Goal: Task Accomplishment & Management: Use online tool/utility

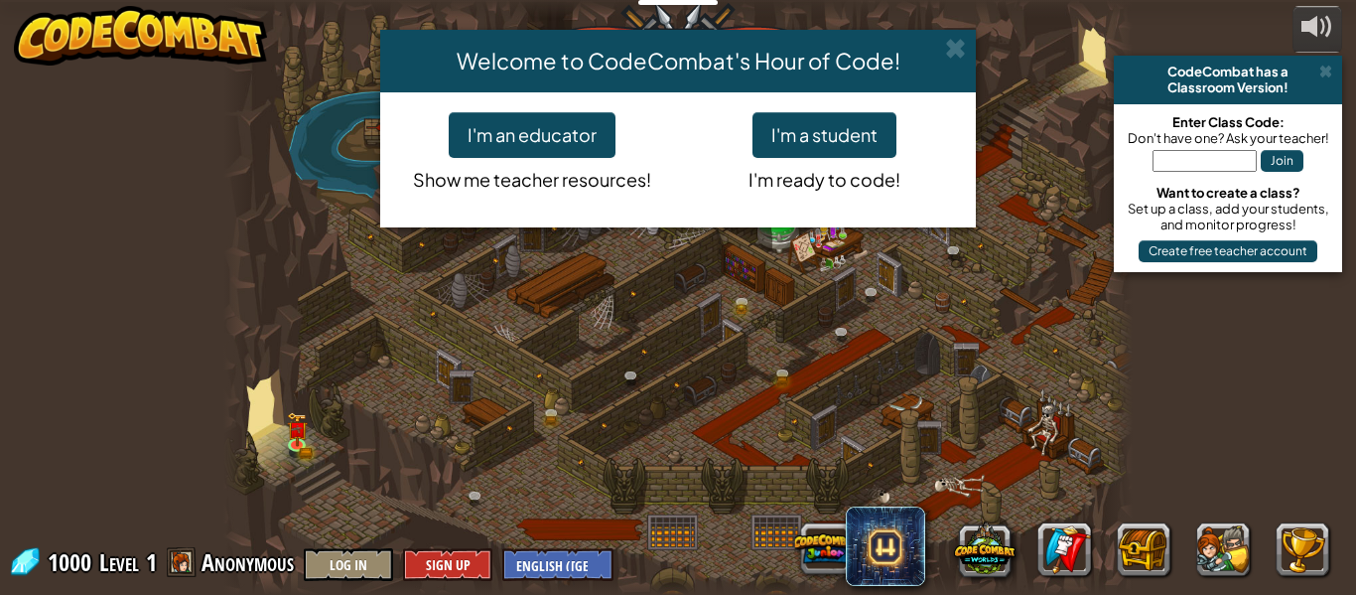
click at [572, 223] on div "I'm an educator Show me teacher resources! I'm a student I'm ready to code!" at bounding box center [678, 159] width 596 height 135
click at [831, 132] on button "I'm a student" at bounding box center [825, 135] width 144 height 46
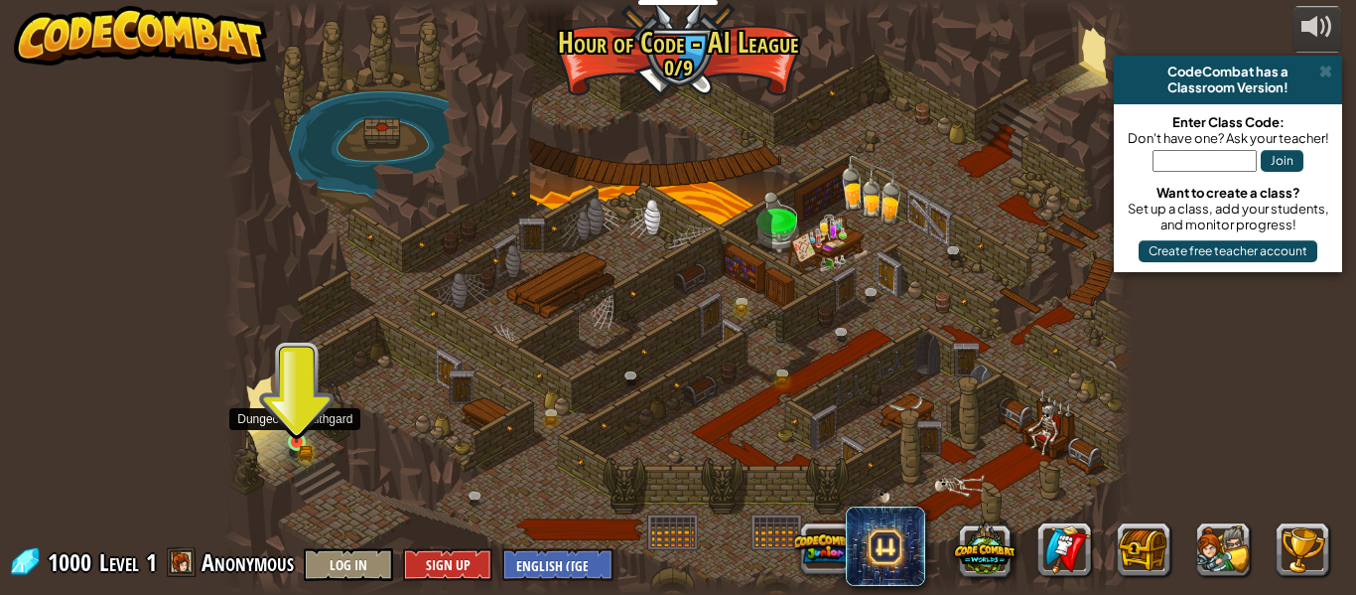
click at [286, 433] on img at bounding box center [296, 420] width 21 height 46
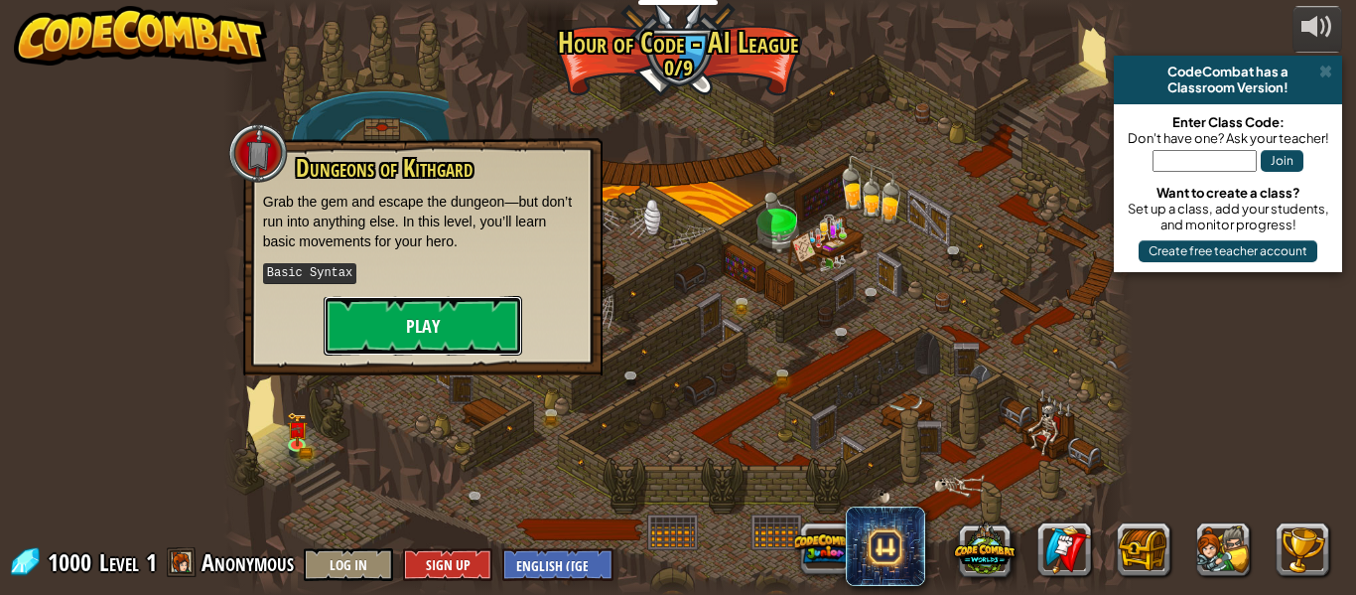
click at [448, 315] on button "Play" at bounding box center [423, 326] width 199 height 60
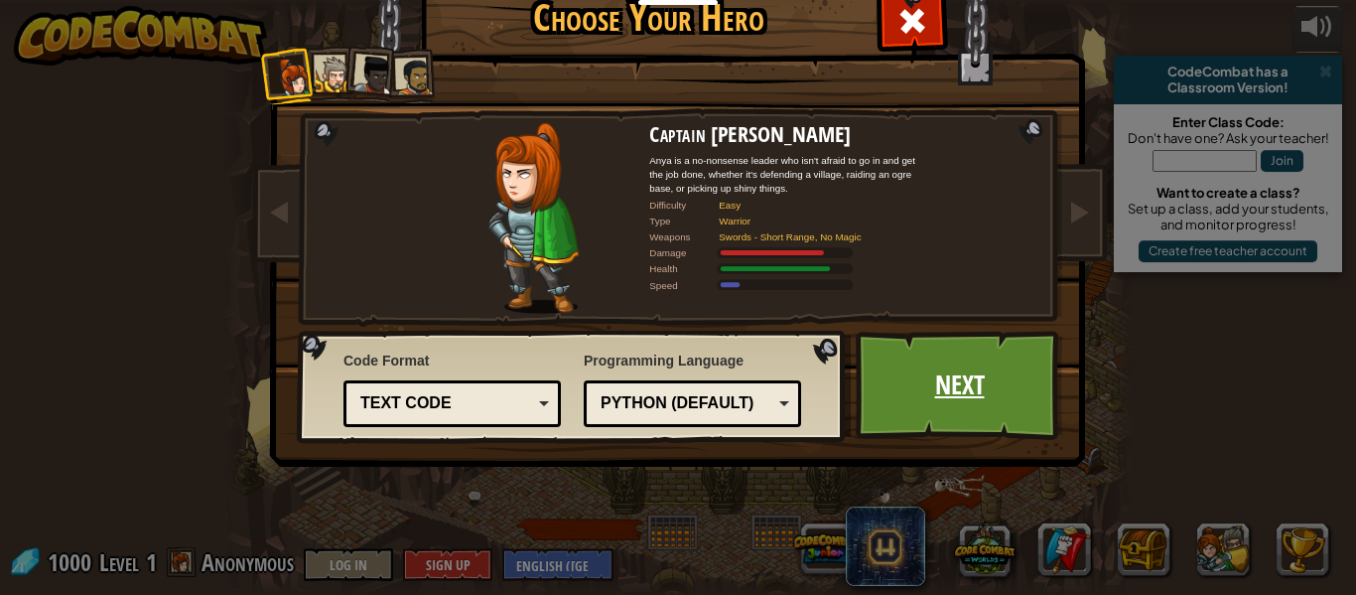
click at [921, 402] on link "Next" at bounding box center [960, 385] width 208 height 109
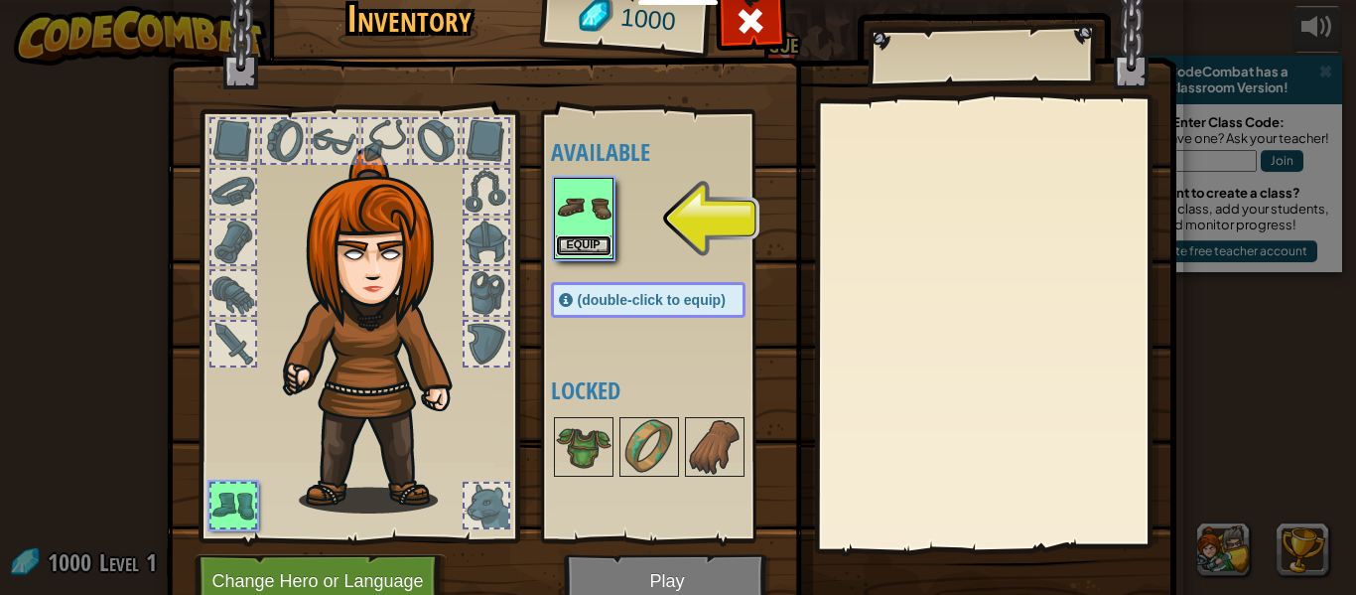
click at [576, 238] on button "Equip" at bounding box center [584, 245] width 56 height 21
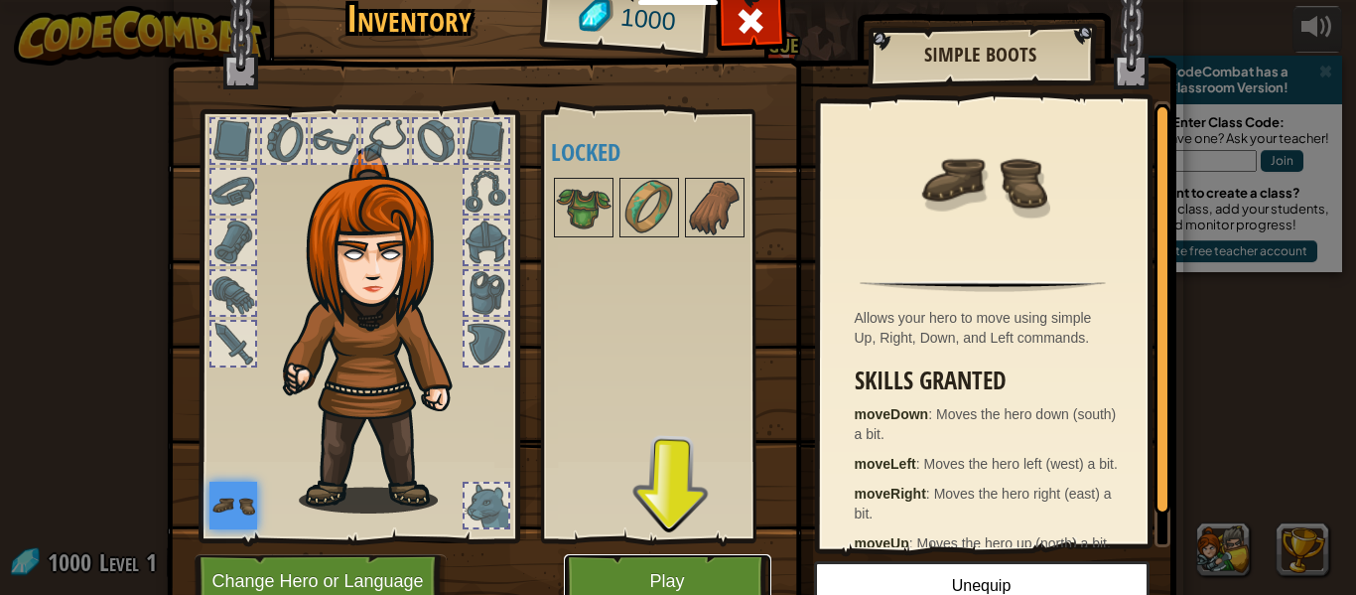
click at [674, 582] on button "Play" at bounding box center [668, 581] width 208 height 55
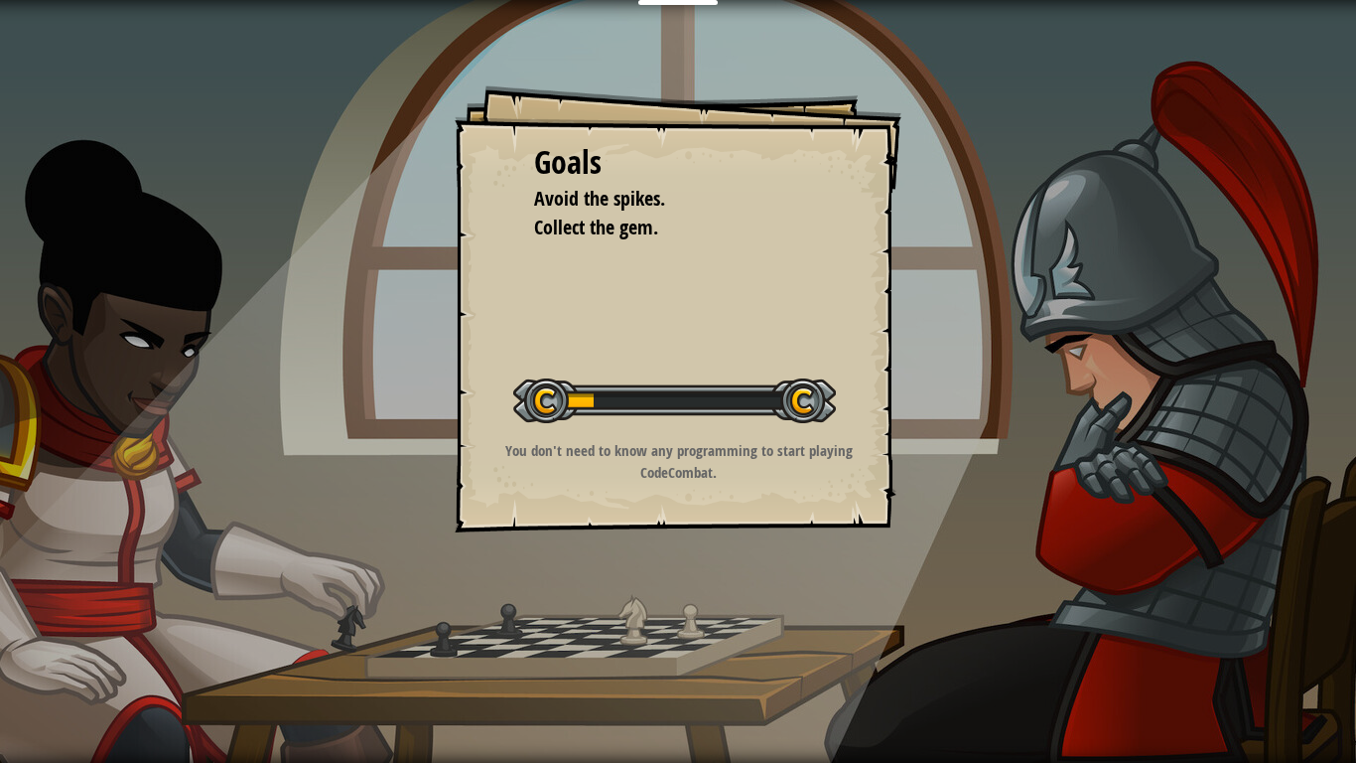
click at [801, 474] on p "You don't need to know any programming to start playing CodeCombat." at bounding box center [679, 461] width 398 height 43
click at [797, 459] on p "You don't need to know any programming to start playing CodeCombat." at bounding box center [679, 461] width 398 height 43
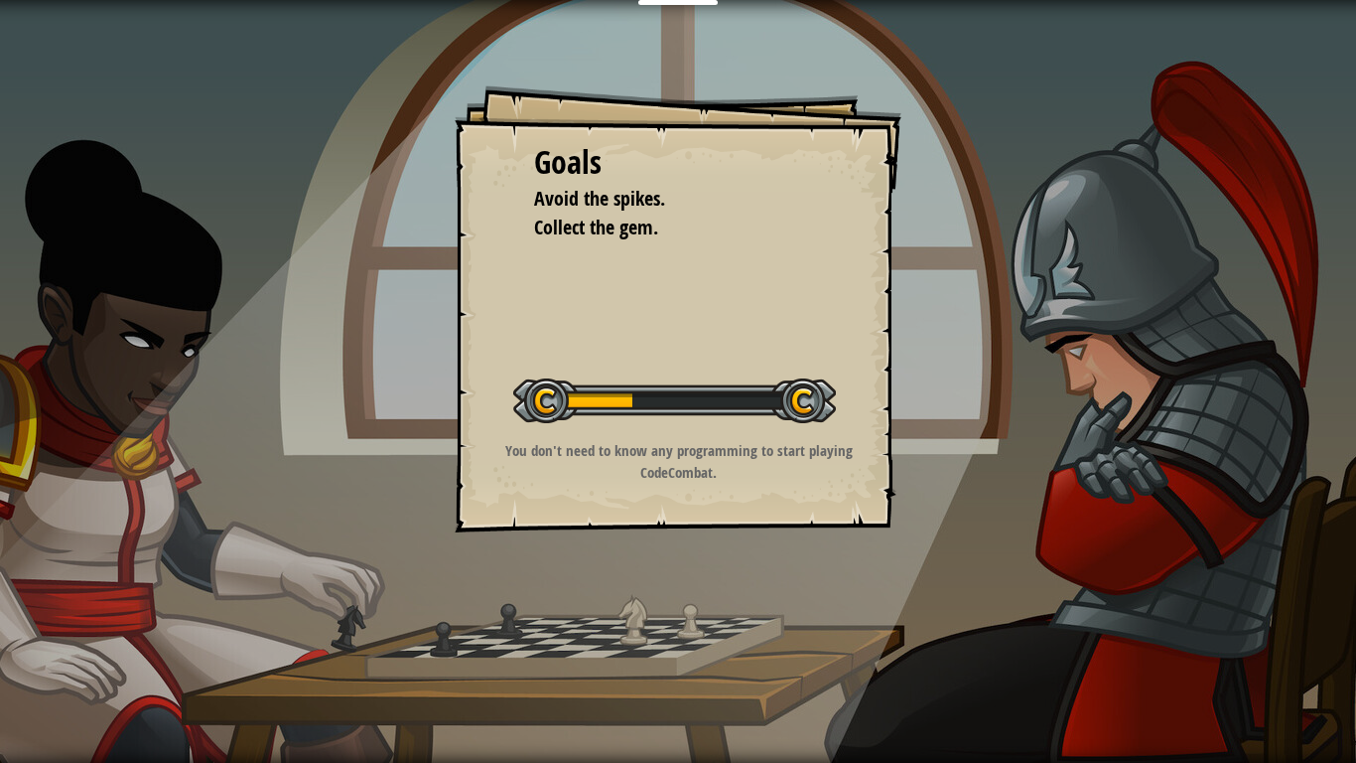
click at [797, 459] on p "You don't need to know any programming to start playing CodeCombat." at bounding box center [679, 461] width 398 height 43
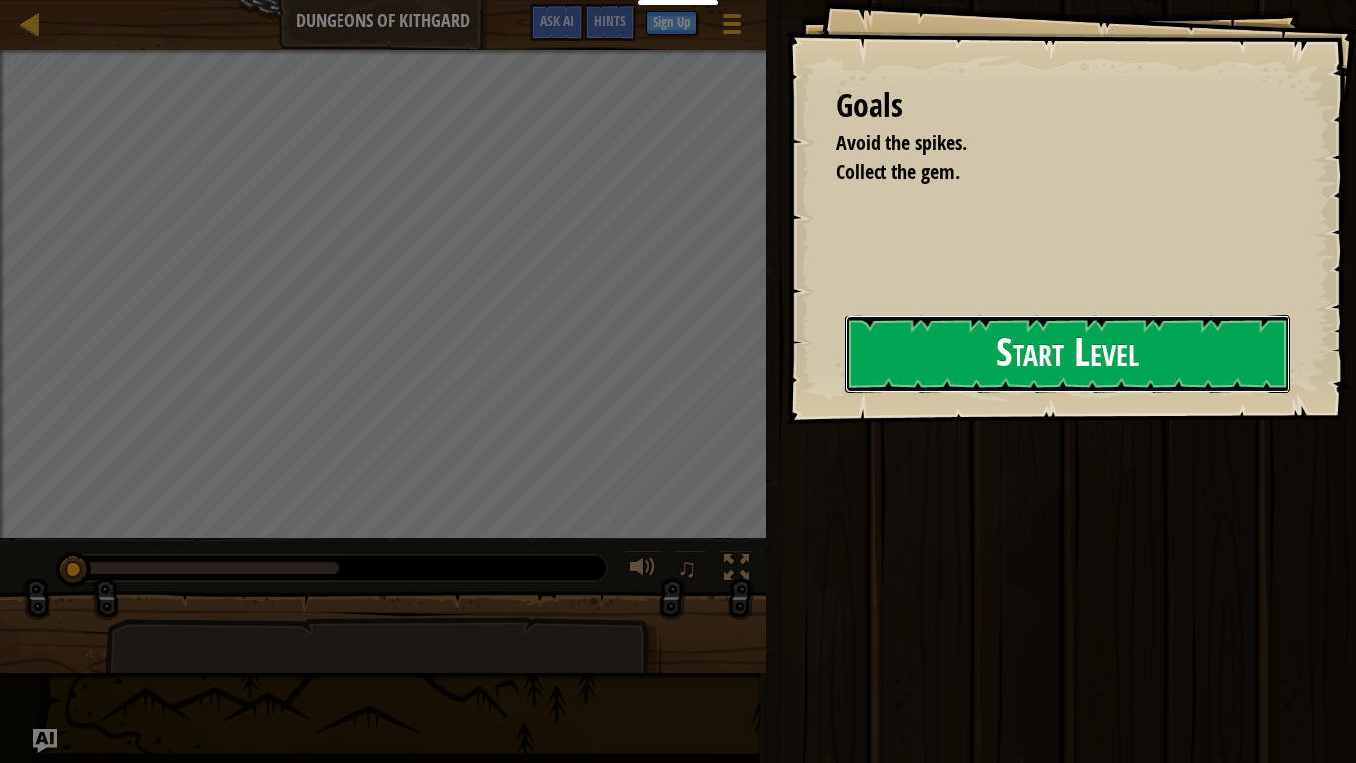
click at [851, 386] on button "Start Level" at bounding box center [1068, 354] width 446 height 78
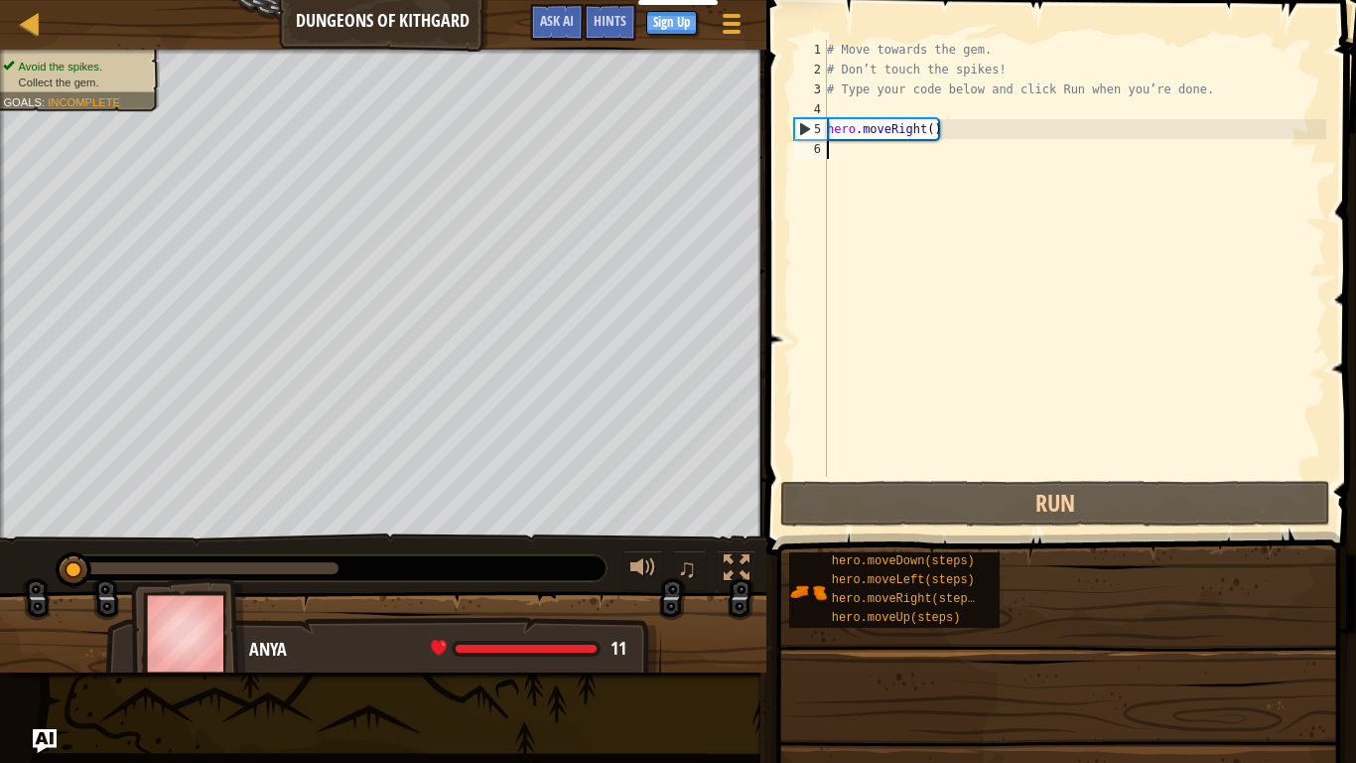
click at [851, 386] on div "# Move towards the gem. # Don’t touch the spikes! # Type your code below and cl…" at bounding box center [1074, 278] width 503 height 477
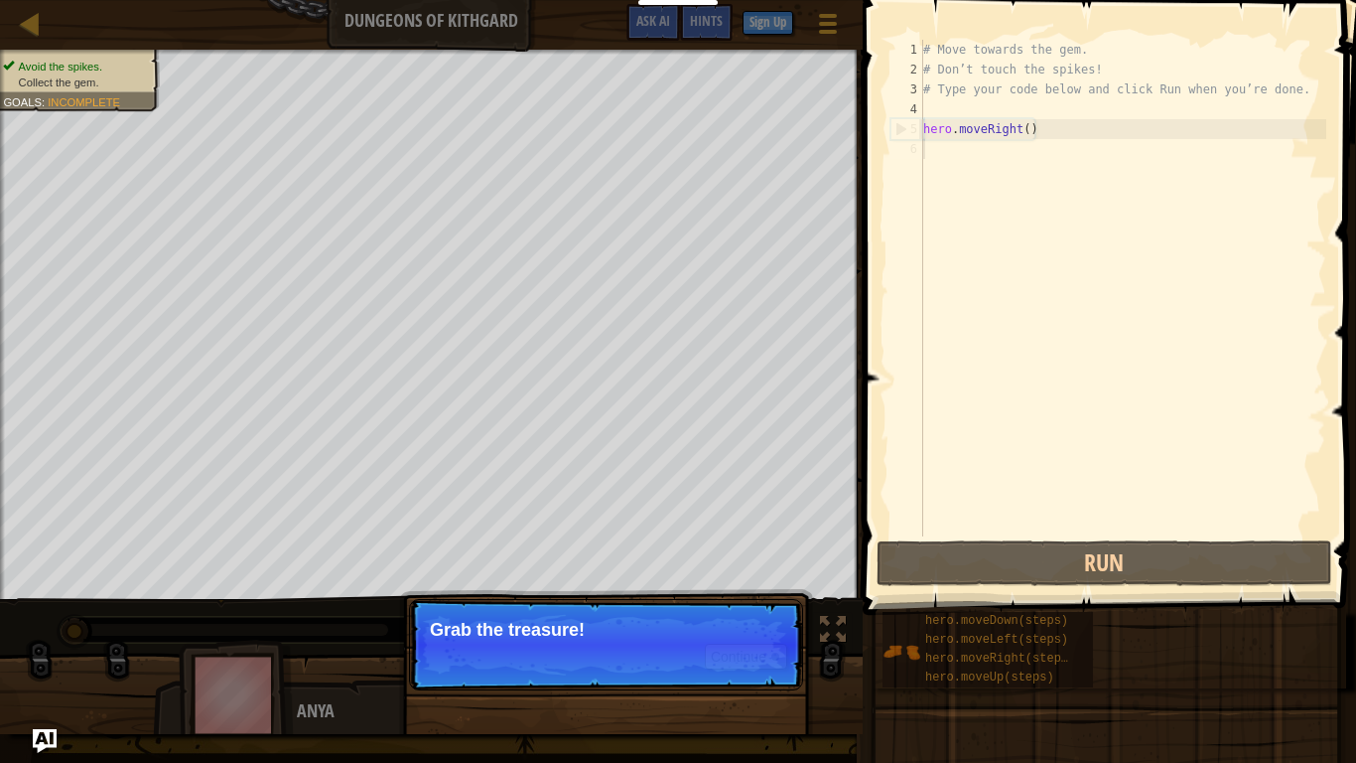
type textarea "hero.moveRight()"
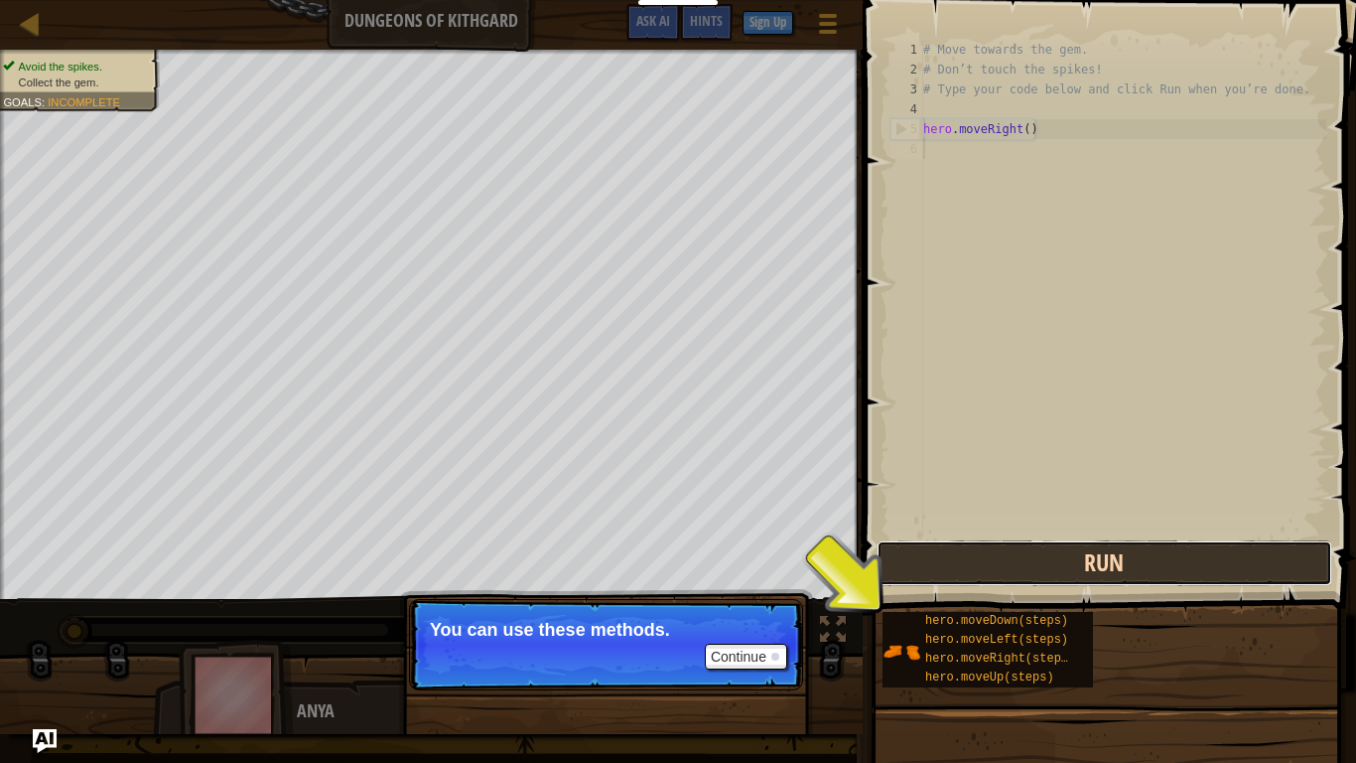
click at [1003, 582] on button "Run" at bounding box center [1105, 563] width 456 height 46
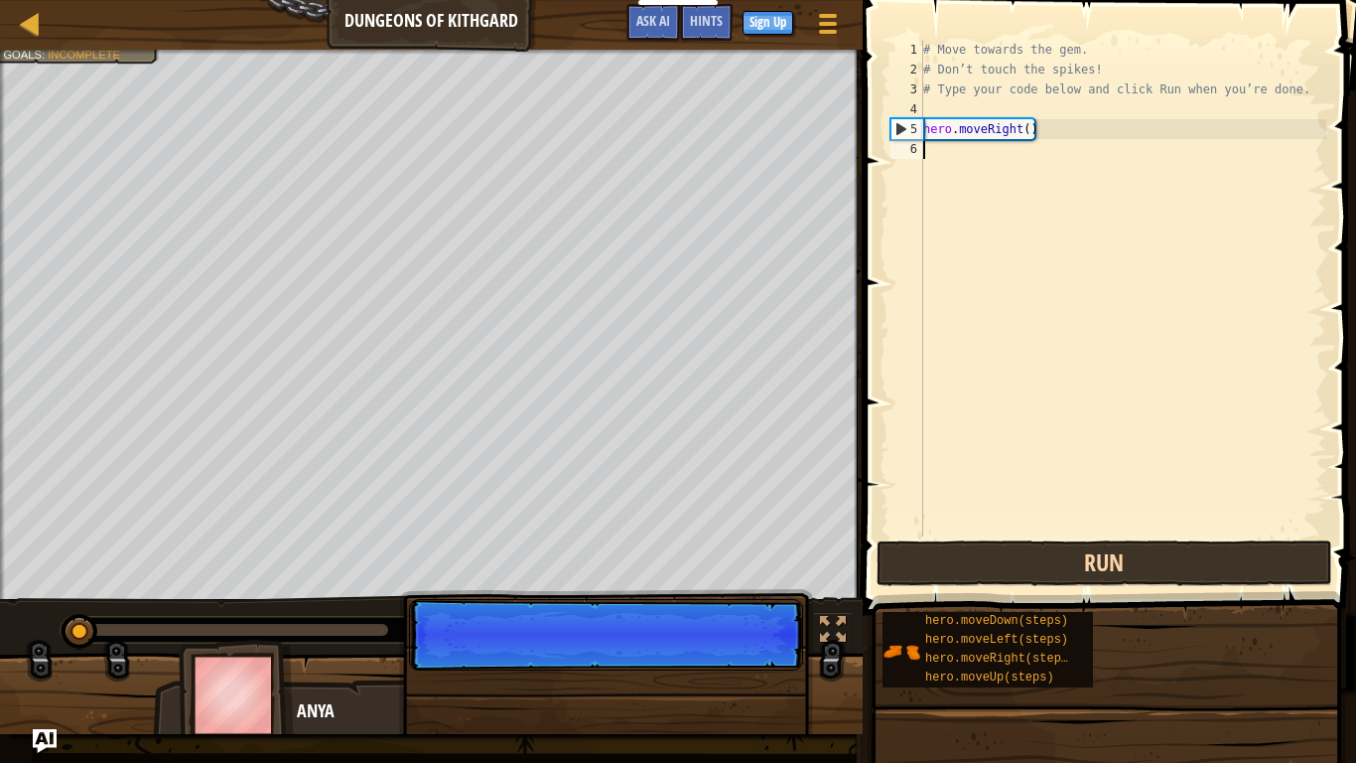
scroll to position [9, 0]
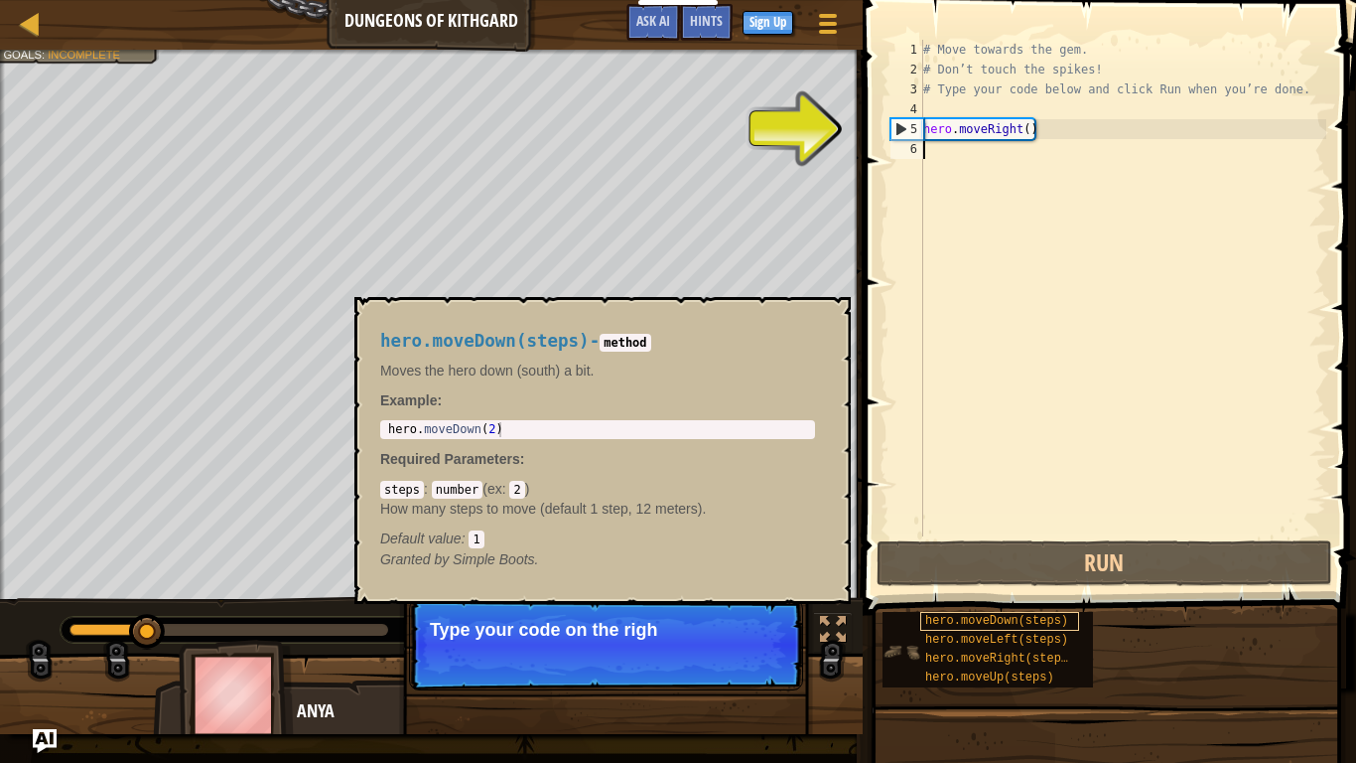
click at [930, 594] on span "hero.moveDown(steps)" at bounding box center [996, 621] width 143 height 14
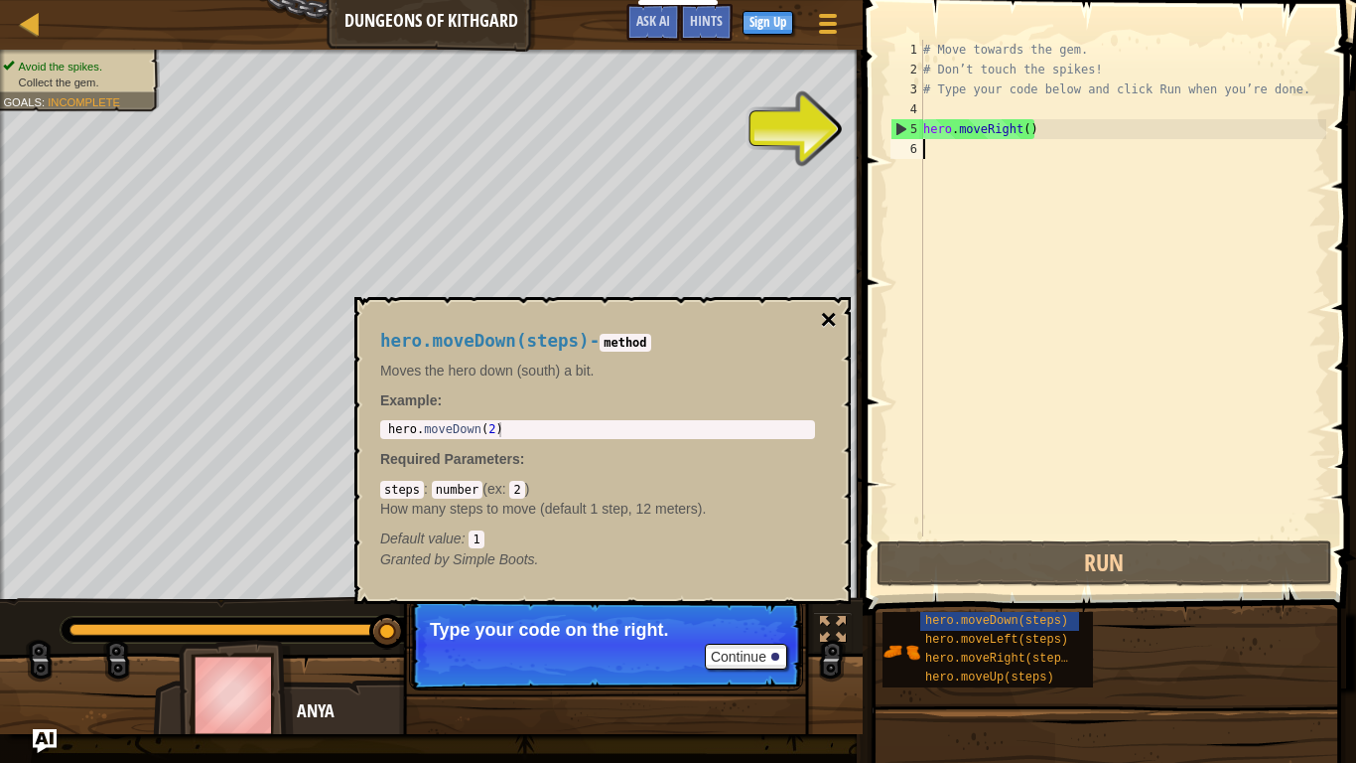
click at [825, 322] on button "×" at bounding box center [829, 320] width 16 height 28
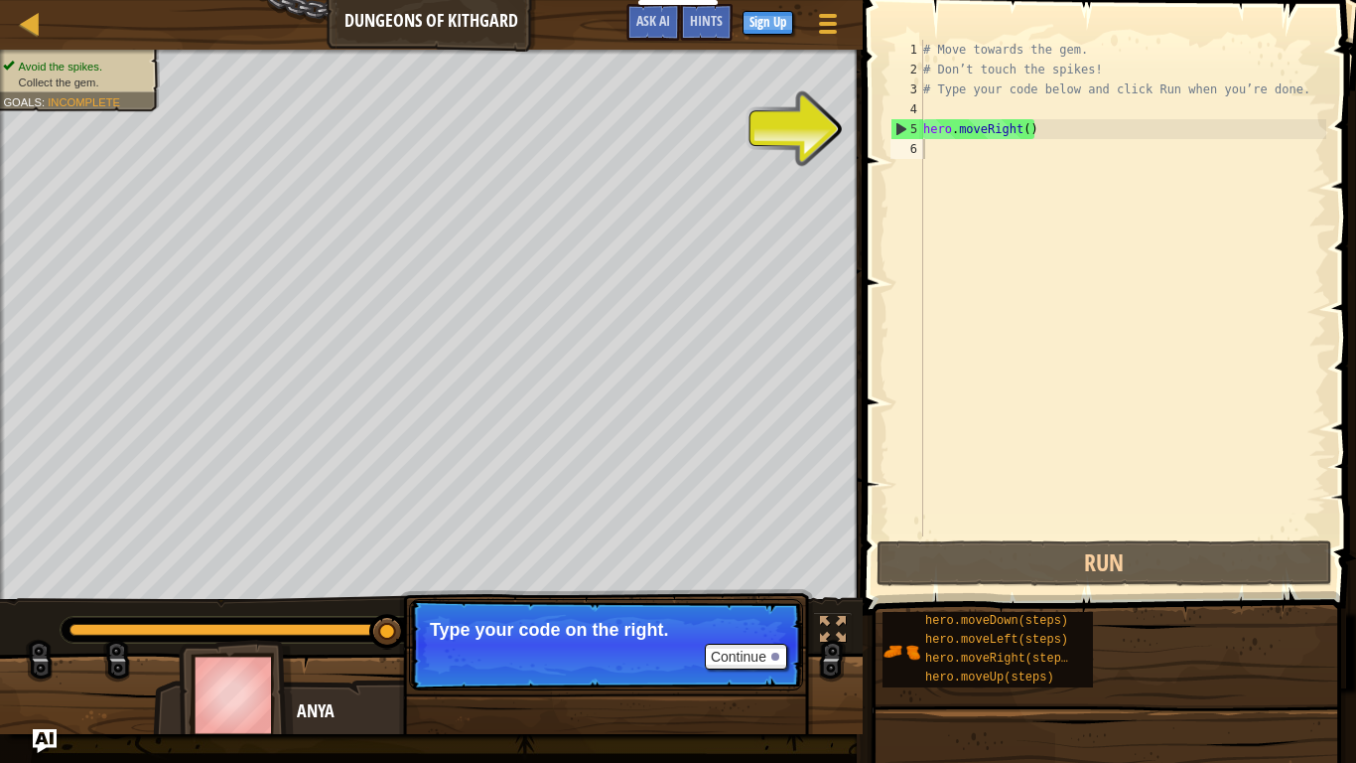
click at [975, 159] on div "# Move towards the gem. # Don’t touch the spikes! # Type your code below and cl…" at bounding box center [1123, 308] width 407 height 536
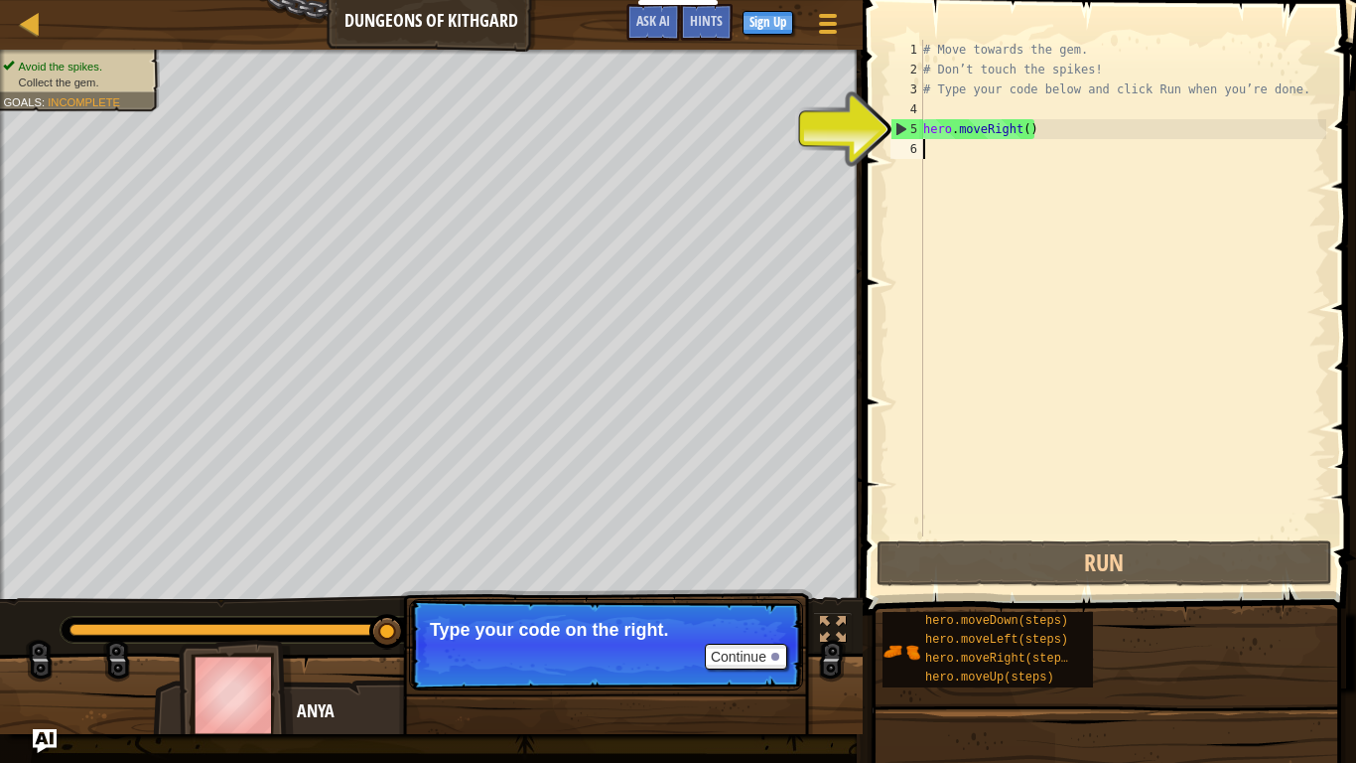
click at [975, 159] on div "# Move towards the gem. # Don’t touch the spikes! # Type your code below and cl…" at bounding box center [1123, 308] width 407 height 536
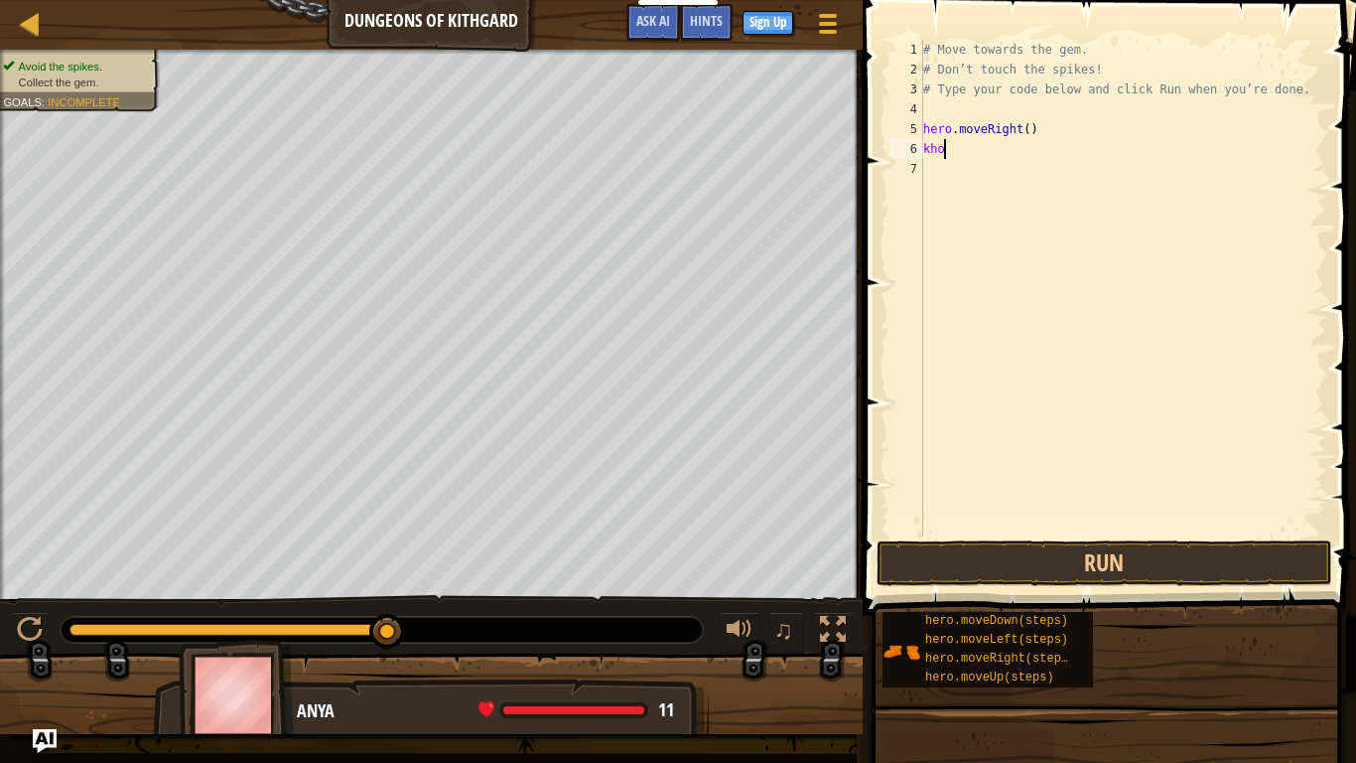
type textarea "khok"
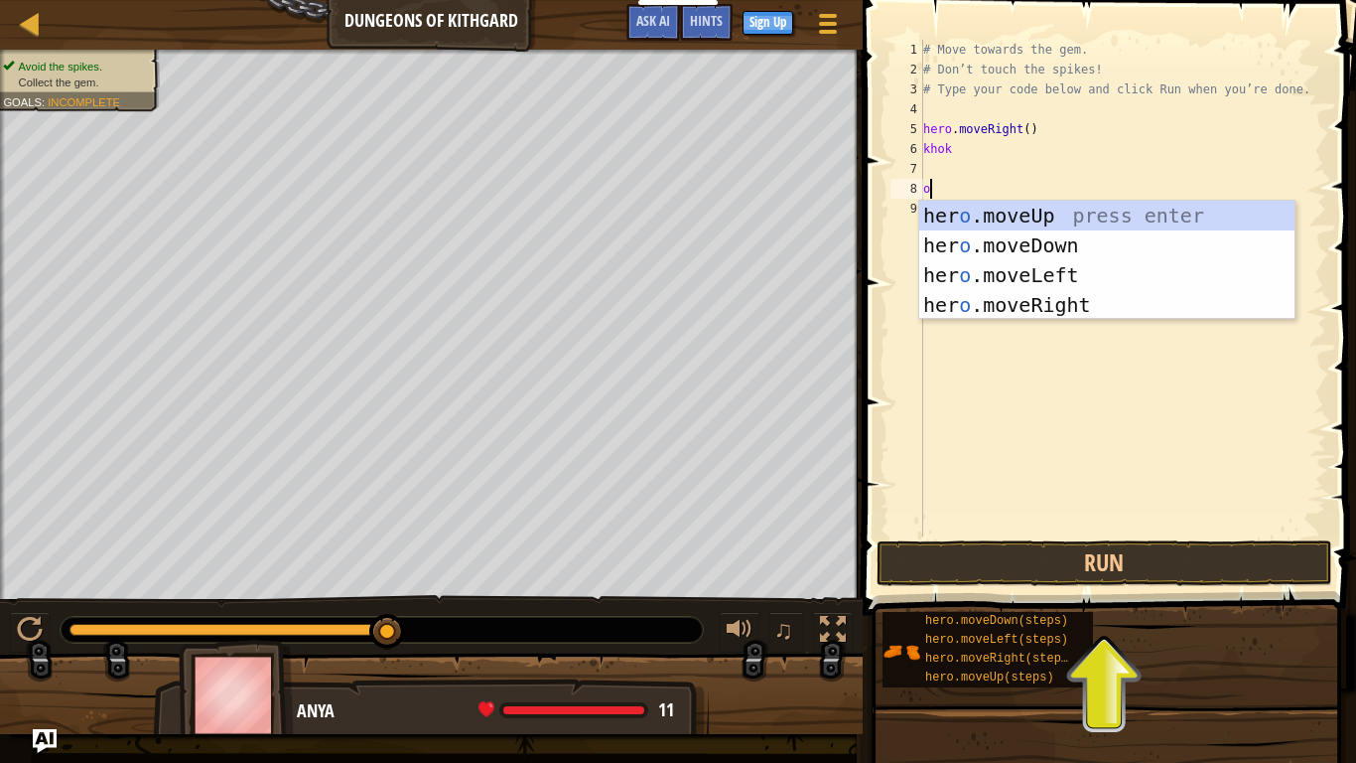
scroll to position [9, 1]
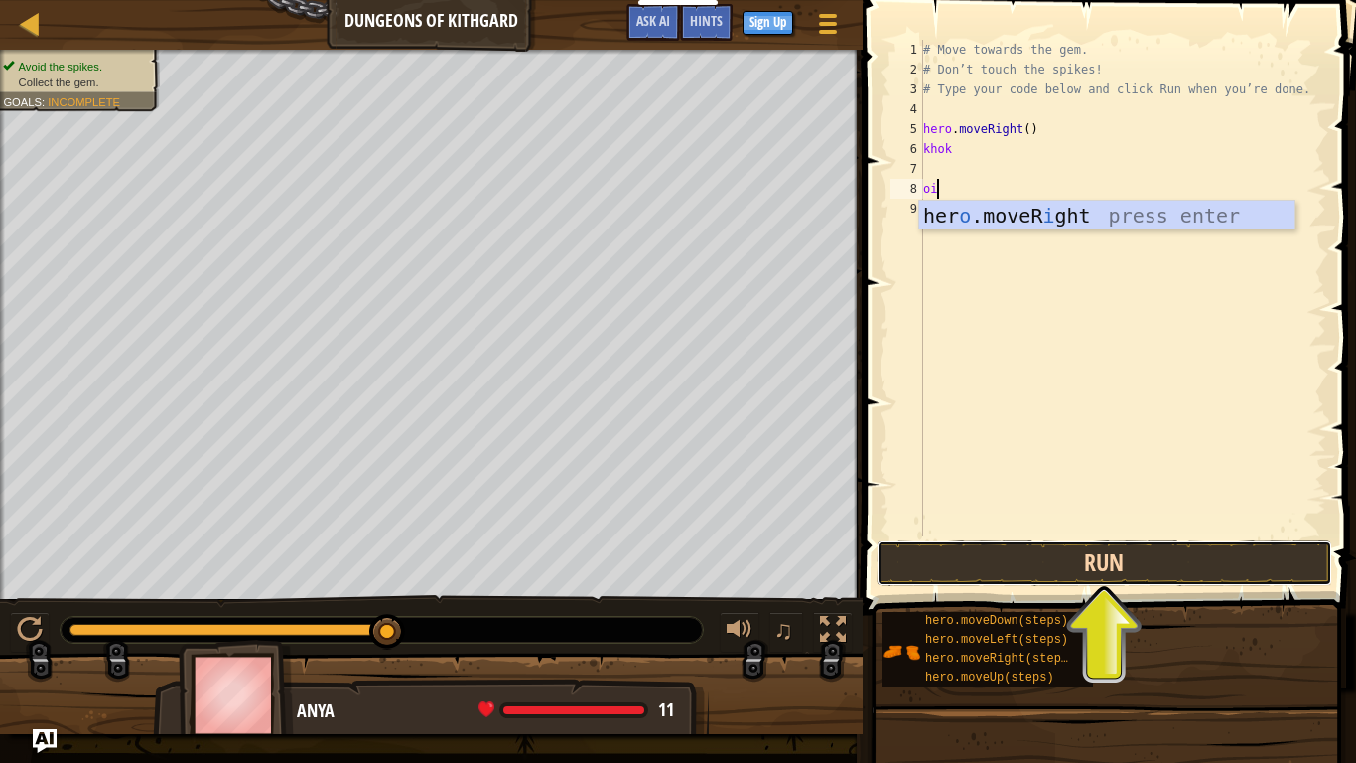
click at [1096, 556] on button "Run" at bounding box center [1105, 563] width 456 height 46
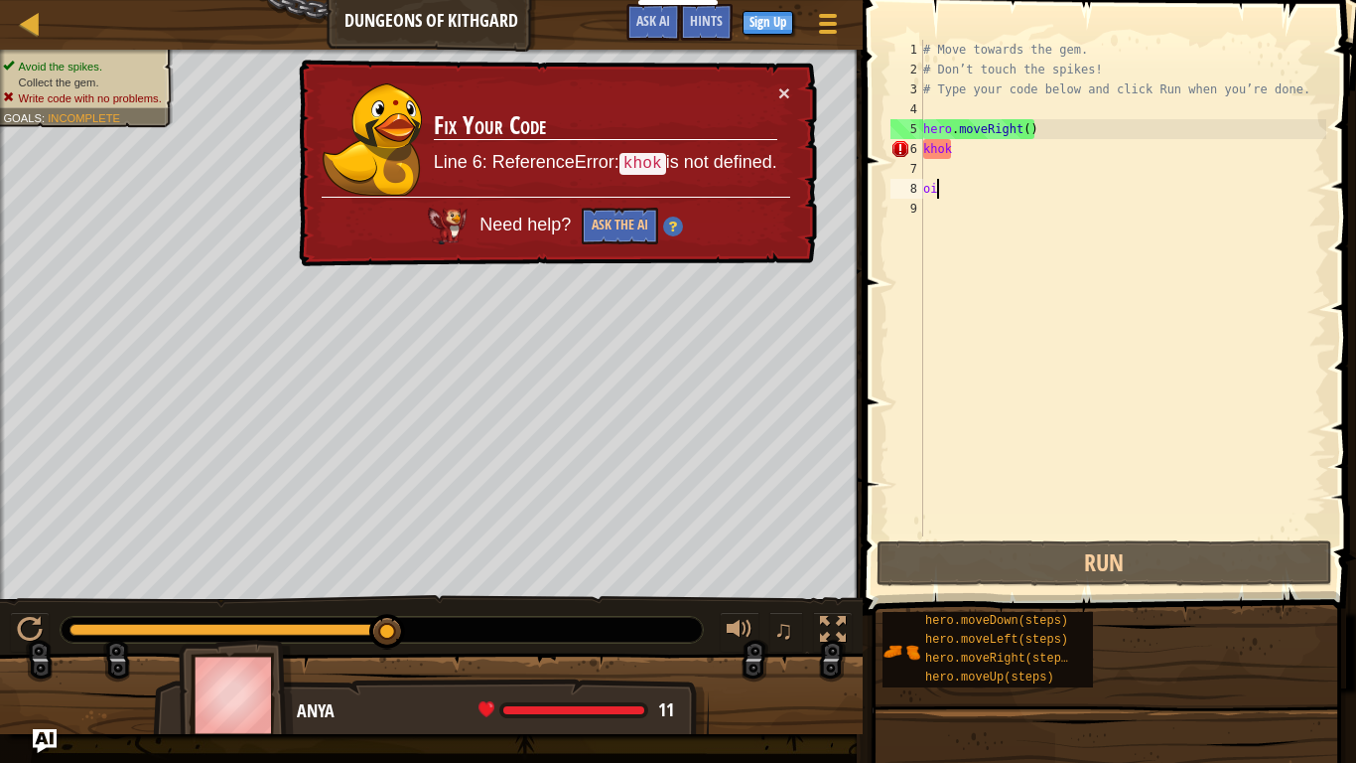
click at [793, 97] on div "× Fix Your Code Line 6: ReferenceError: khok is not defined. Need help? Ask the…" at bounding box center [556, 164] width 522 height 208
click at [792, 94] on div "× Fix Your Code Line 6: ReferenceError: khok is not defined. Need help? Ask the…" at bounding box center [556, 164] width 522 height 208
click at [728, 63] on div "× Fix Your Code Line 6: ReferenceError: khok is not defined. Need help? Ask the…" at bounding box center [556, 164] width 522 height 208
click at [779, 83] on button "×" at bounding box center [785, 92] width 12 height 21
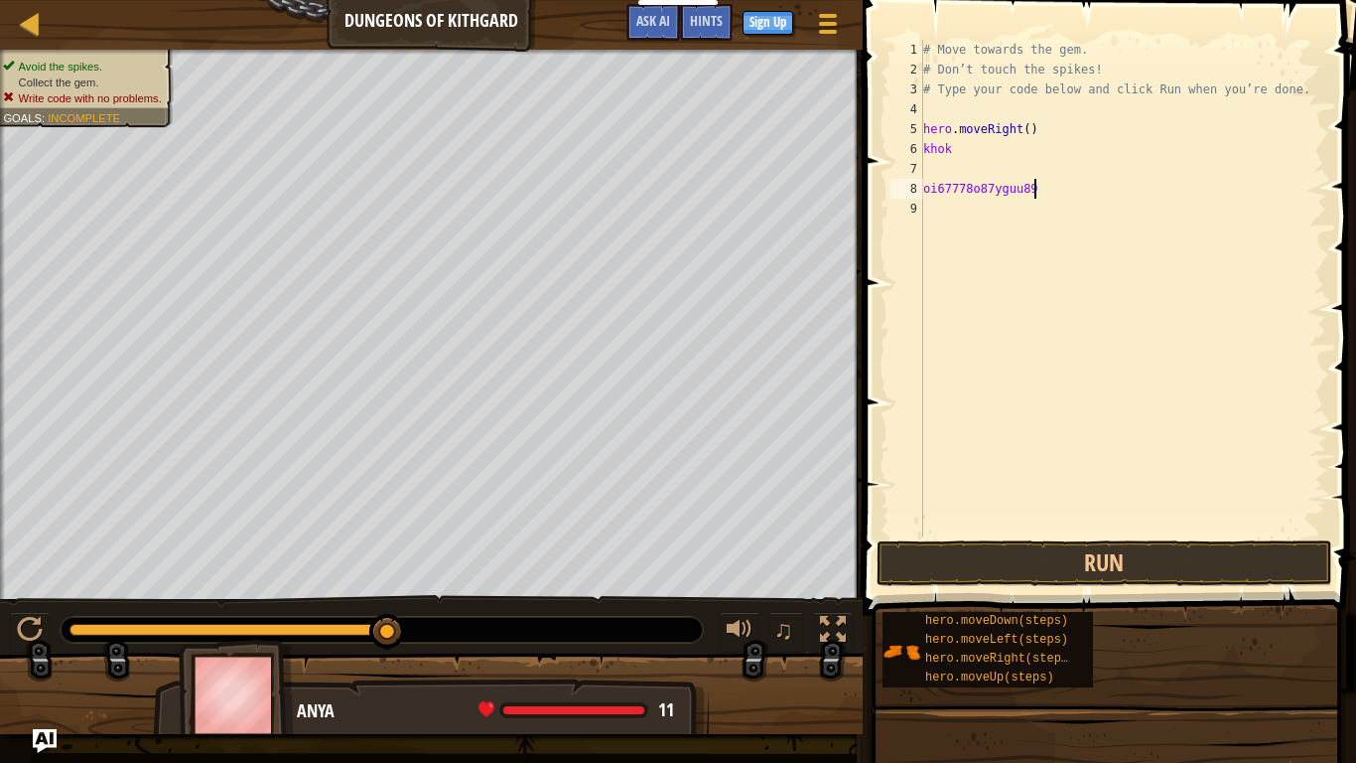
type textarea "oi67778o87yguu89i"
type textarea "iui9oj"
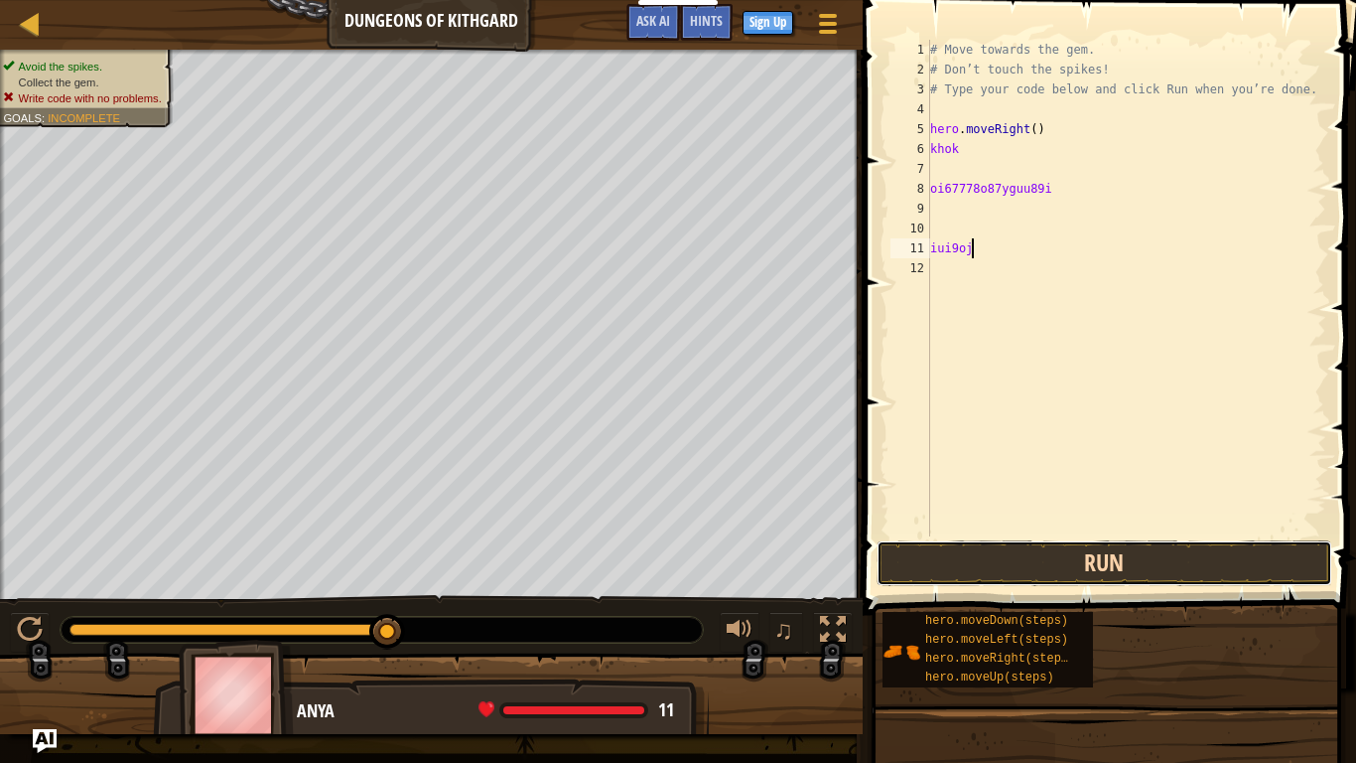
click at [1123, 580] on button "Run" at bounding box center [1105, 563] width 456 height 46
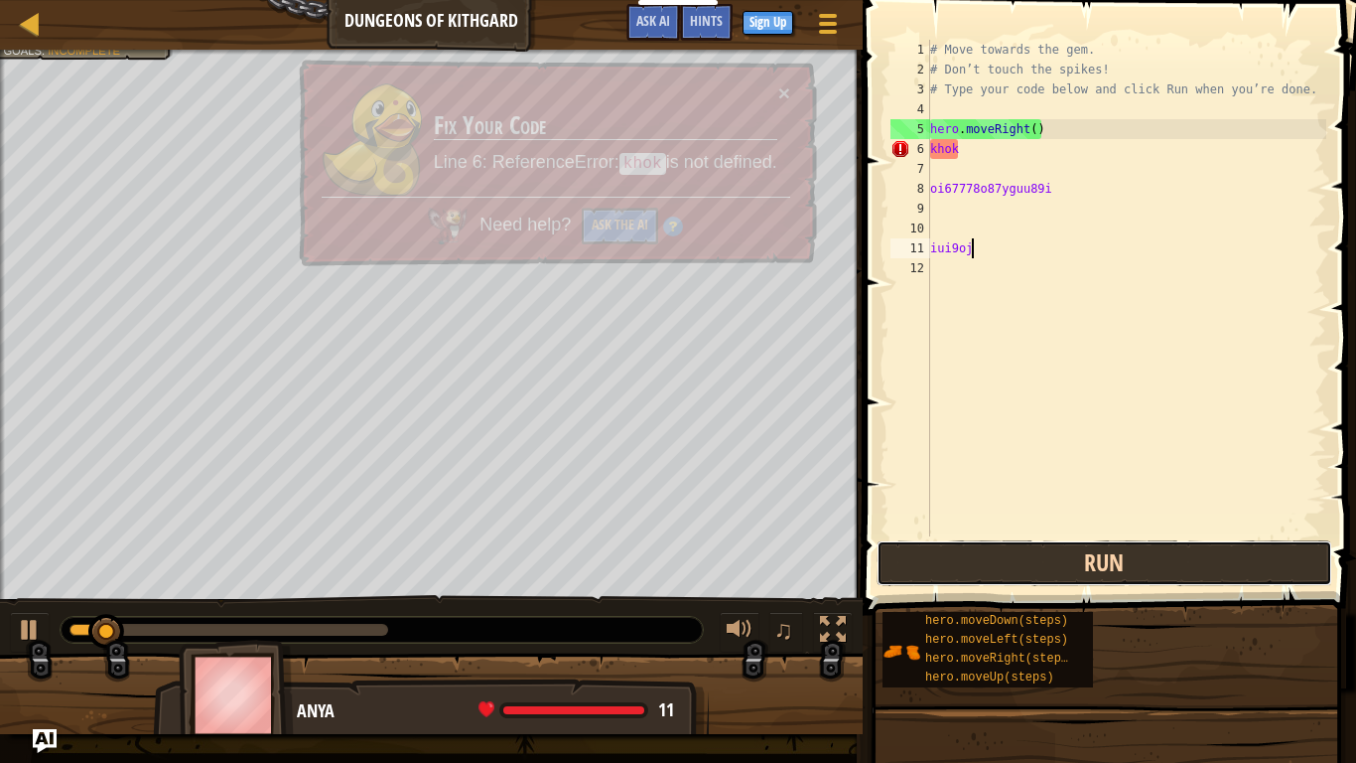
click at [1123, 580] on button "Run" at bounding box center [1105, 563] width 456 height 46
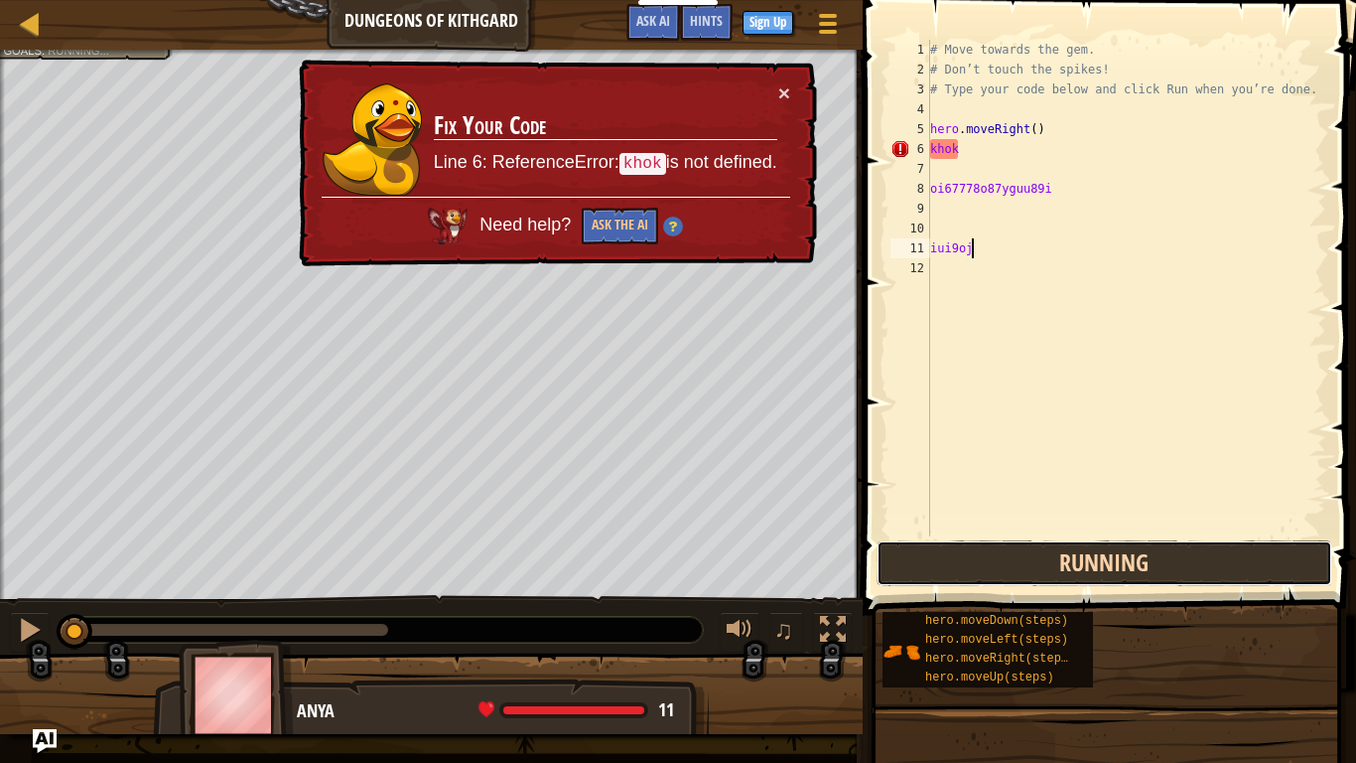
click at [1123, 580] on button "Running" at bounding box center [1105, 563] width 456 height 46
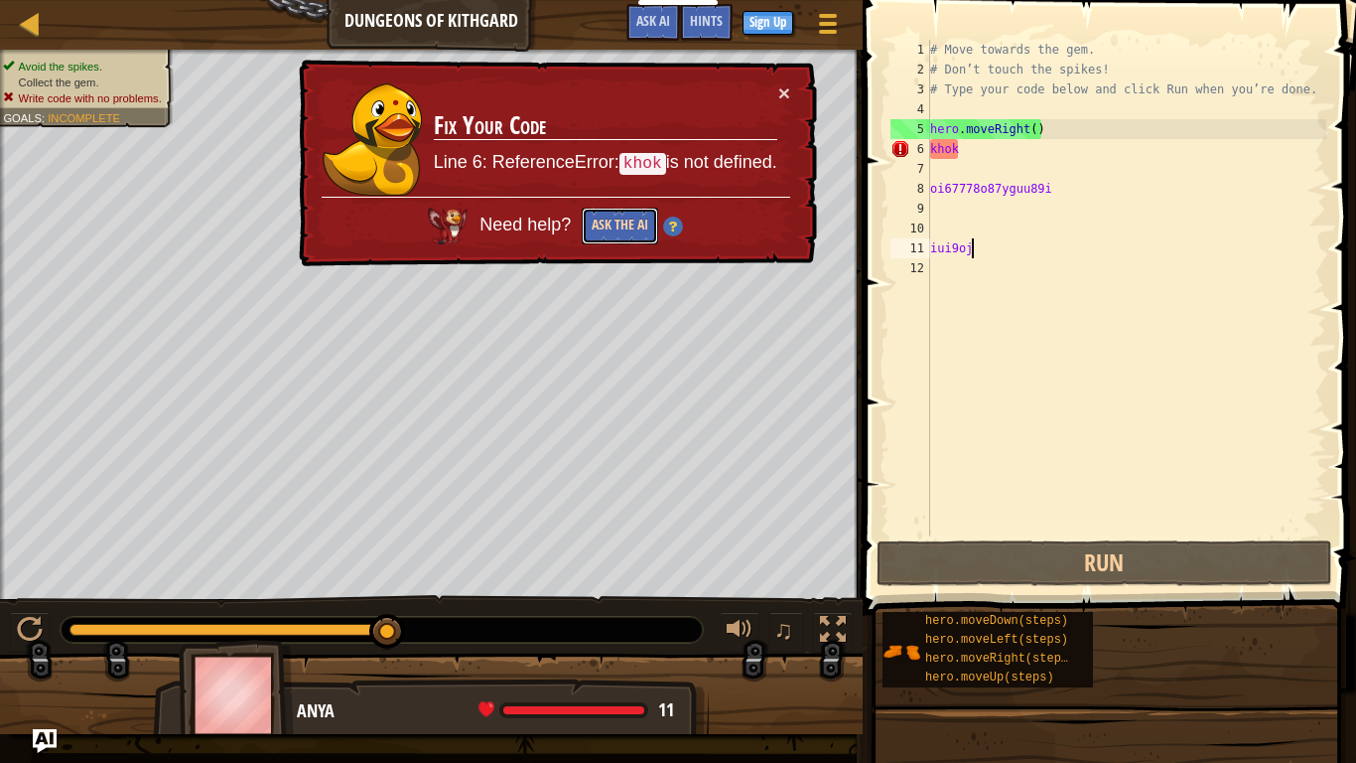
click at [631, 218] on button "Ask the AI" at bounding box center [620, 226] width 76 height 37
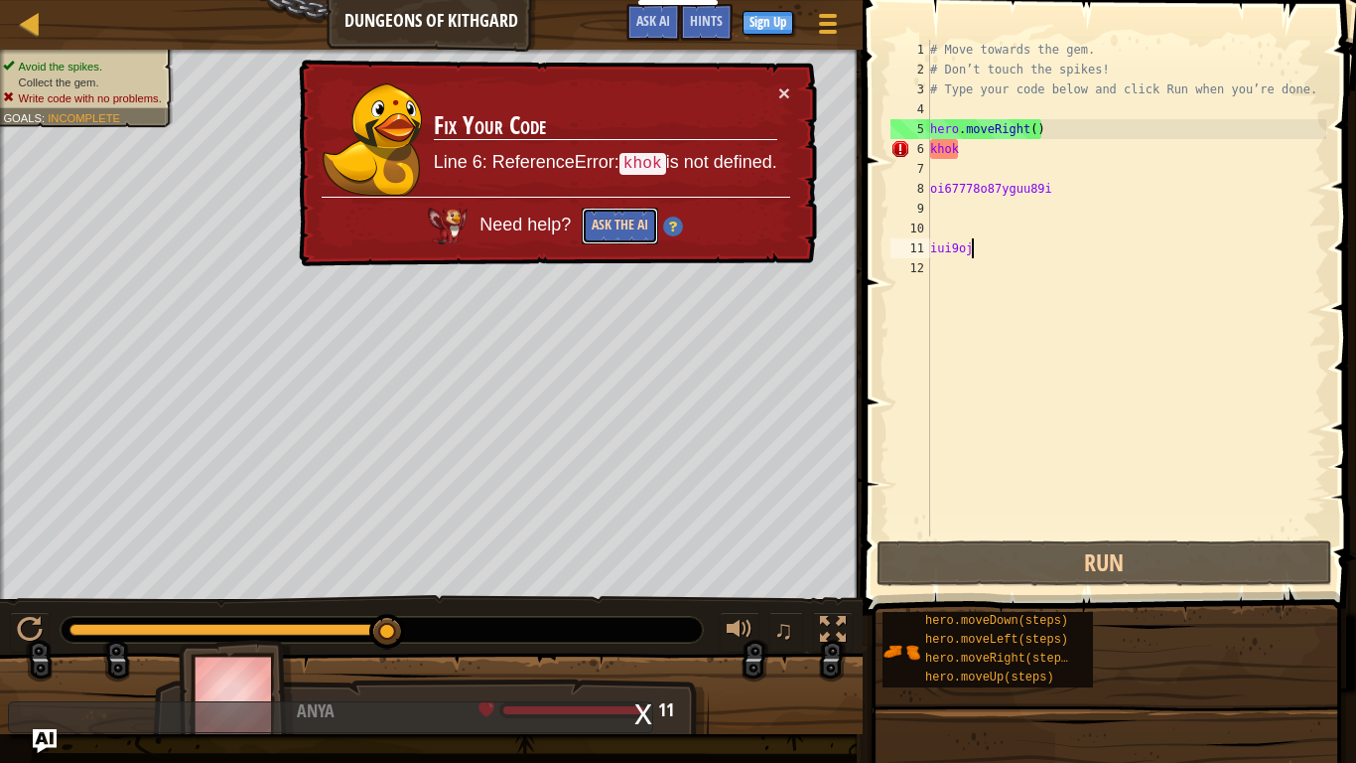
click at [631, 218] on button "Ask the AI" at bounding box center [620, 226] width 76 height 37
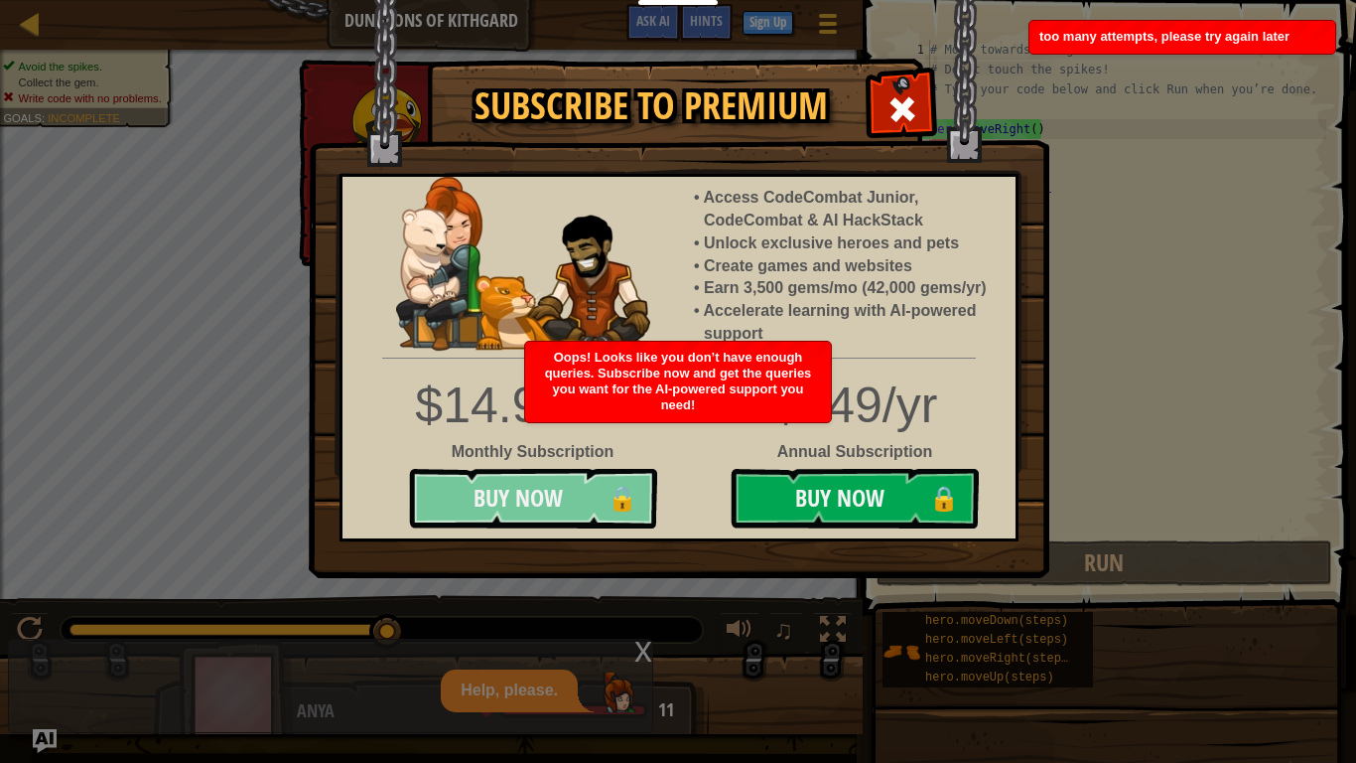
click at [652, 483] on button "Buy Now 🔒" at bounding box center [533, 499] width 248 height 60
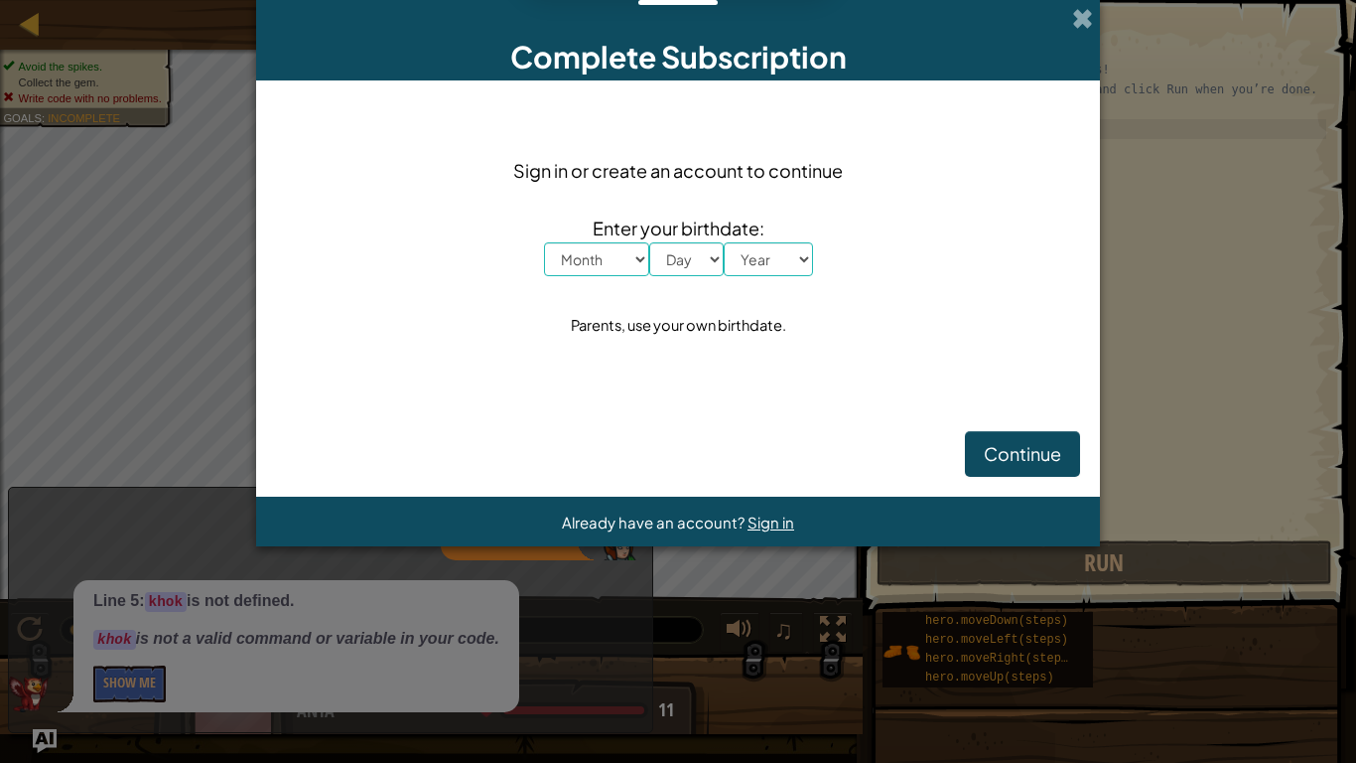
click at [1097, 14] on div "Complete Subscription" at bounding box center [678, 40] width 844 height 80
click at [1076, 19] on span at bounding box center [1082, 18] width 21 height 21
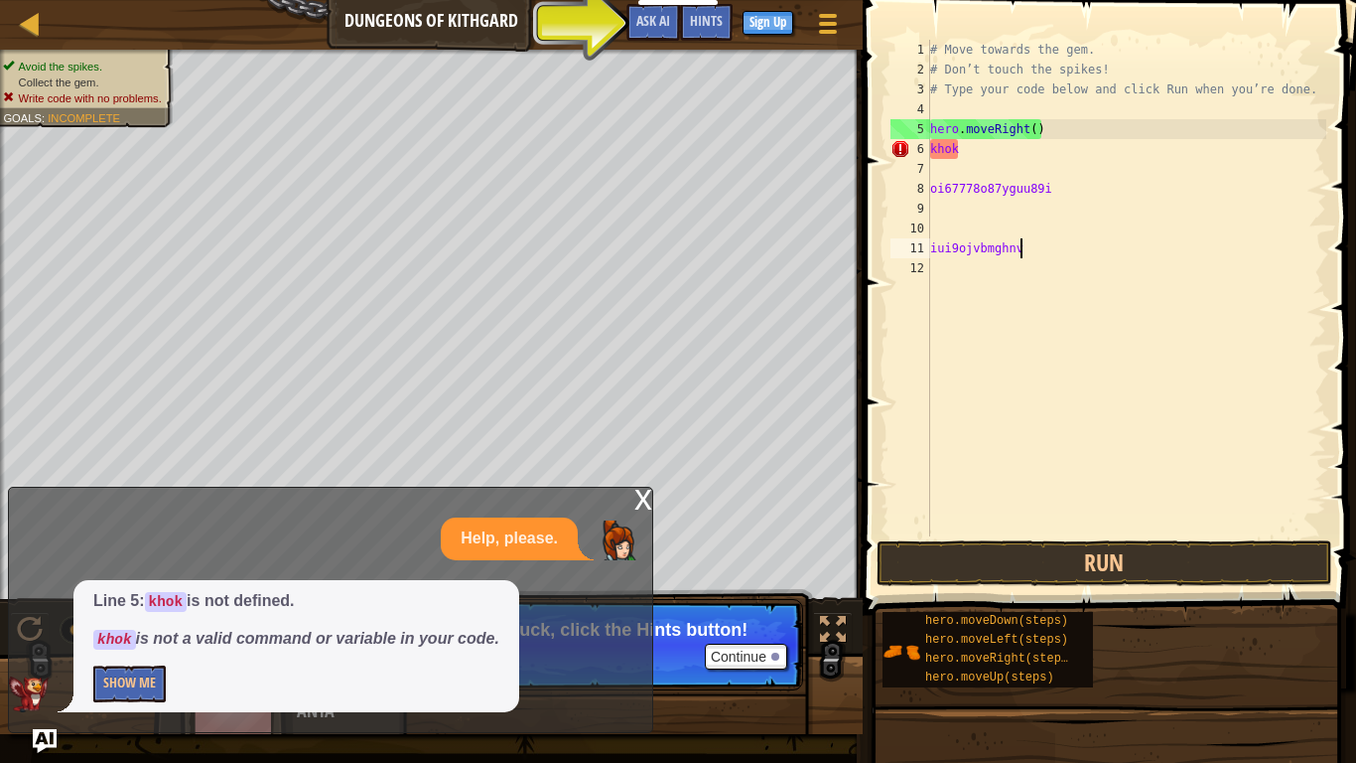
type textarea "iui9ojvbmghnvvc,[GEOGRAPHIC_DATA]"
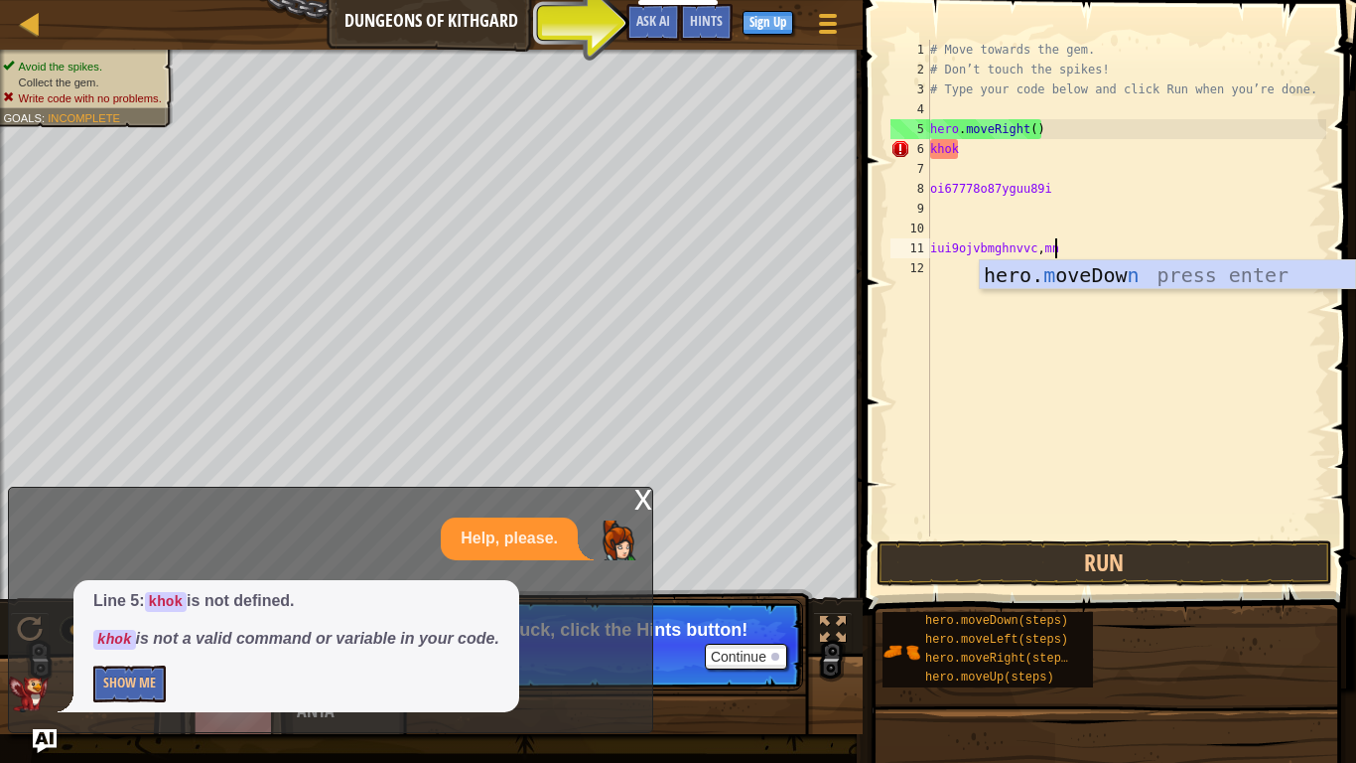
scroll to position [9, 17]
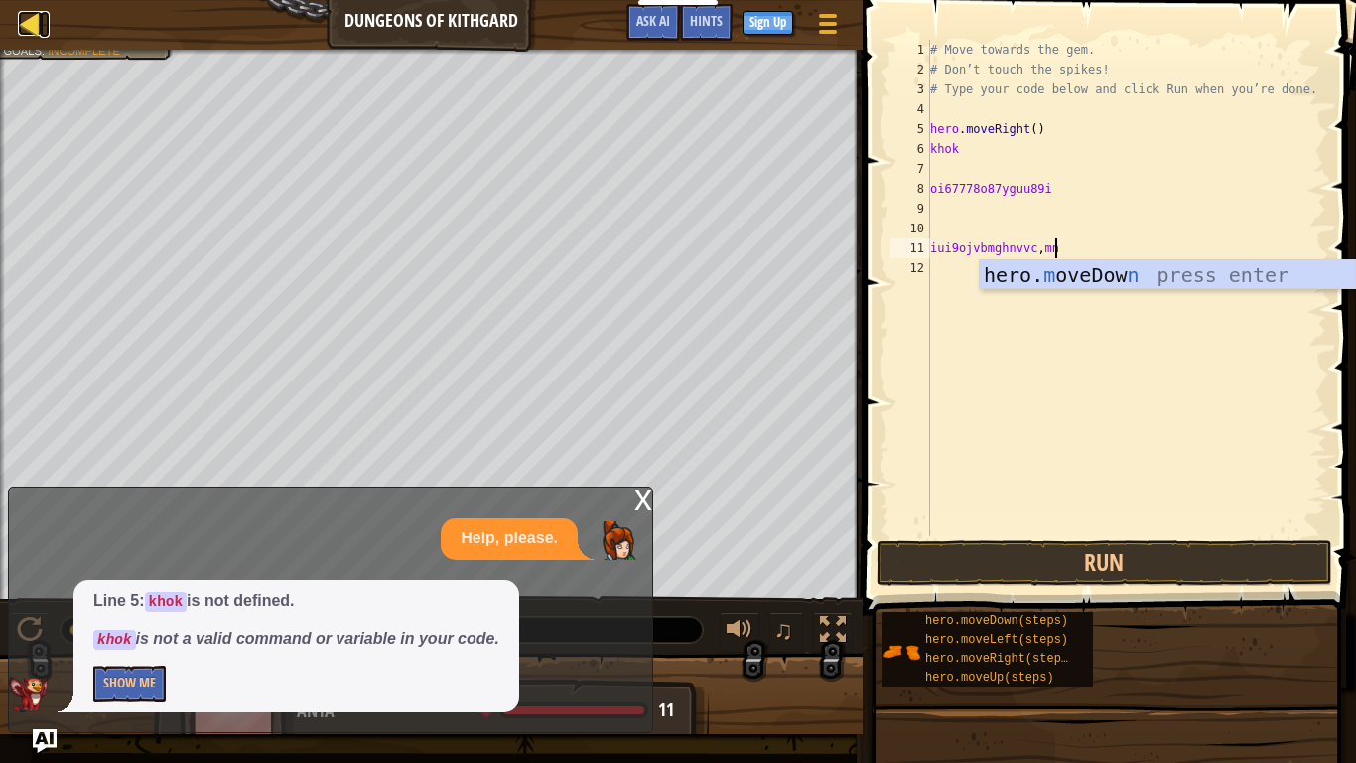
click at [48, 11] on link "Map" at bounding box center [45, 24] width 10 height 27
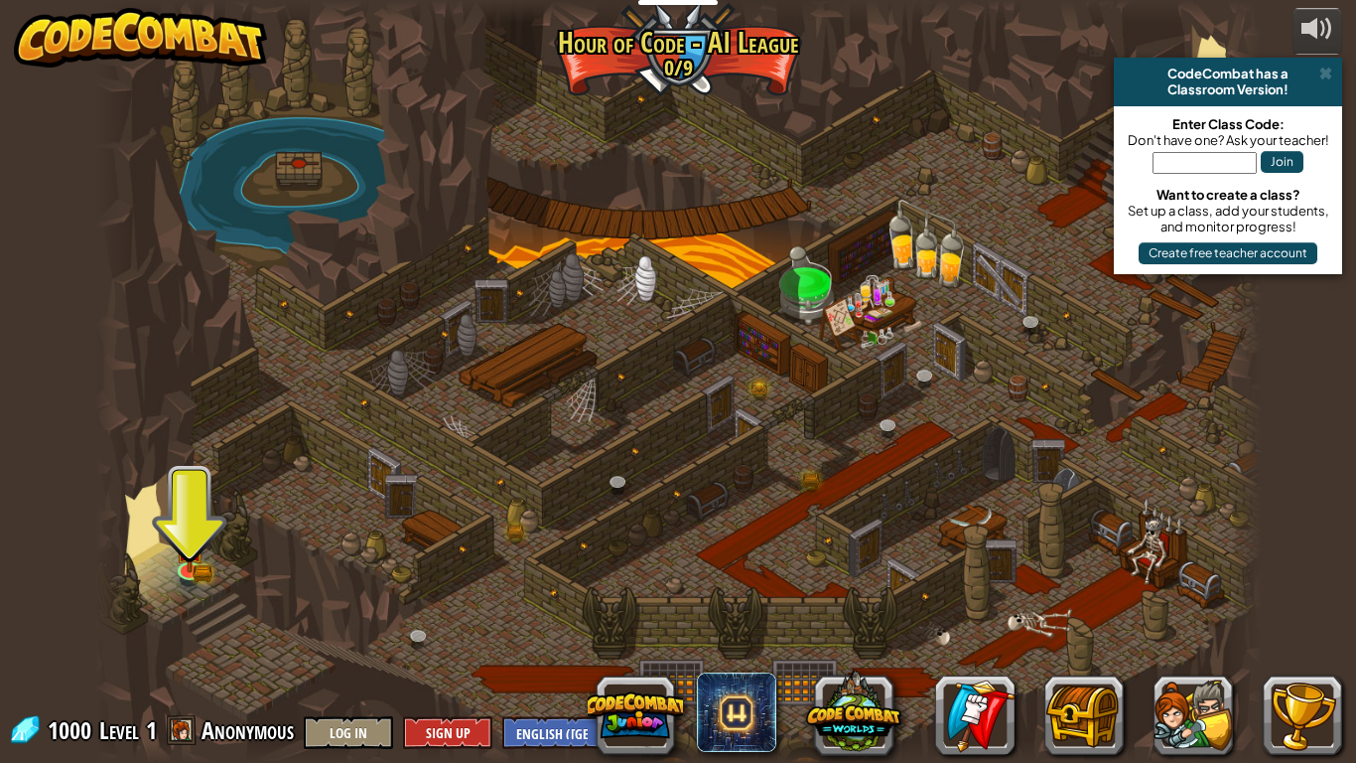
click at [886, 354] on div at bounding box center [678, 381] width 1167 height 763
click at [865, 351] on div at bounding box center [678, 381] width 1167 height 763
click at [865, 345] on div at bounding box center [678, 381] width 1167 height 763
click at [895, 296] on div at bounding box center [678, 381] width 1167 height 763
click at [298, 199] on div at bounding box center [678, 381] width 1167 height 763
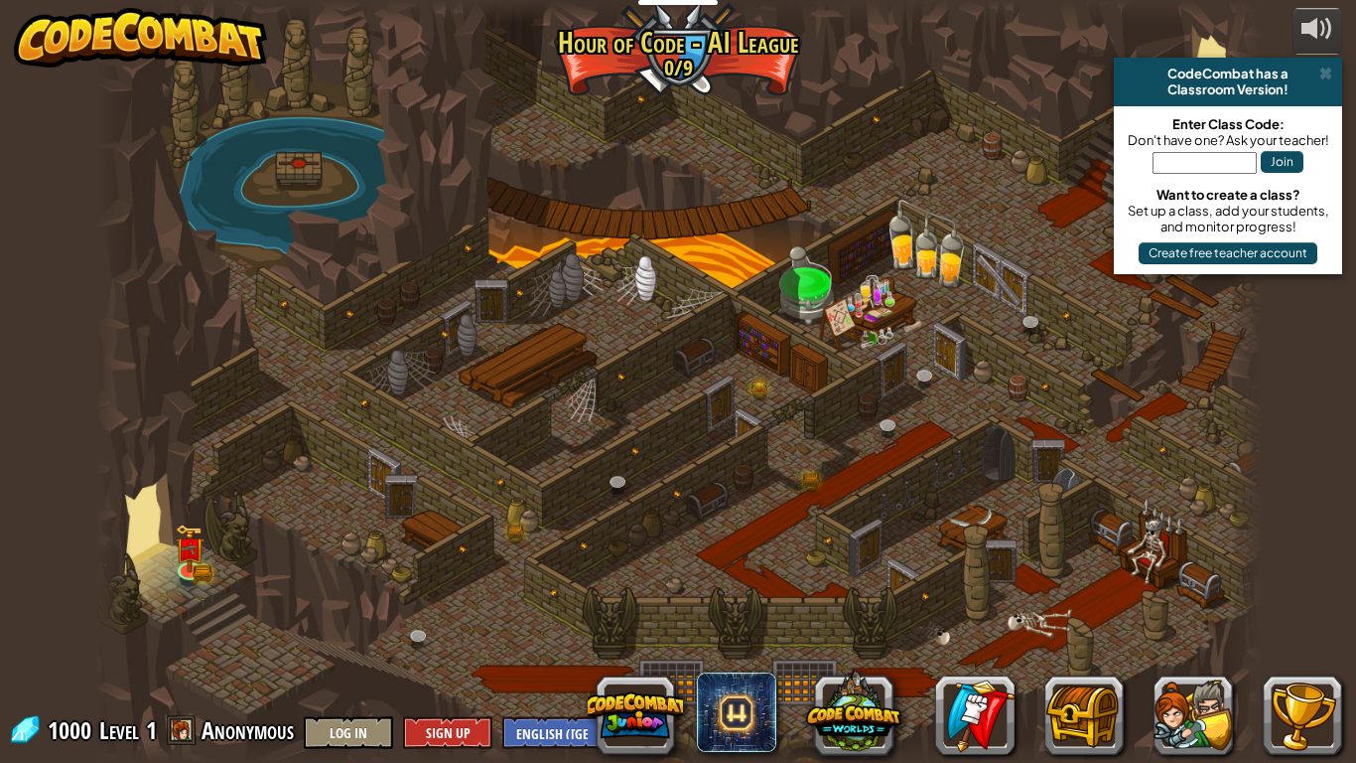
click at [266, 180] on div at bounding box center [678, 381] width 1167 height 763
click at [205, 566] on link at bounding box center [191, 568] width 40 height 40
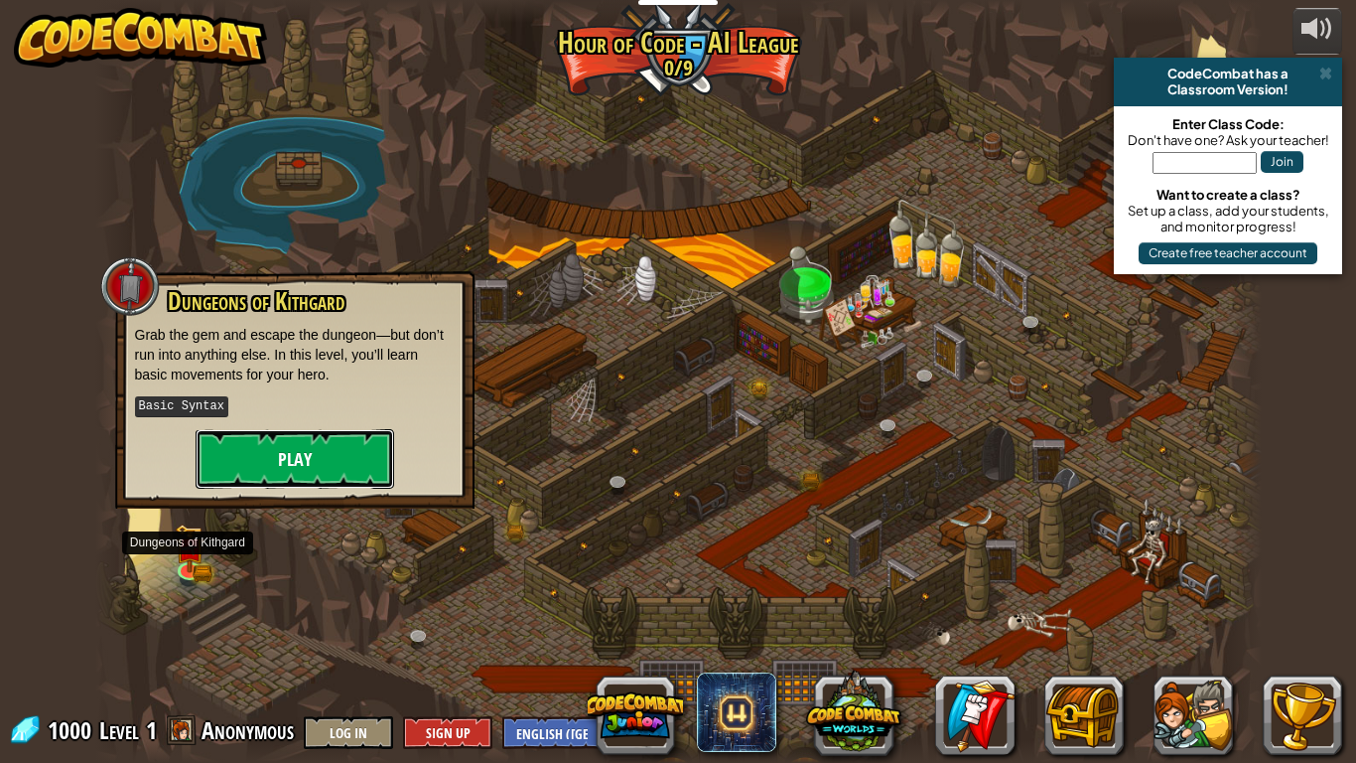
click at [322, 452] on button "Play" at bounding box center [295, 459] width 199 height 60
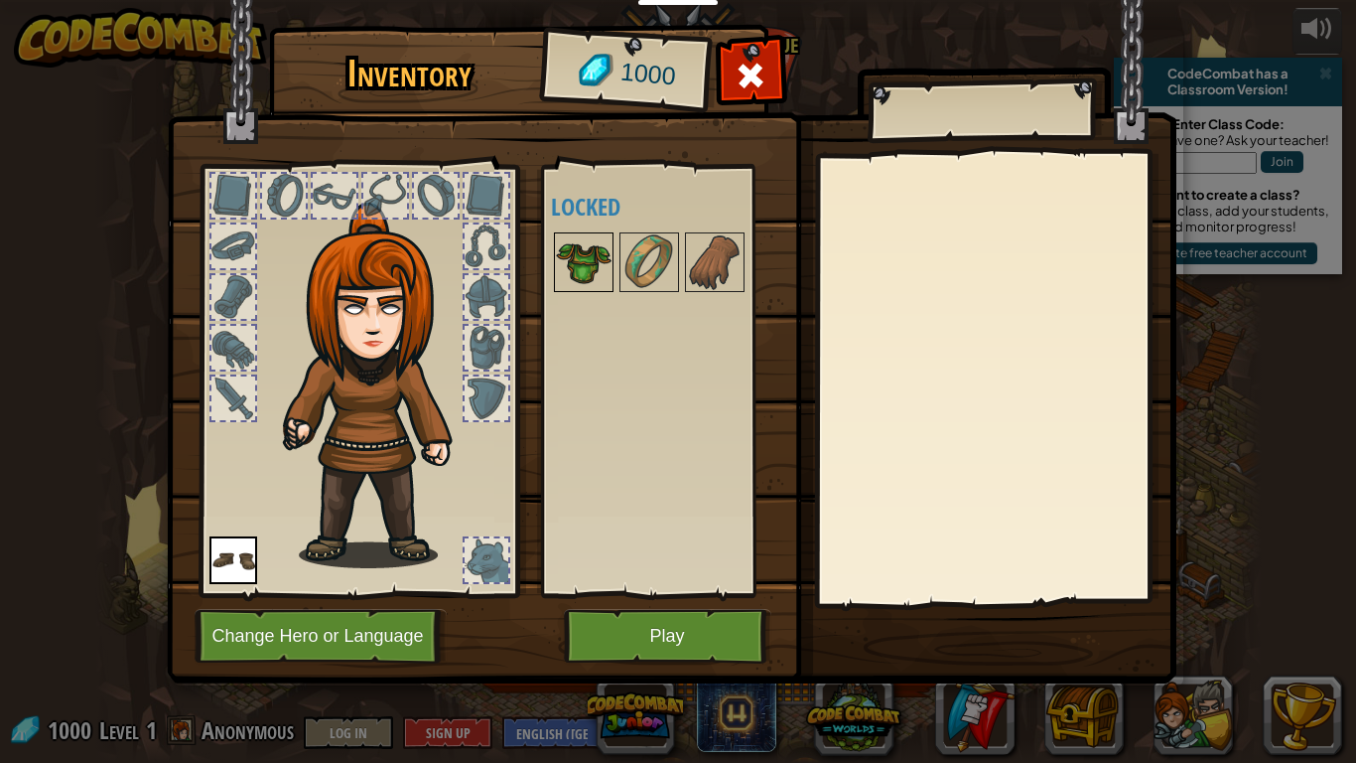
click at [563, 272] on img at bounding box center [584, 262] width 56 height 56
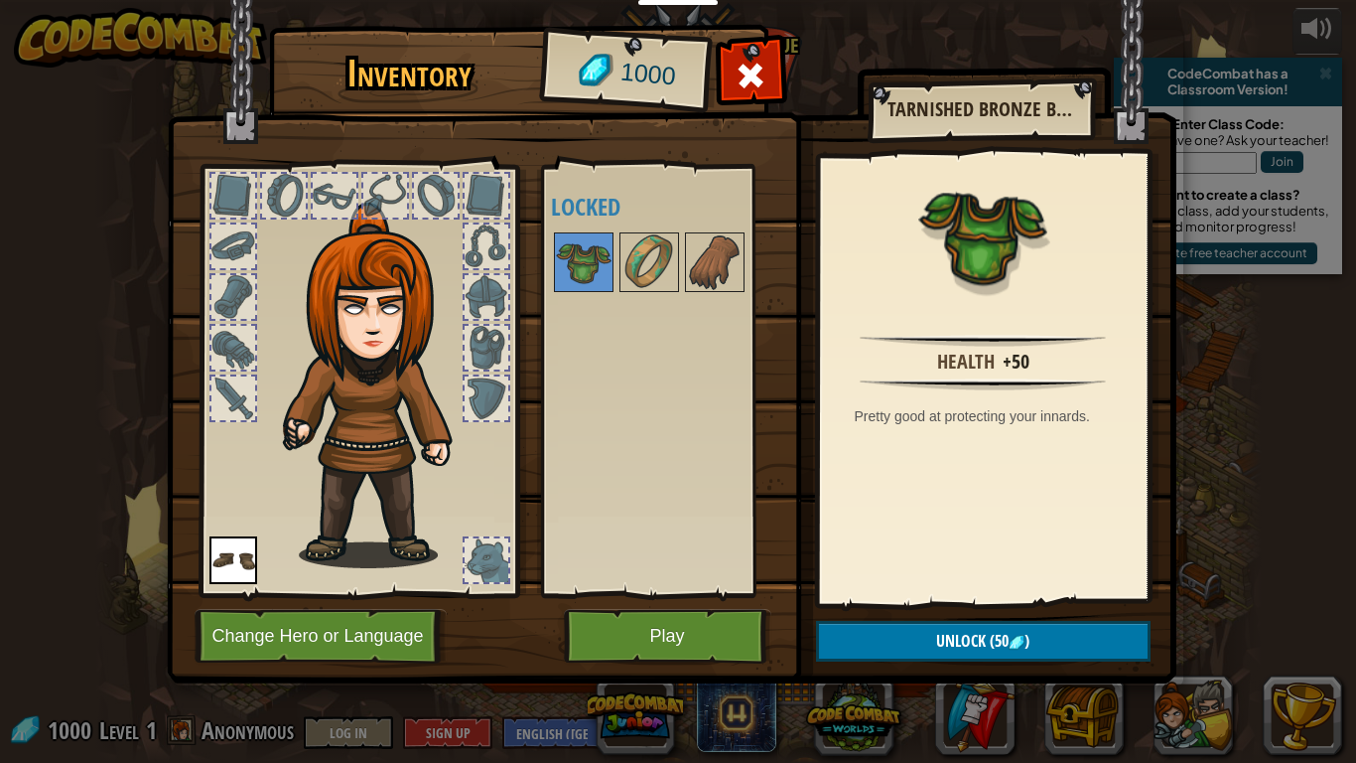
click at [1020, 341] on img at bounding box center [982, 341] width 245 height 12
click at [1010, 367] on div "+50" at bounding box center [1016, 362] width 27 height 29
click at [1060, 594] on button "Unlock (50 )" at bounding box center [983, 641] width 335 height 41
click at [1051, 594] on button "Confirm" at bounding box center [983, 641] width 335 height 41
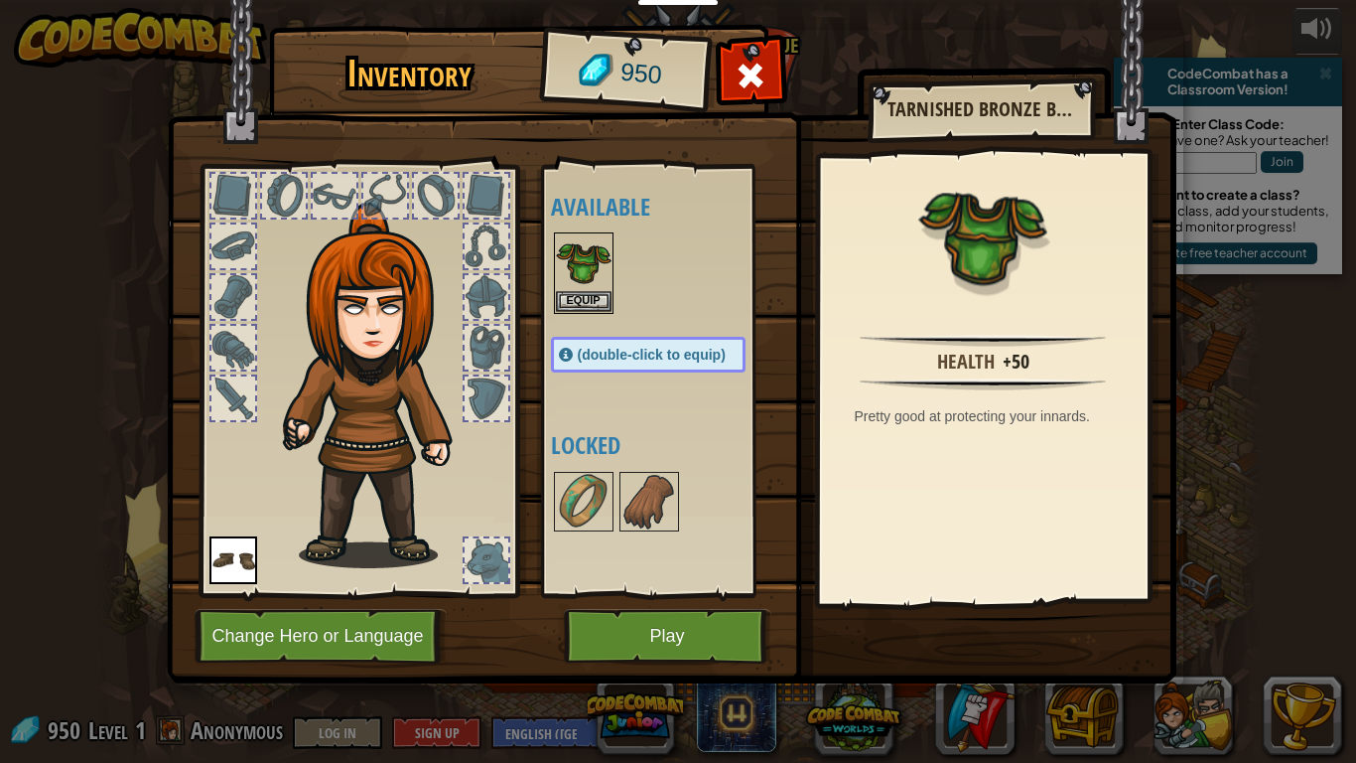
click at [1037, 594] on img at bounding box center [672, 322] width 1010 height 721
click at [638, 491] on img at bounding box center [650, 502] width 56 height 56
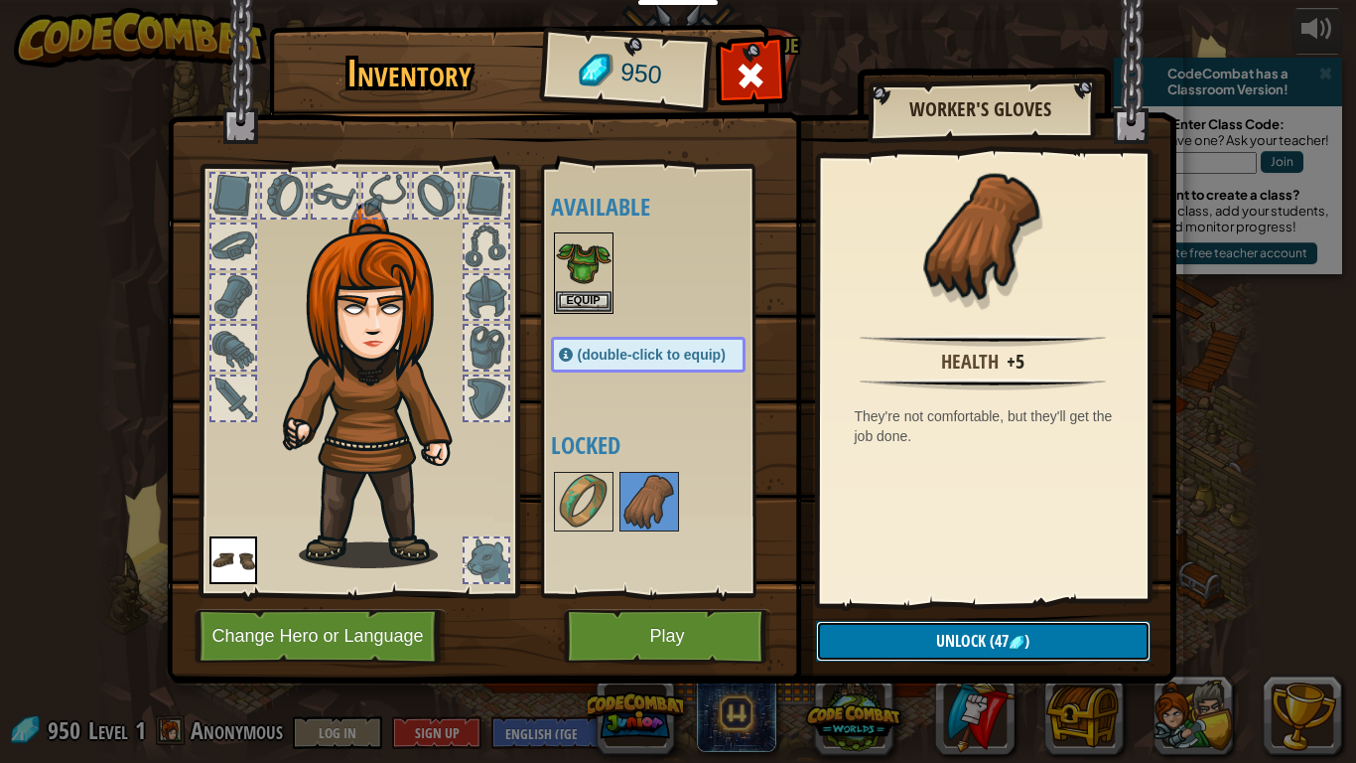
click at [1071, 594] on button "Unlock (47 )" at bounding box center [983, 641] width 335 height 41
click at [1069, 594] on button "Confirm" at bounding box center [983, 641] width 335 height 41
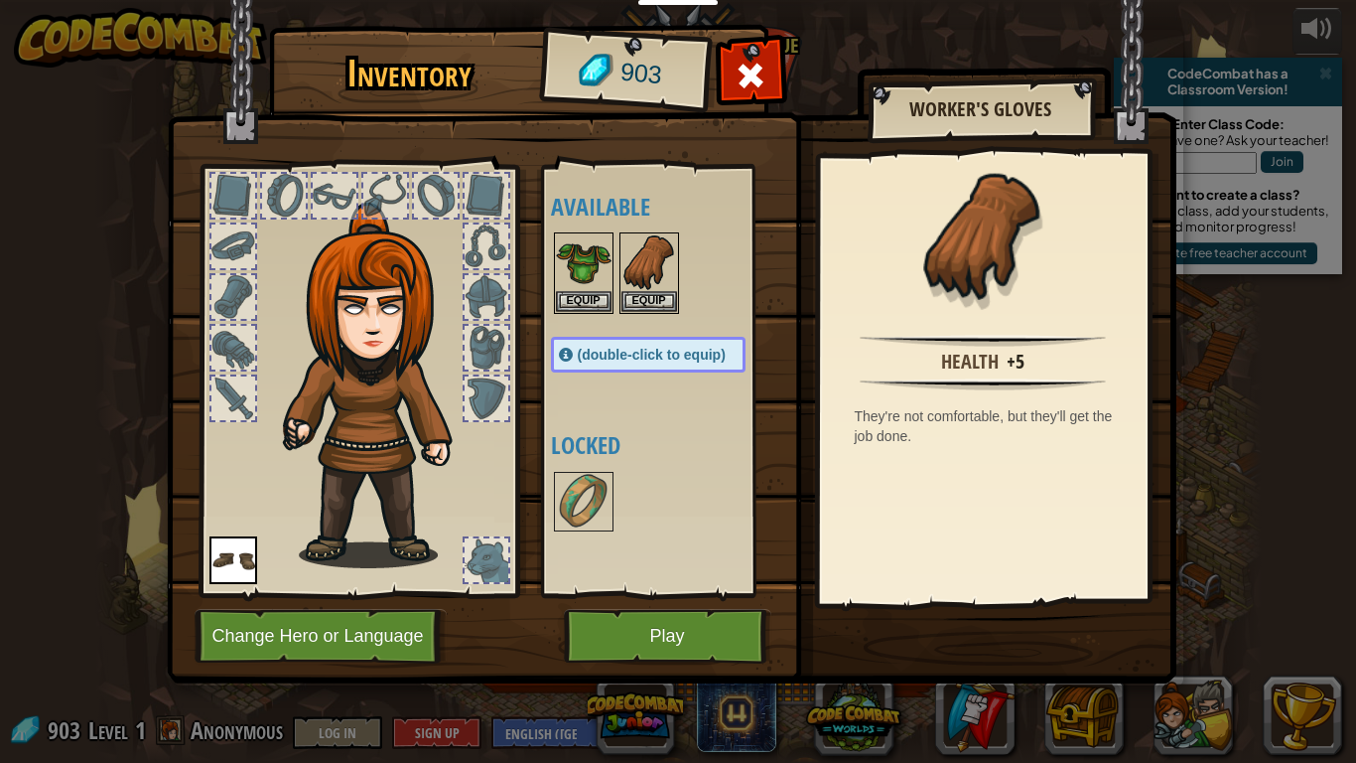
click at [1067, 594] on img at bounding box center [672, 322] width 1010 height 721
click at [609, 507] on img at bounding box center [584, 502] width 56 height 56
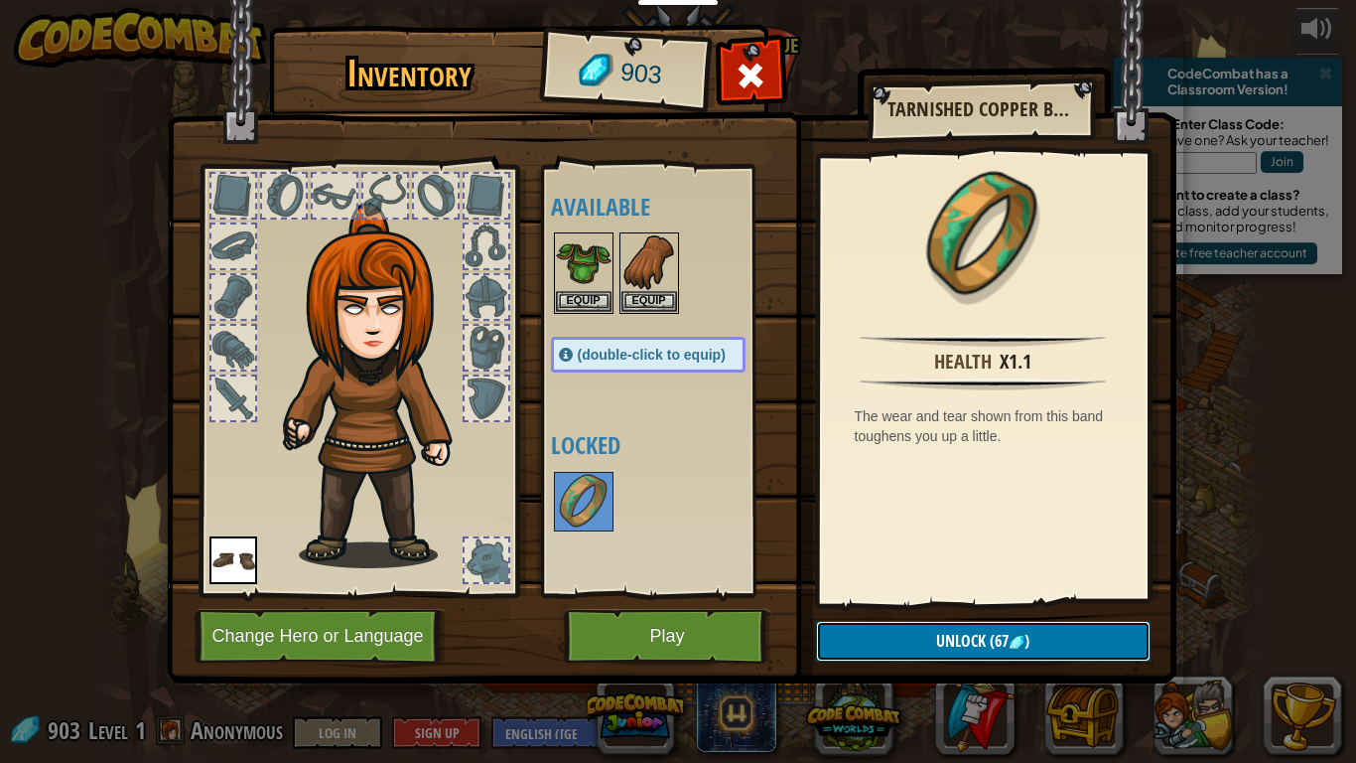
click at [1056, 594] on button "Unlock (67 )" at bounding box center [983, 641] width 335 height 41
click at [1049, 594] on button "Confirm" at bounding box center [983, 641] width 335 height 41
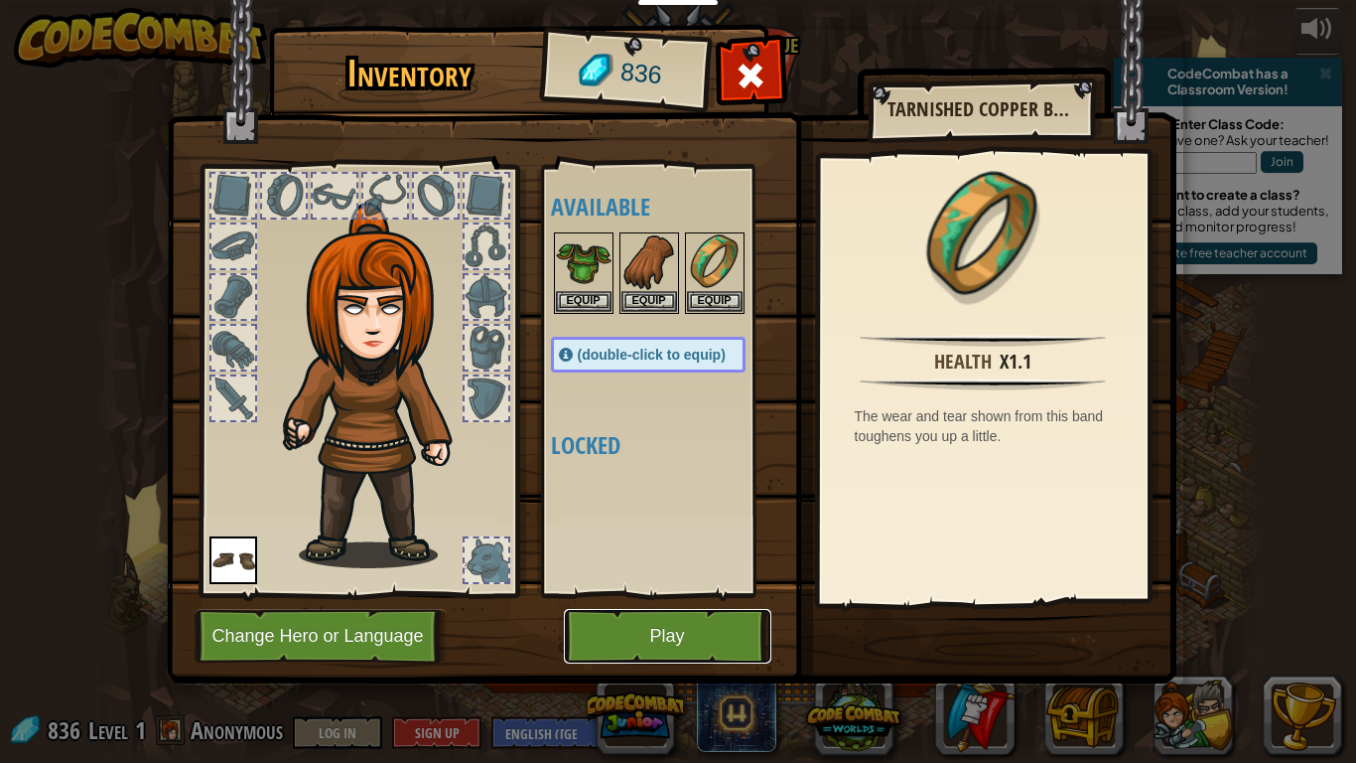
click at [699, 594] on button "Play" at bounding box center [668, 636] width 208 height 55
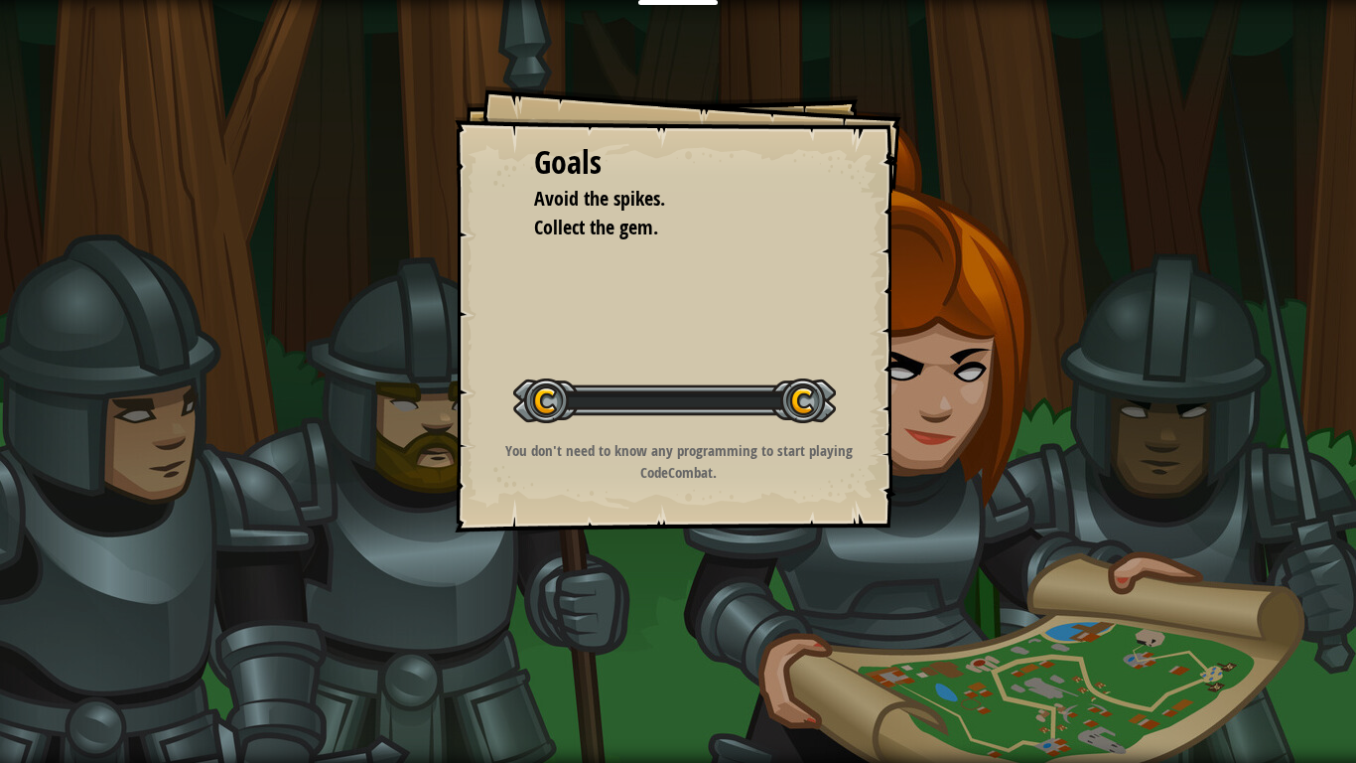
click at [761, 554] on div "Goals Avoid the spikes. Collect the gem. Start Level Error loading from server.…" at bounding box center [678, 381] width 1356 height 763
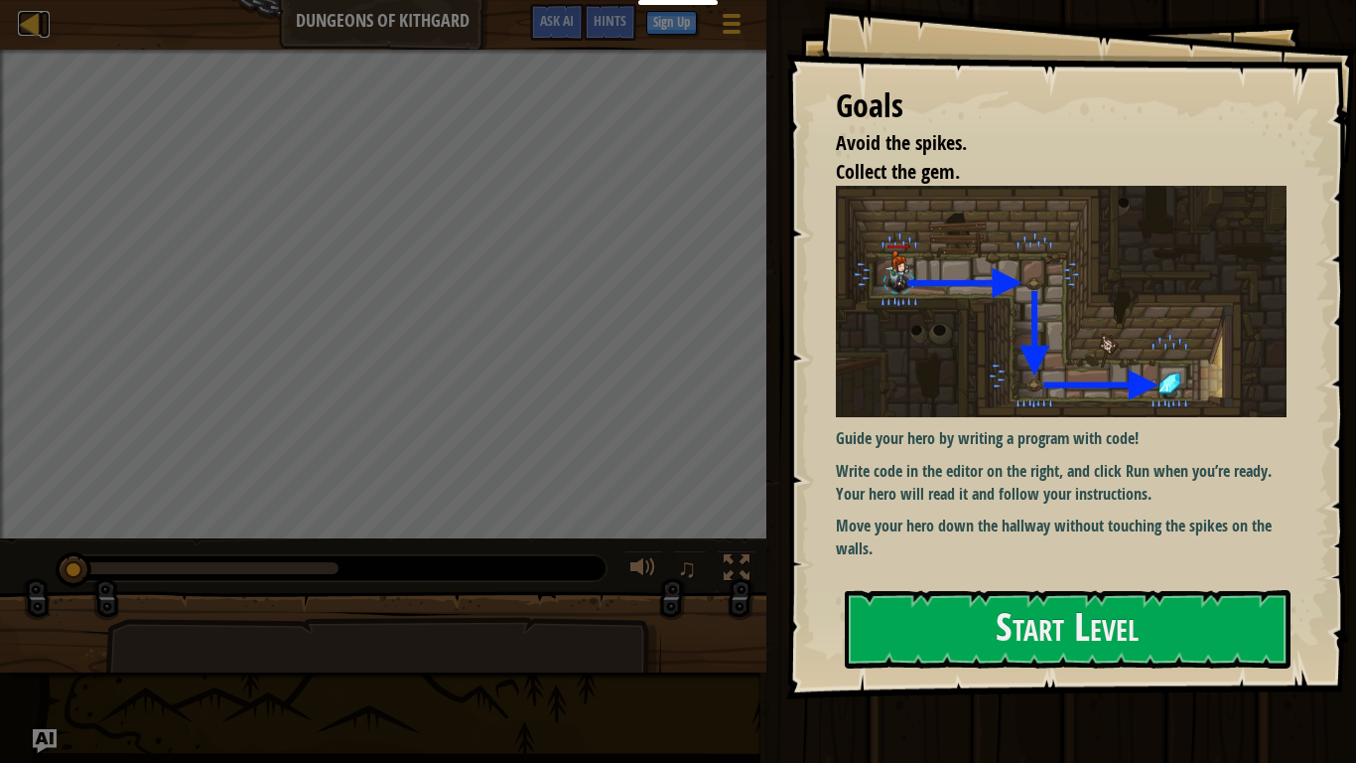
drag, startPoint x: 761, startPoint y: 554, endPoint x: 13, endPoint y: 38, distance: 908.7
click at [13, 38] on div "Map Dungeons of Kithgard Game Menu Done Sign Up Hints Ask AI" at bounding box center [383, 25] width 767 height 50
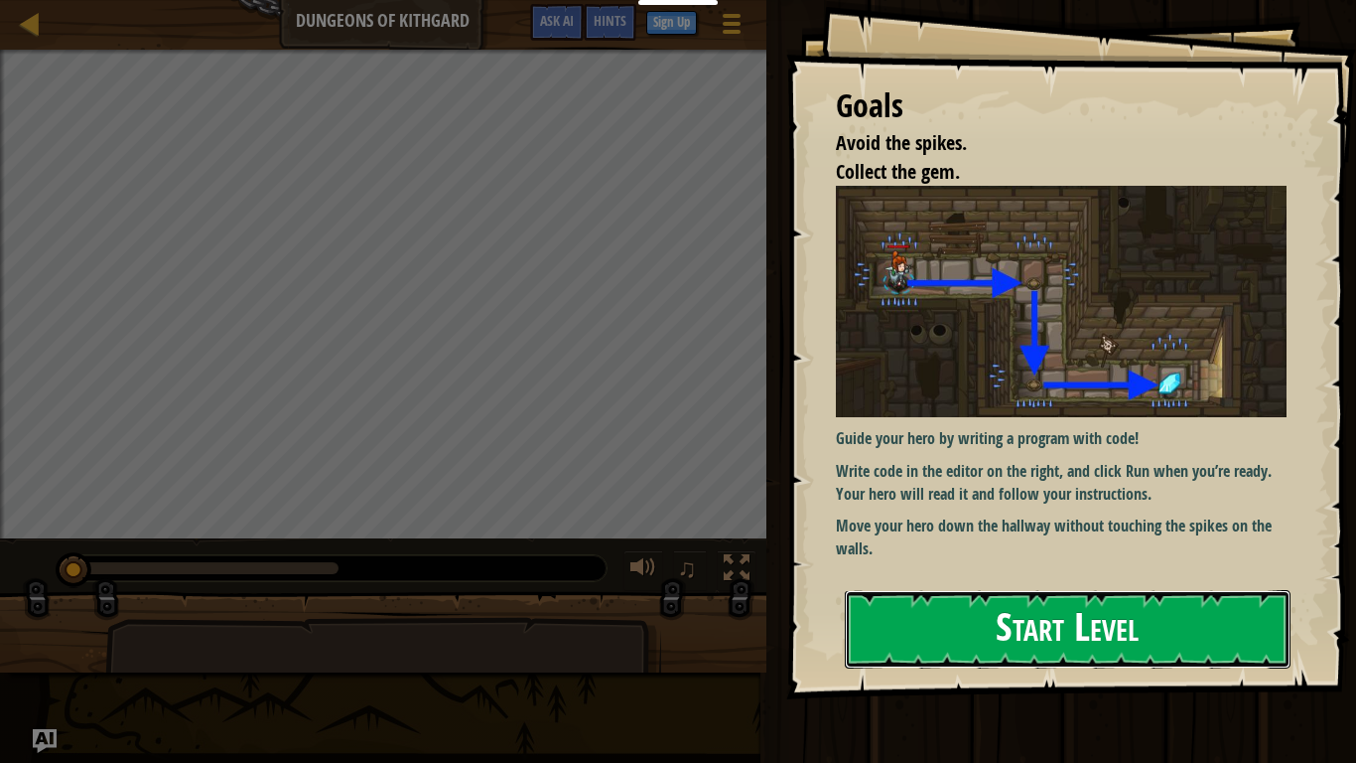
click at [947, 594] on button "Start Level" at bounding box center [1068, 629] width 446 height 78
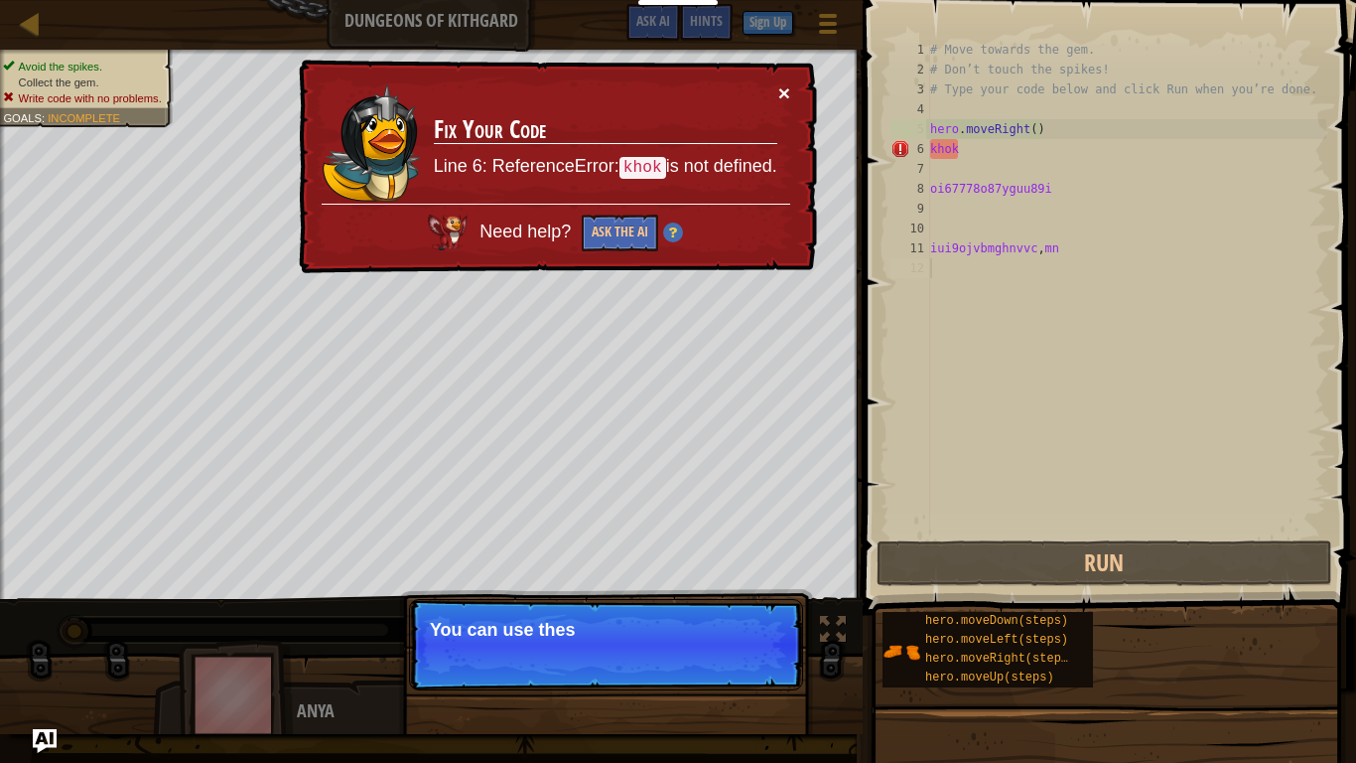
click at [780, 100] on button "×" at bounding box center [785, 92] width 12 height 21
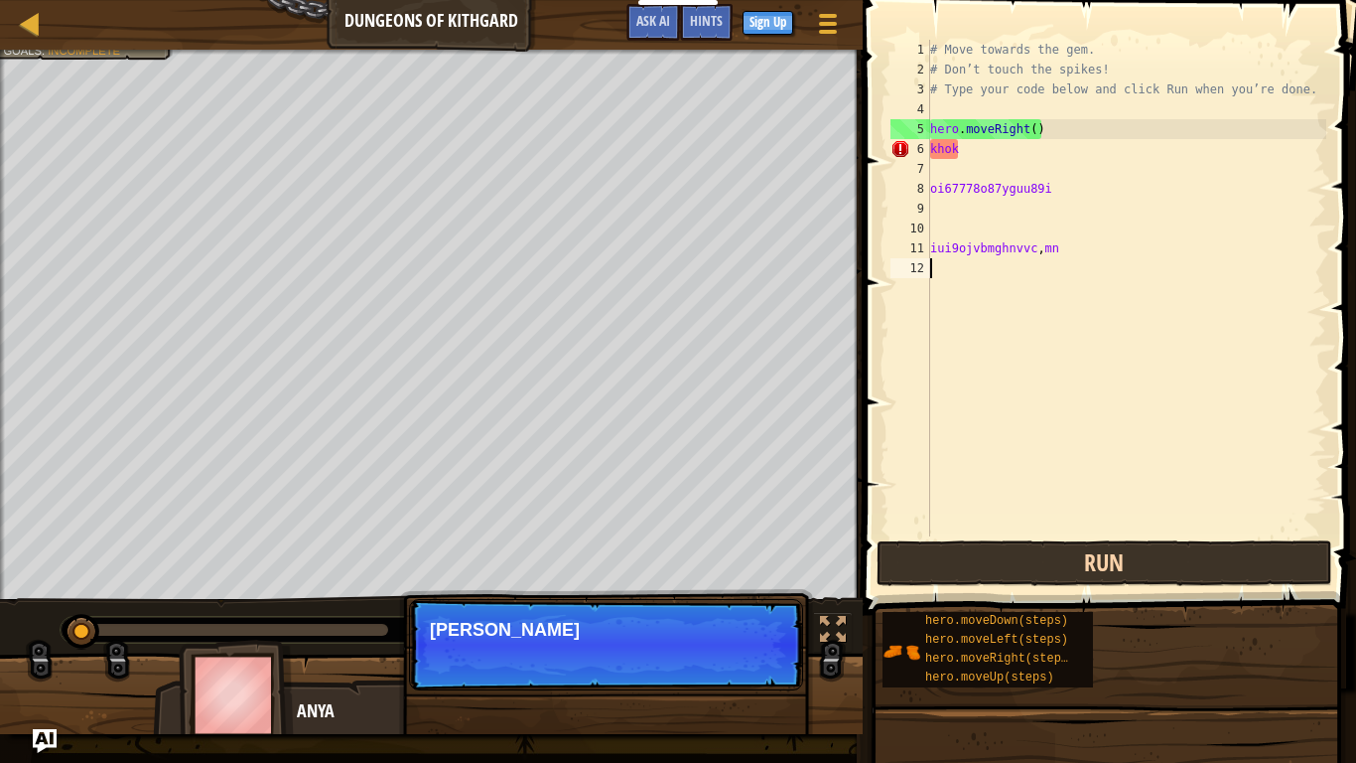
scroll to position [9, 0]
click at [1027, 573] on button "Run" at bounding box center [1105, 563] width 456 height 46
click at [1027, 573] on button "Running" at bounding box center [1105, 563] width 456 height 46
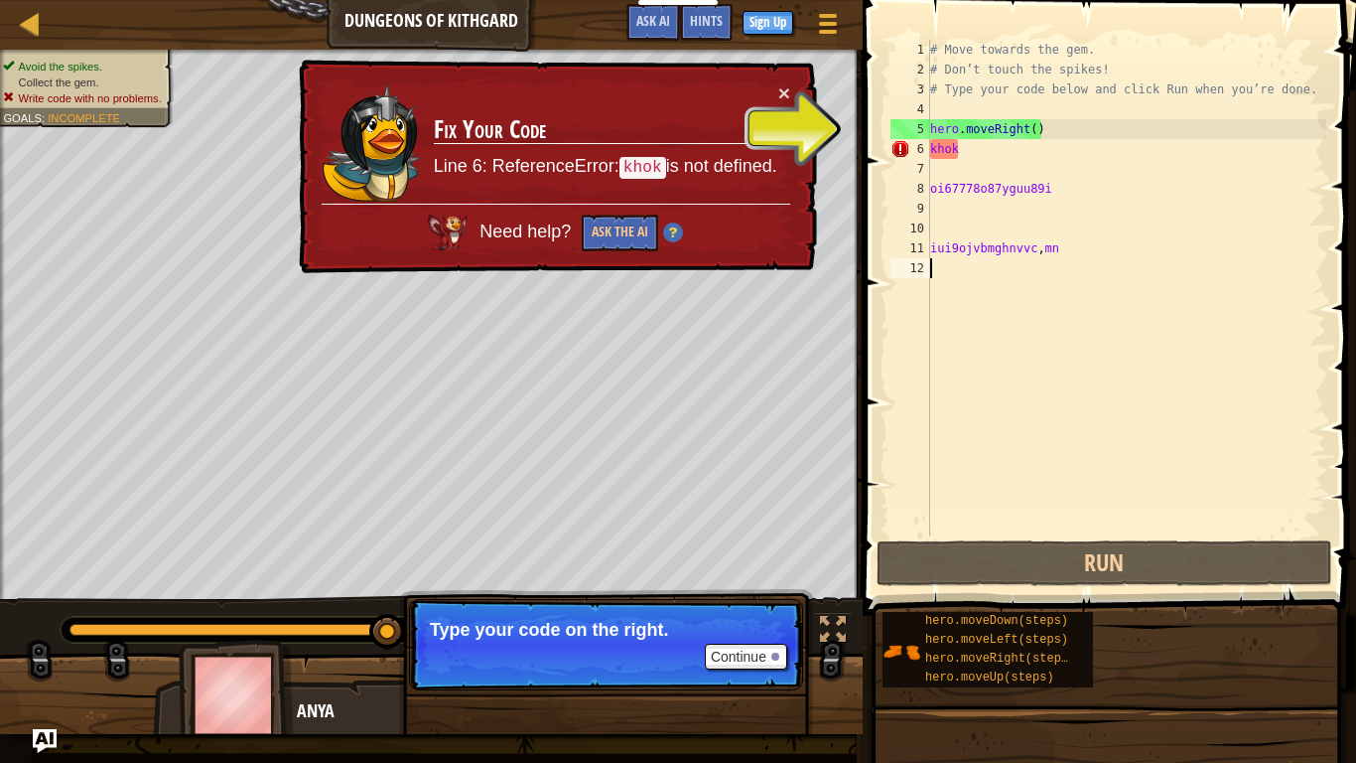
click at [1353, 3] on span at bounding box center [1111, 278] width 509 height 673
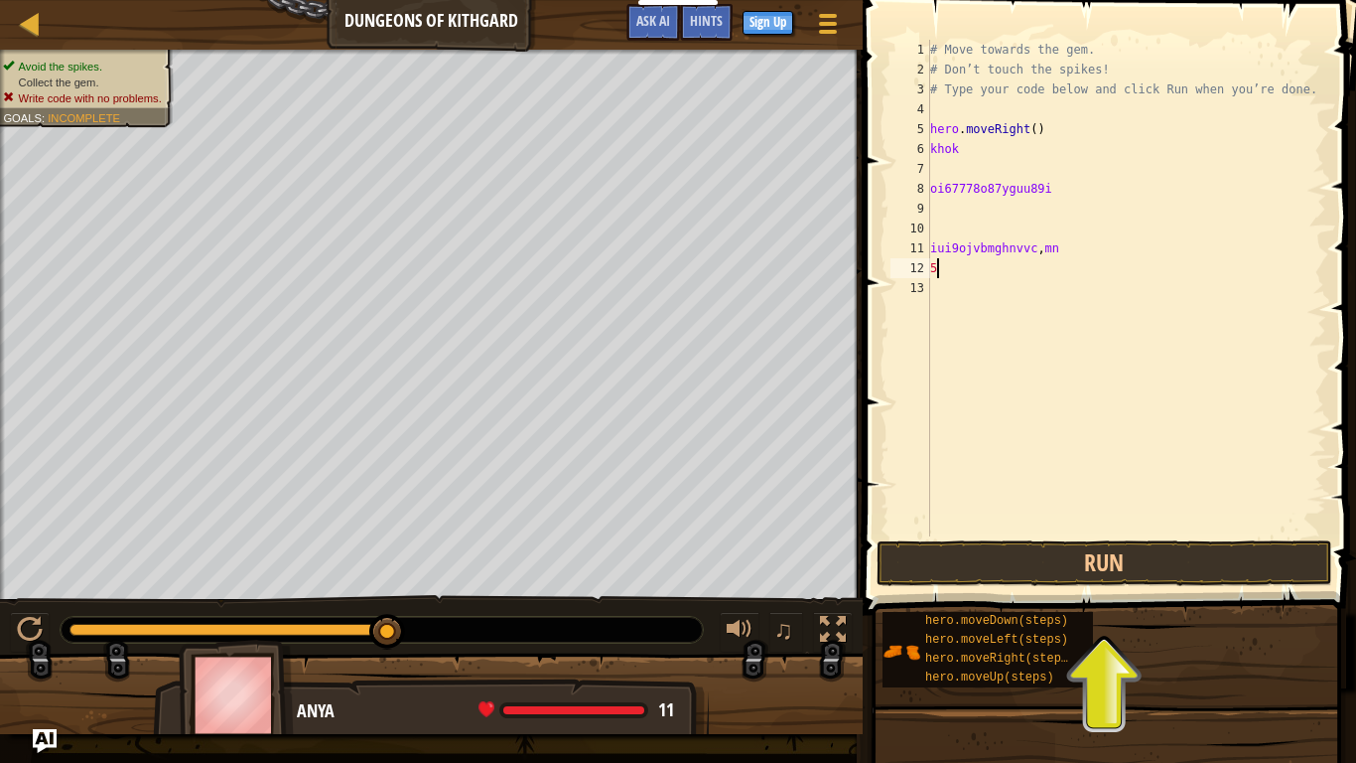
scroll to position [9, 1]
type textarea "5h"
click at [1179, 585] on button "Run" at bounding box center [1105, 563] width 456 height 46
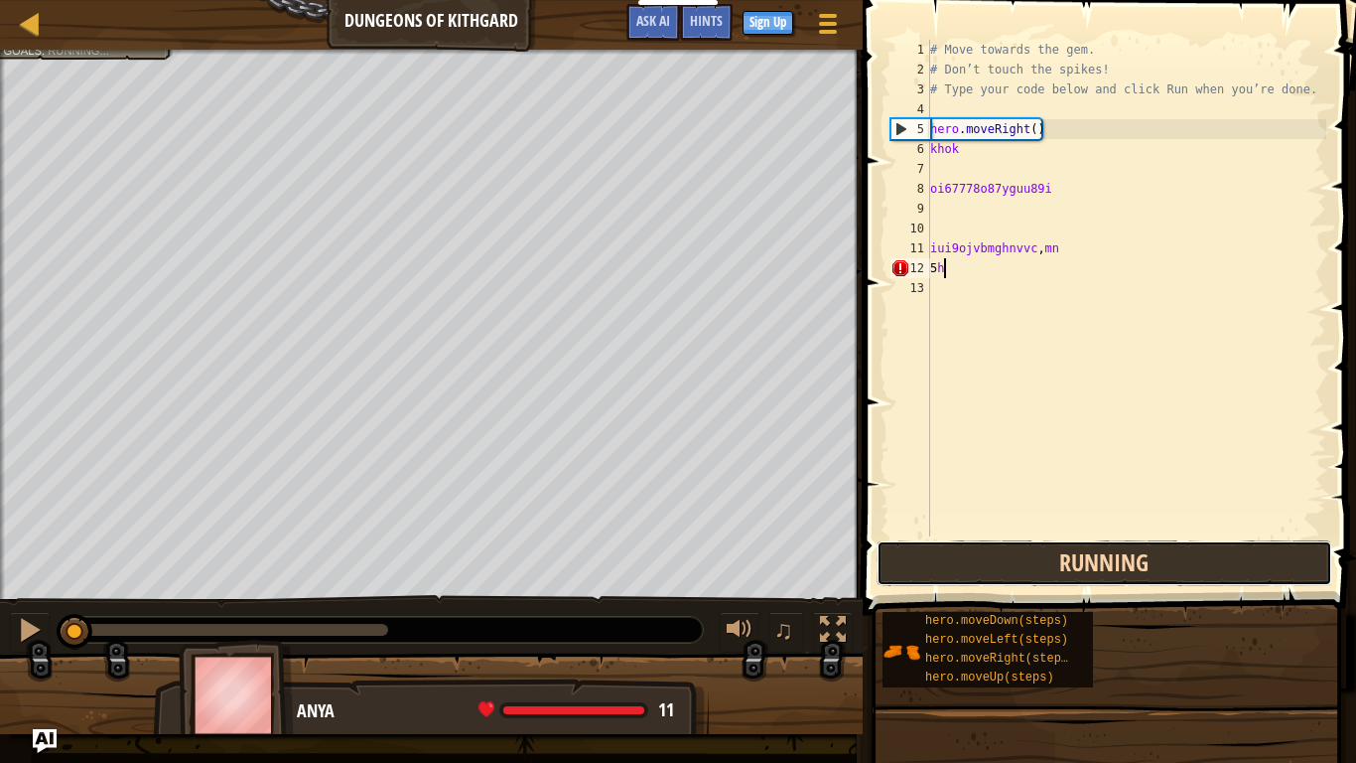
click at [1155, 570] on button "Running" at bounding box center [1105, 563] width 456 height 46
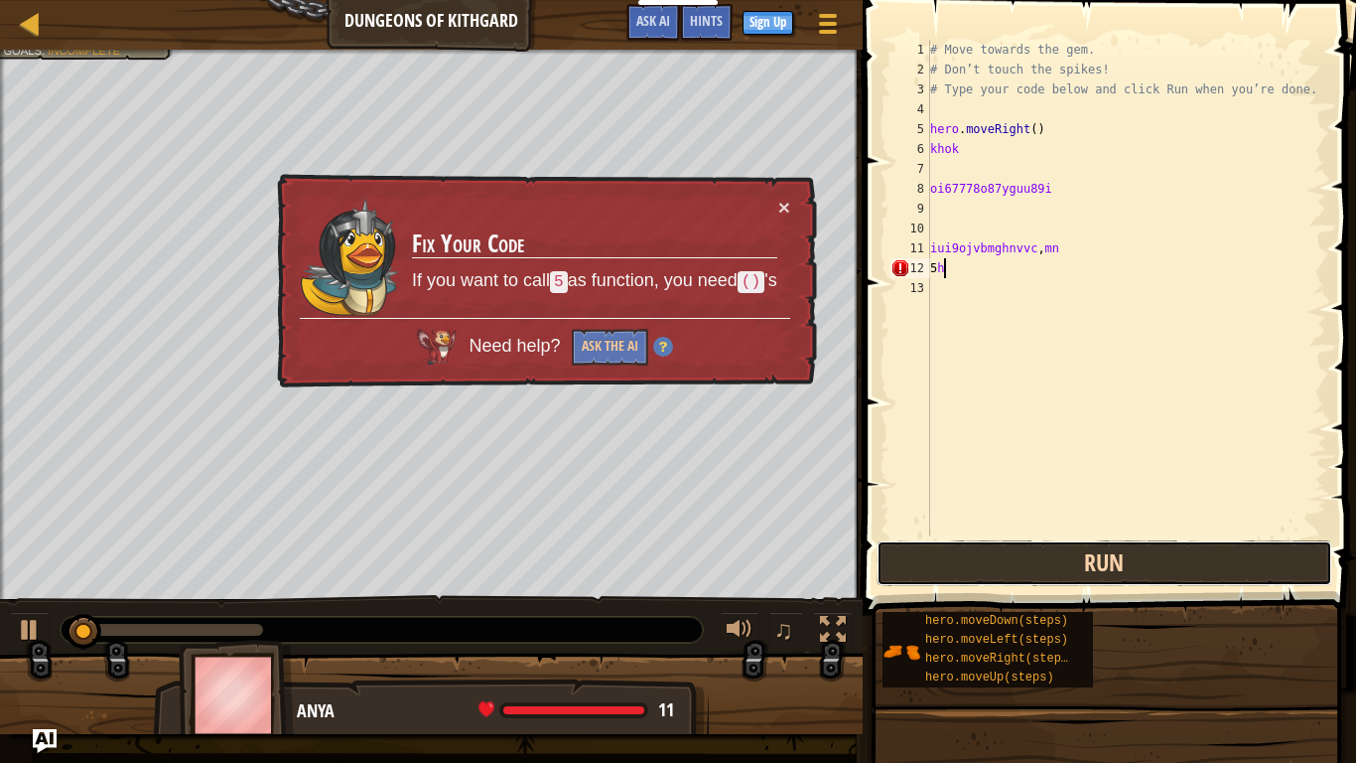
click at [1133, 581] on button "Run" at bounding box center [1105, 563] width 456 height 46
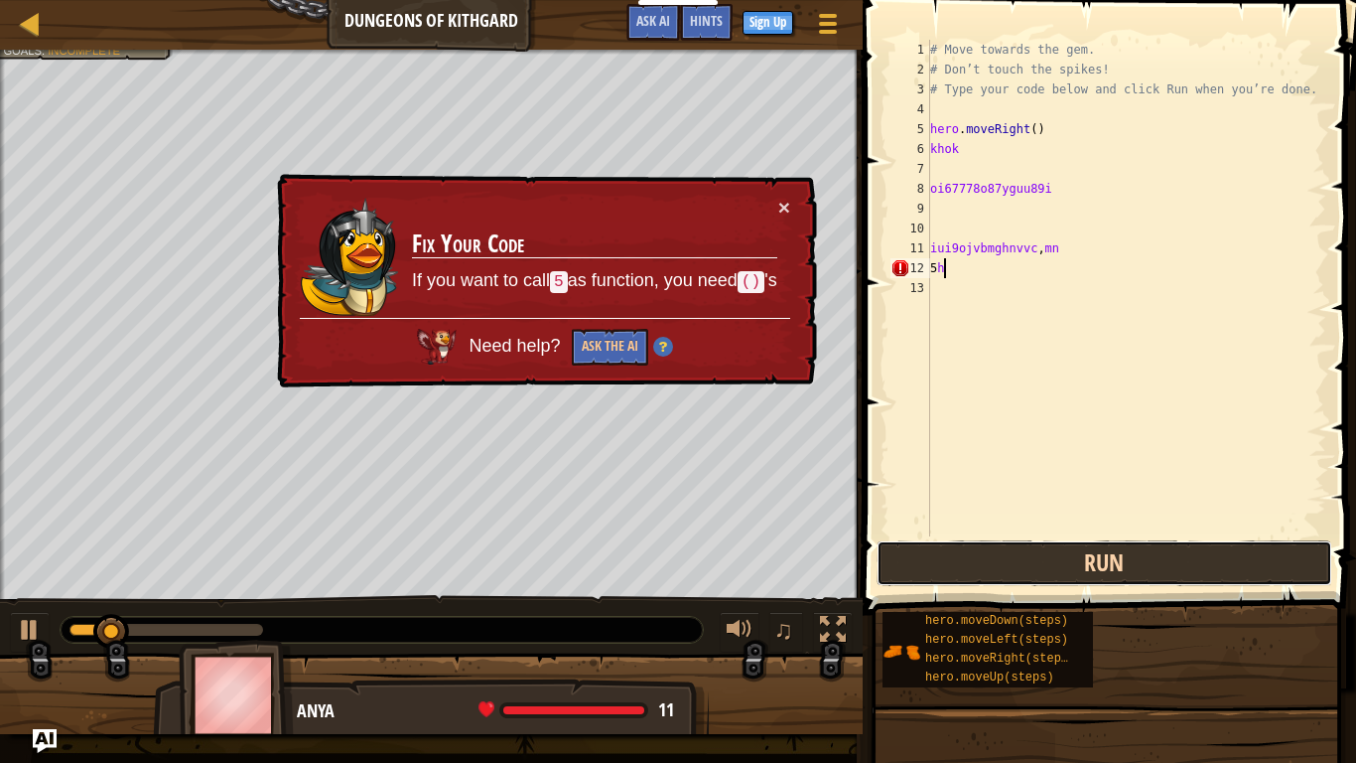
click at [1144, 582] on button "Run" at bounding box center [1105, 563] width 456 height 46
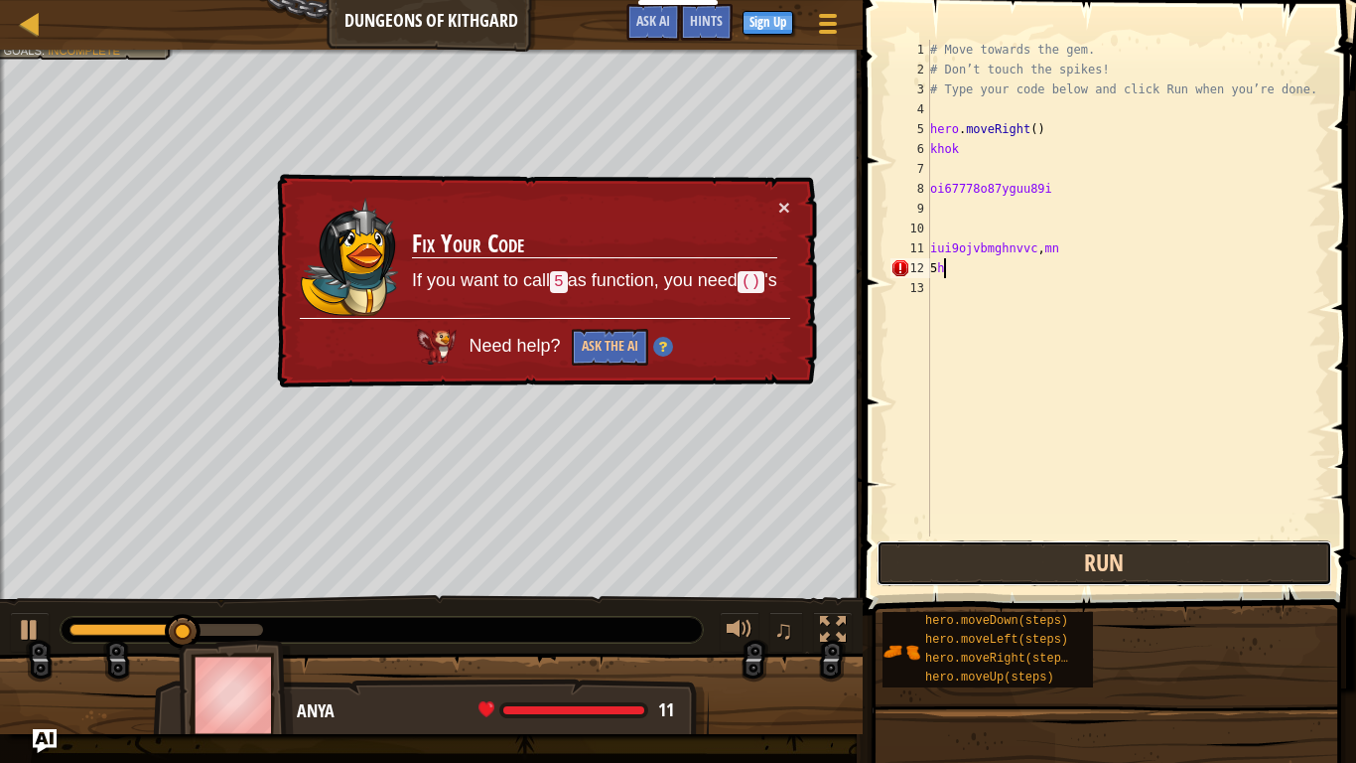
click at [1128, 578] on button "Run" at bounding box center [1105, 563] width 456 height 46
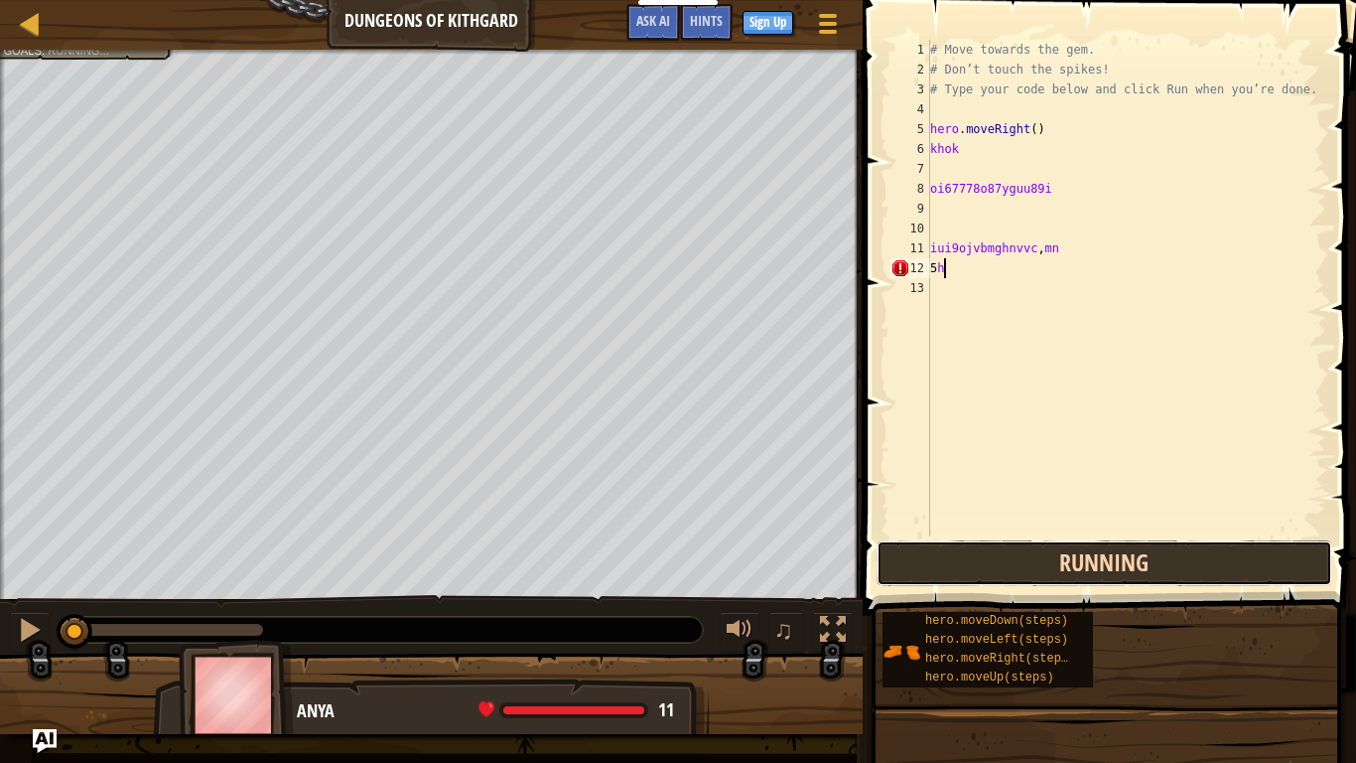
click at [1135, 576] on button "Running" at bounding box center [1105, 563] width 456 height 46
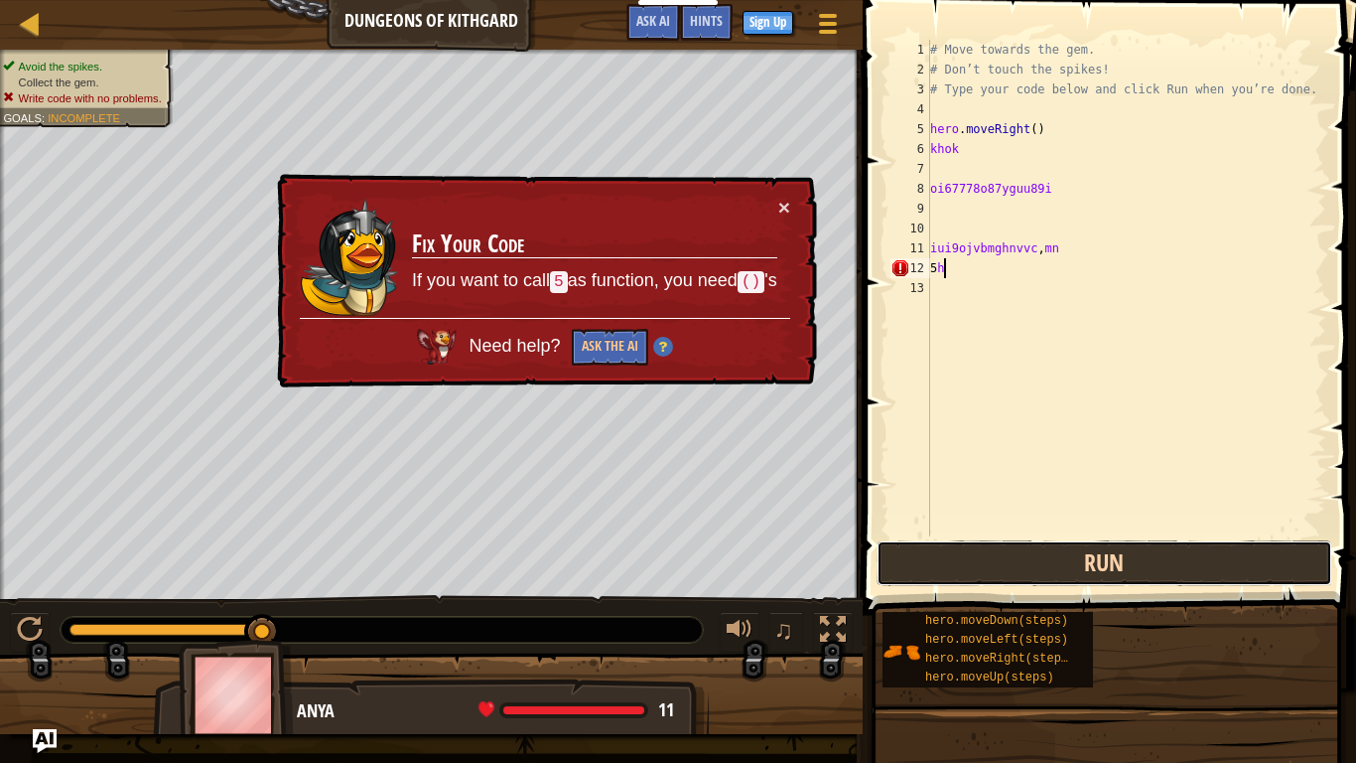
click at [1046, 545] on button "Run" at bounding box center [1105, 563] width 456 height 46
click at [1057, 549] on button "Run" at bounding box center [1105, 563] width 456 height 46
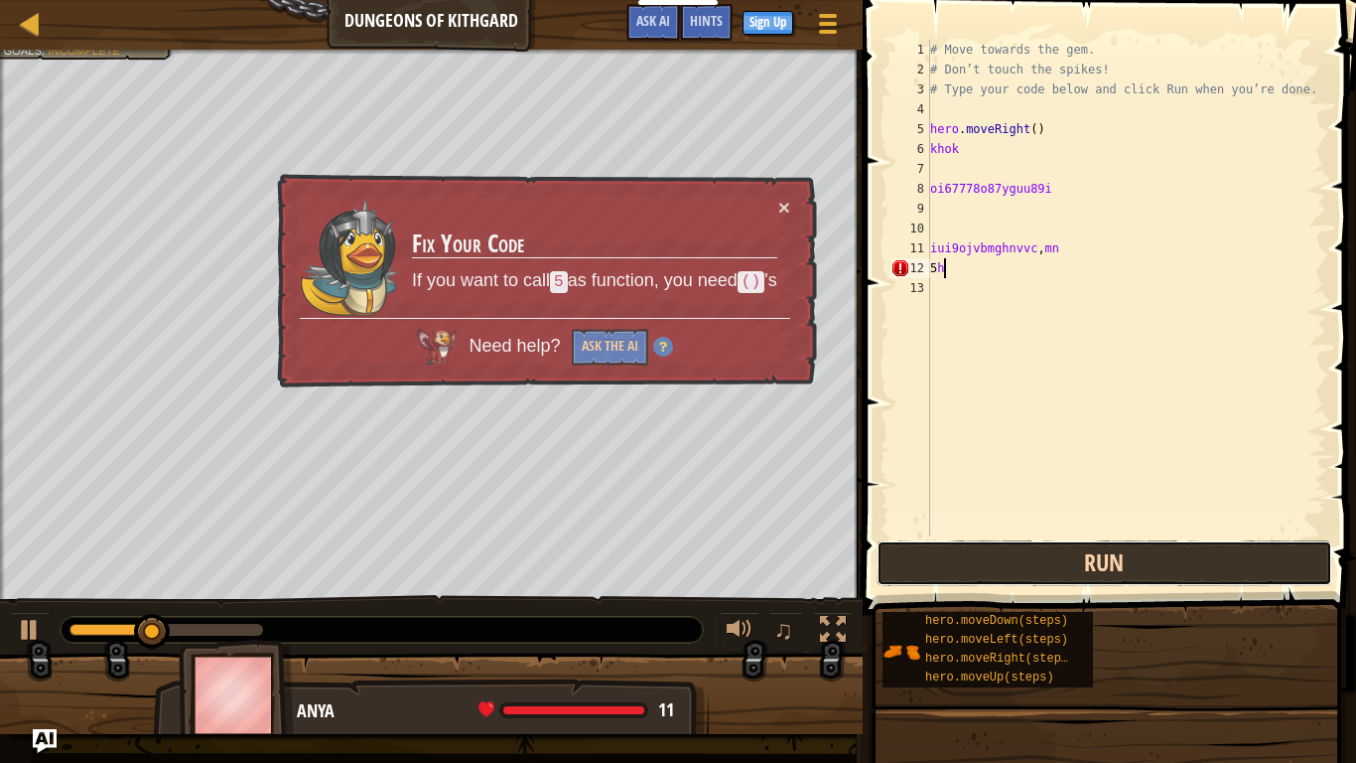
click at [1057, 549] on button "Run" at bounding box center [1105, 563] width 456 height 46
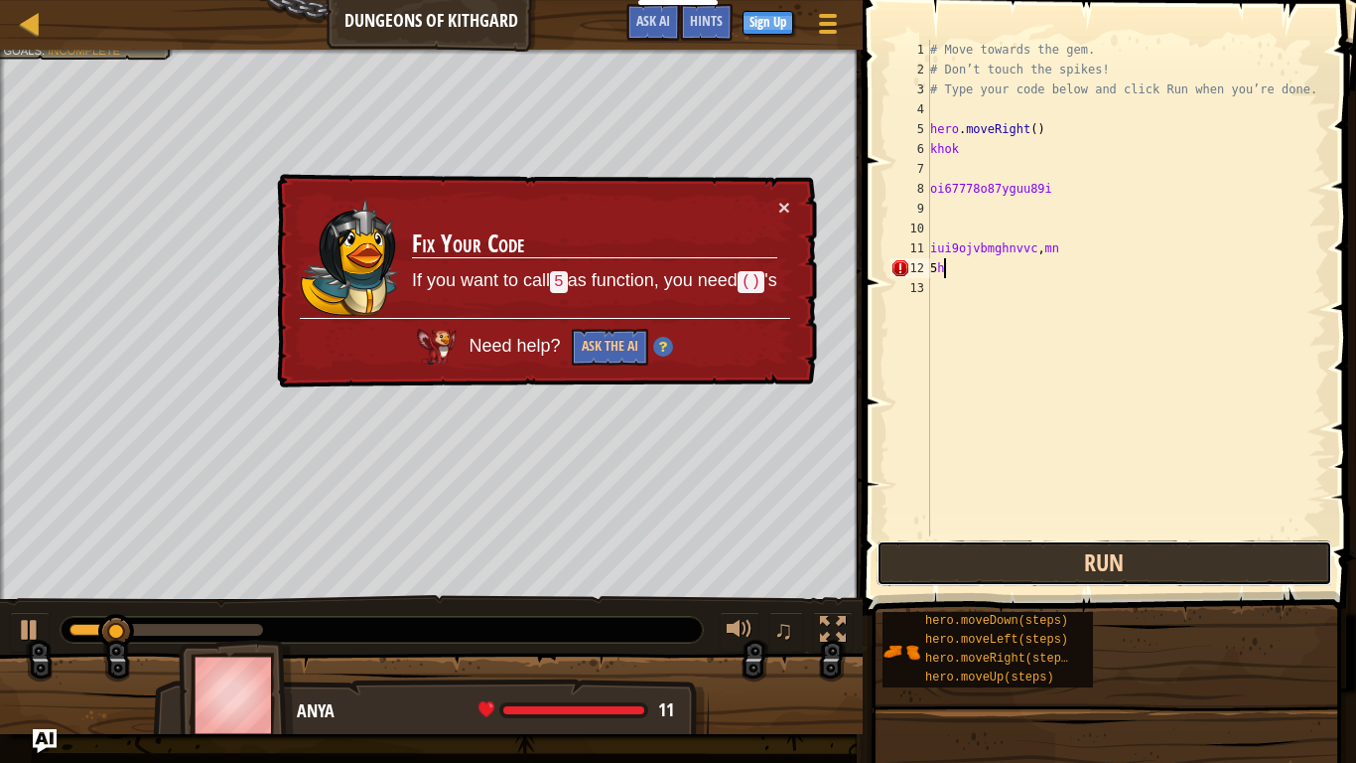
click at [1057, 549] on button "Run" at bounding box center [1105, 563] width 456 height 46
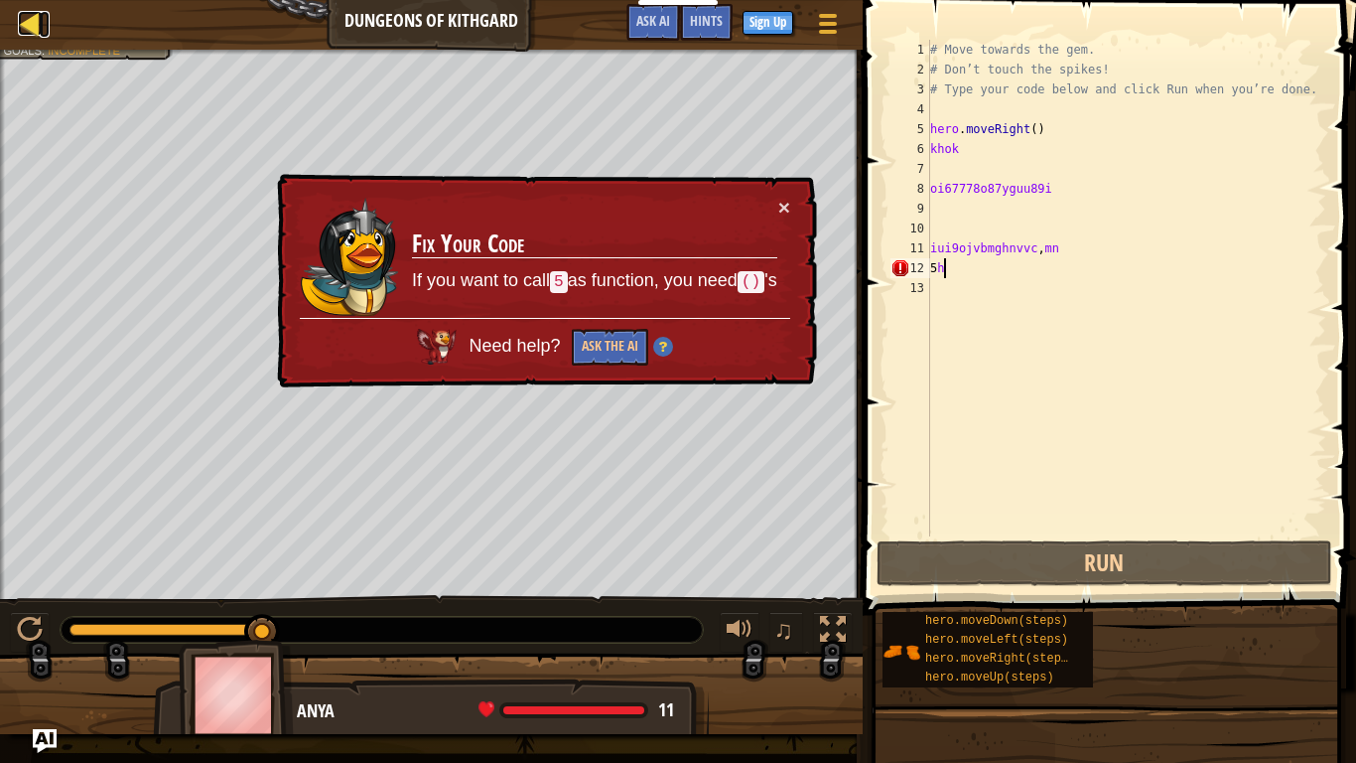
click at [32, 11] on div at bounding box center [30, 23] width 25 height 25
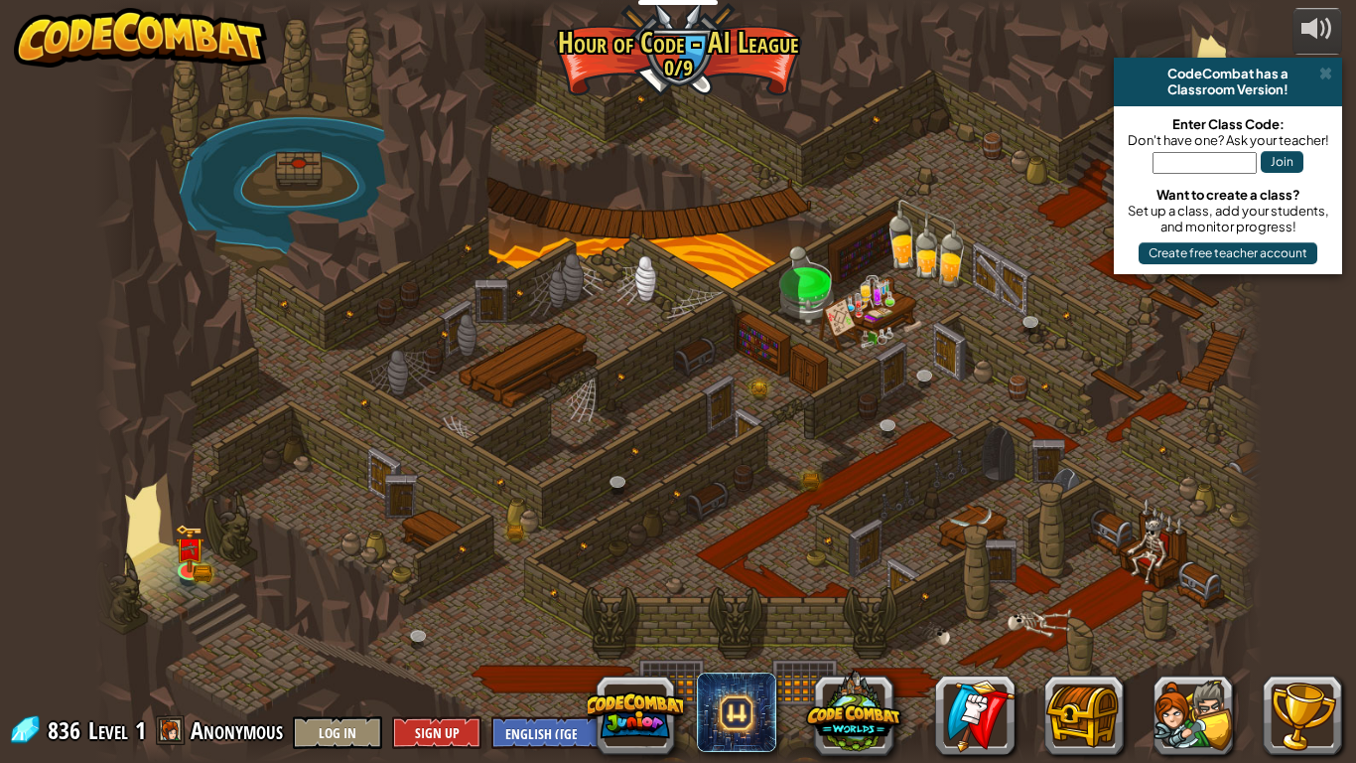
click at [44, 69] on div "powered by CodeCombat has a Classroom Version! Enter Class Code: Don't have one…" at bounding box center [678, 381] width 1356 height 763
click at [633, 0] on div at bounding box center [678, 11] width 1167 height 23
click at [1326, 70] on span at bounding box center [1326, 74] width 13 height 16
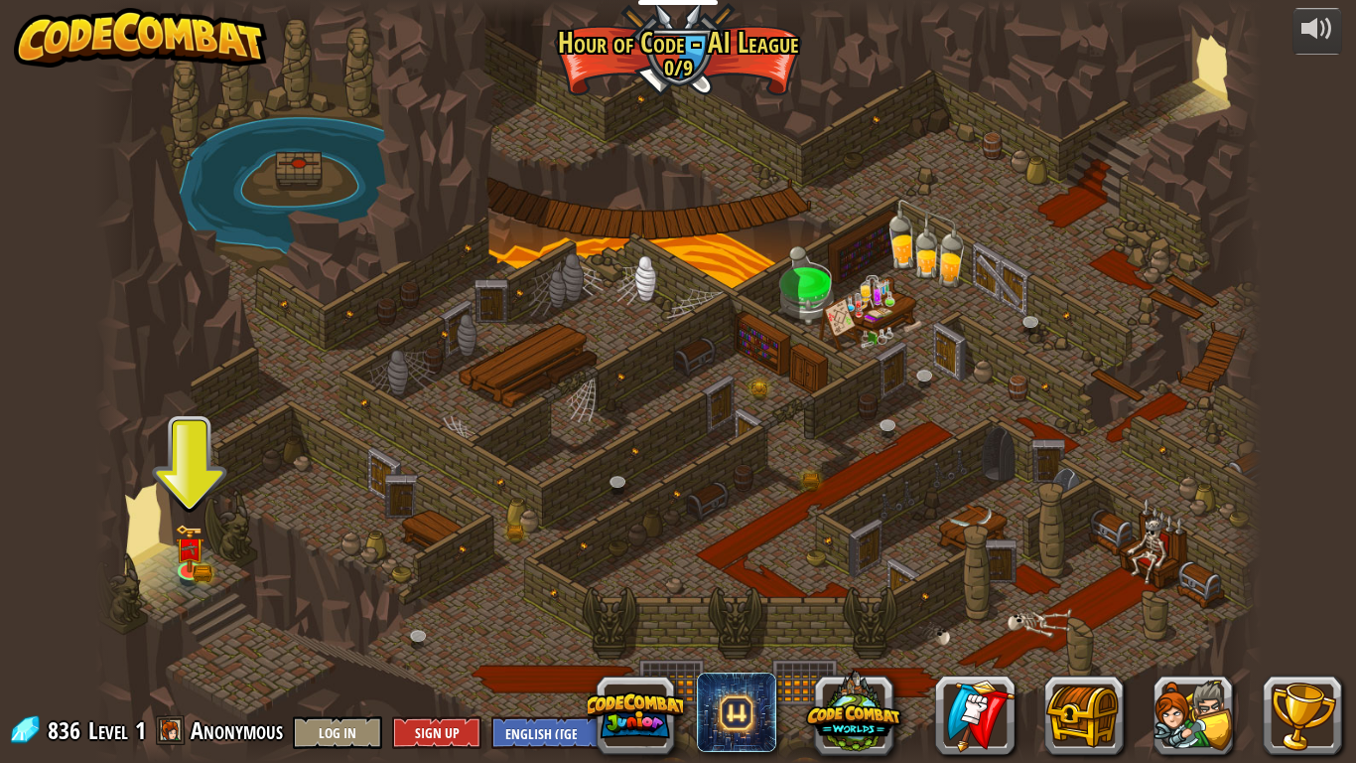
click at [1326, 70] on div "powered by CodeCombat has a Classroom Version! Enter Class Code: Don't have one…" at bounding box center [678, 381] width 1356 height 763
click at [1310, 24] on div at bounding box center [1318, 29] width 32 height 32
click at [185, 594] on div at bounding box center [678, 381] width 1167 height 763
click at [144, 519] on div at bounding box center [678, 381] width 1167 height 763
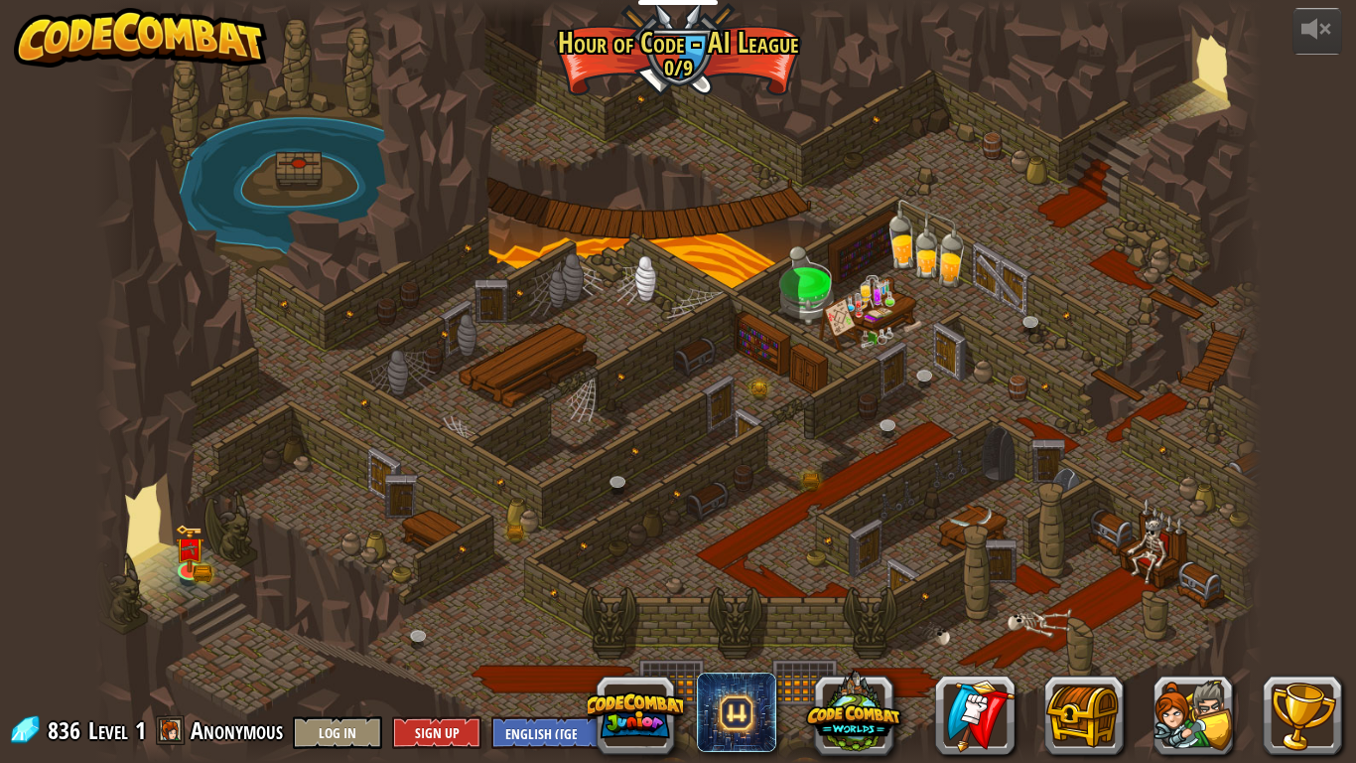
click at [144, 519] on div at bounding box center [678, 381] width 1167 height 763
click at [135, 509] on div at bounding box center [678, 381] width 1167 height 763
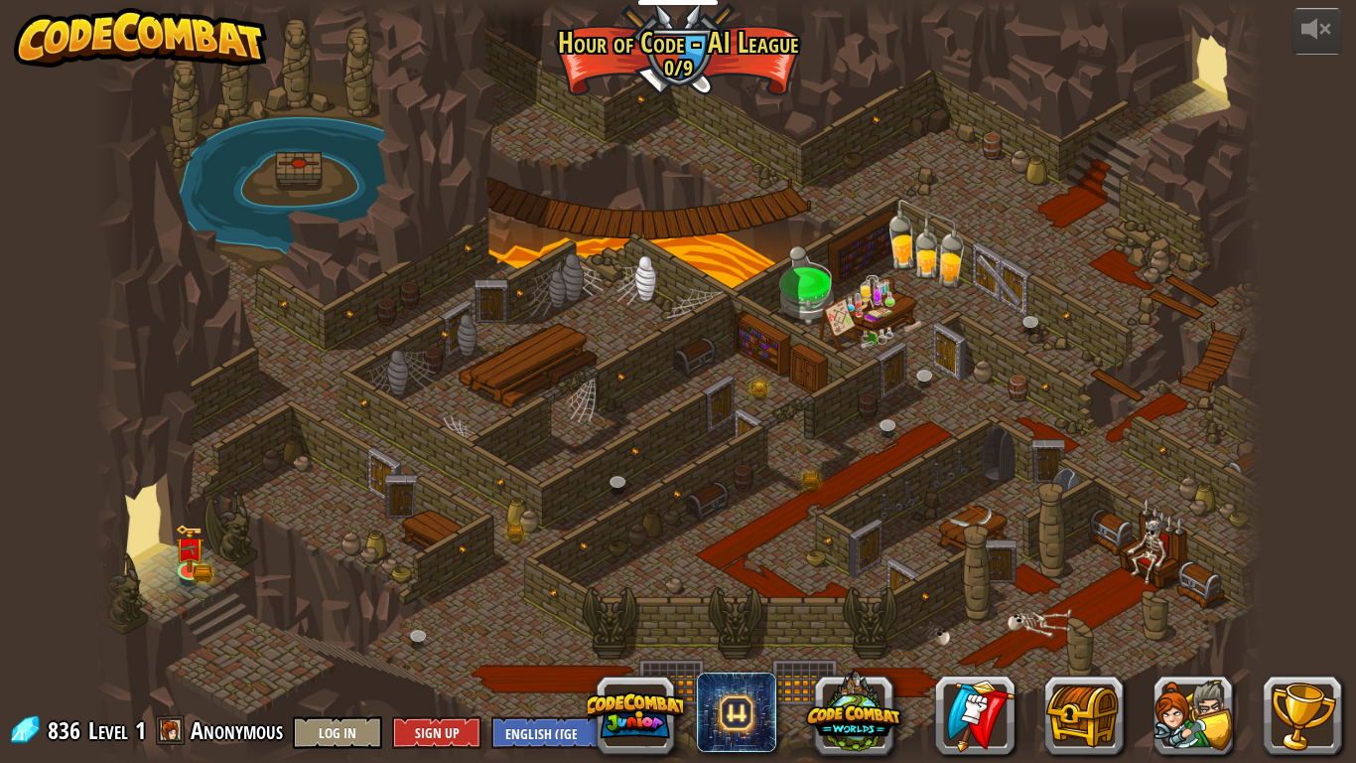
click at [135, 509] on div at bounding box center [678, 381] width 1167 height 763
click at [258, 491] on div at bounding box center [678, 381] width 1167 height 763
click at [186, 544] on img at bounding box center [190, 537] width 18 height 18
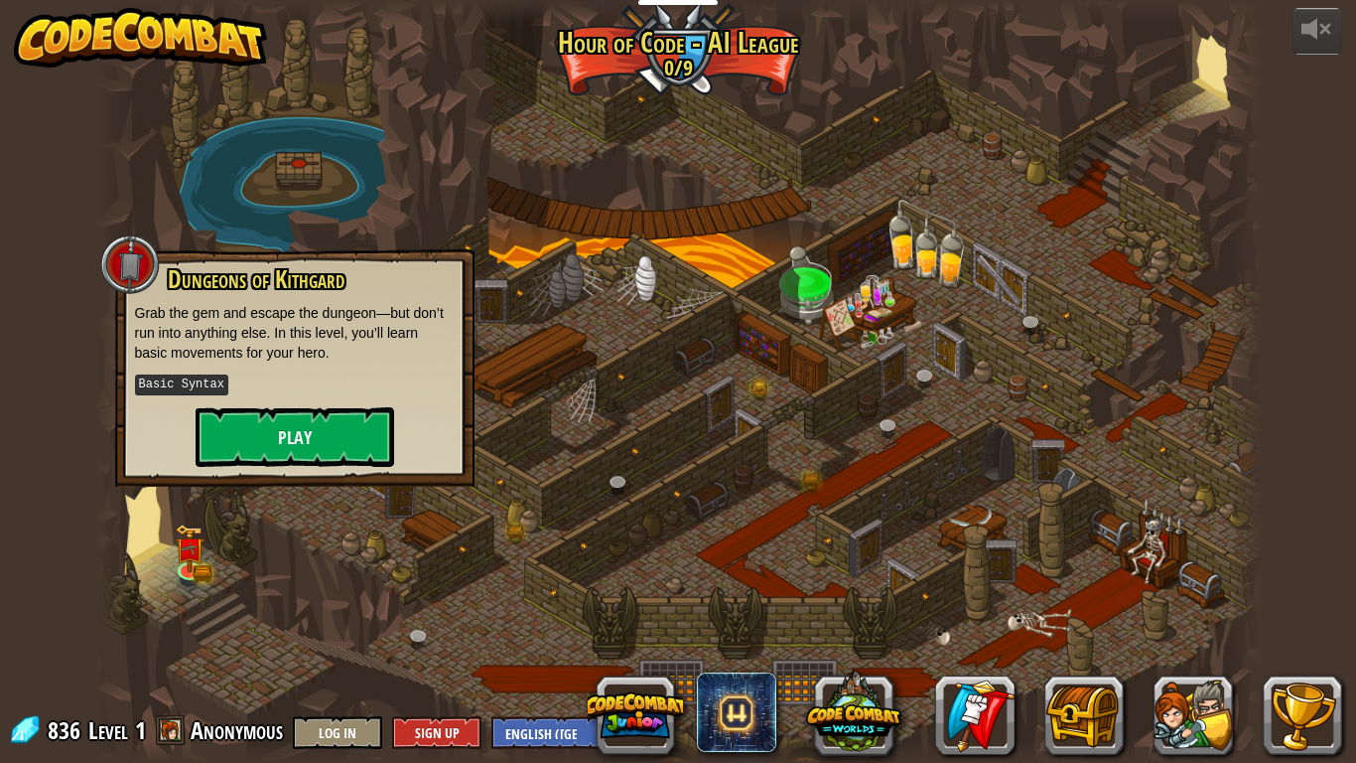
click at [134, 276] on div at bounding box center [130, 264] width 60 height 60
click at [131, 262] on div at bounding box center [130, 264] width 60 height 60
click at [211, 455] on button "Play" at bounding box center [295, 437] width 199 height 60
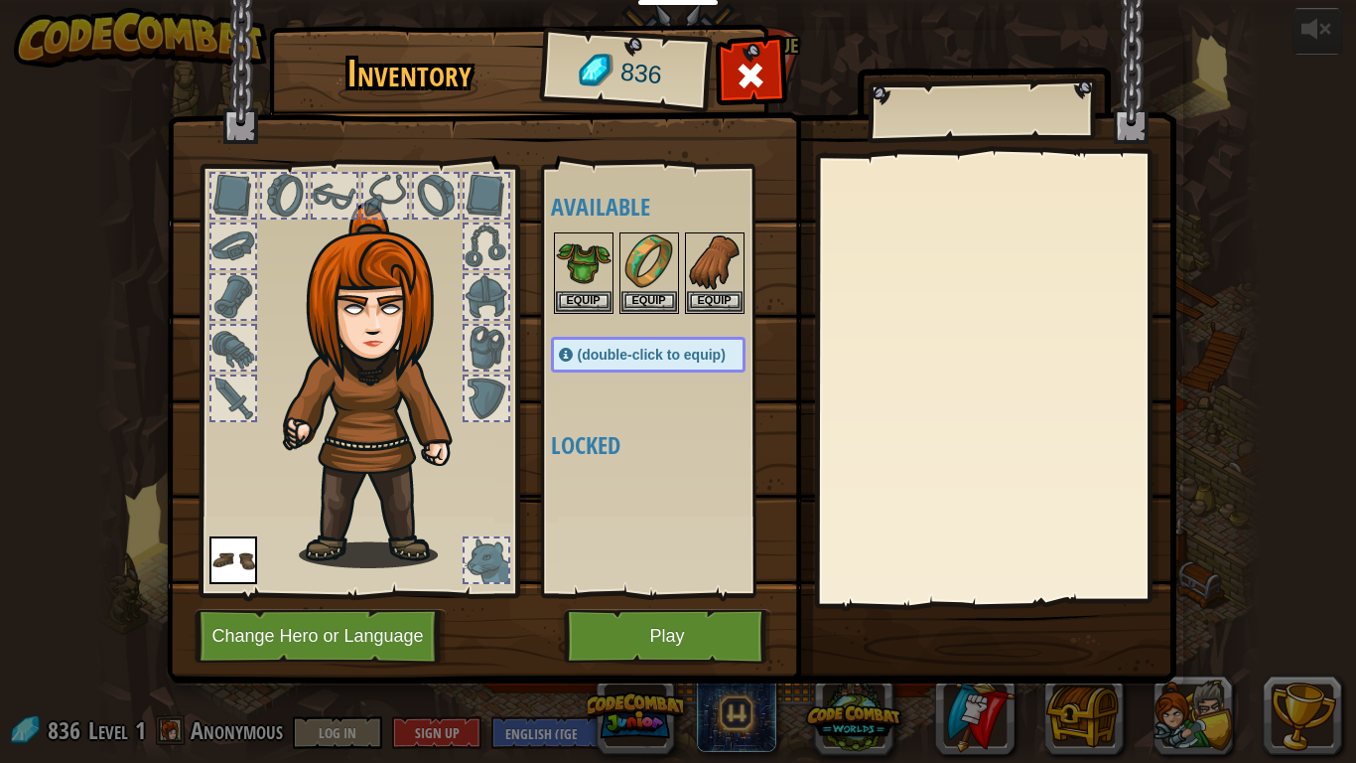
click at [235, 387] on div at bounding box center [234, 398] width 44 height 44
click at [240, 305] on div at bounding box center [234, 297] width 44 height 44
click at [411, 594] on button "Change Hero or Language" at bounding box center [321, 636] width 252 height 55
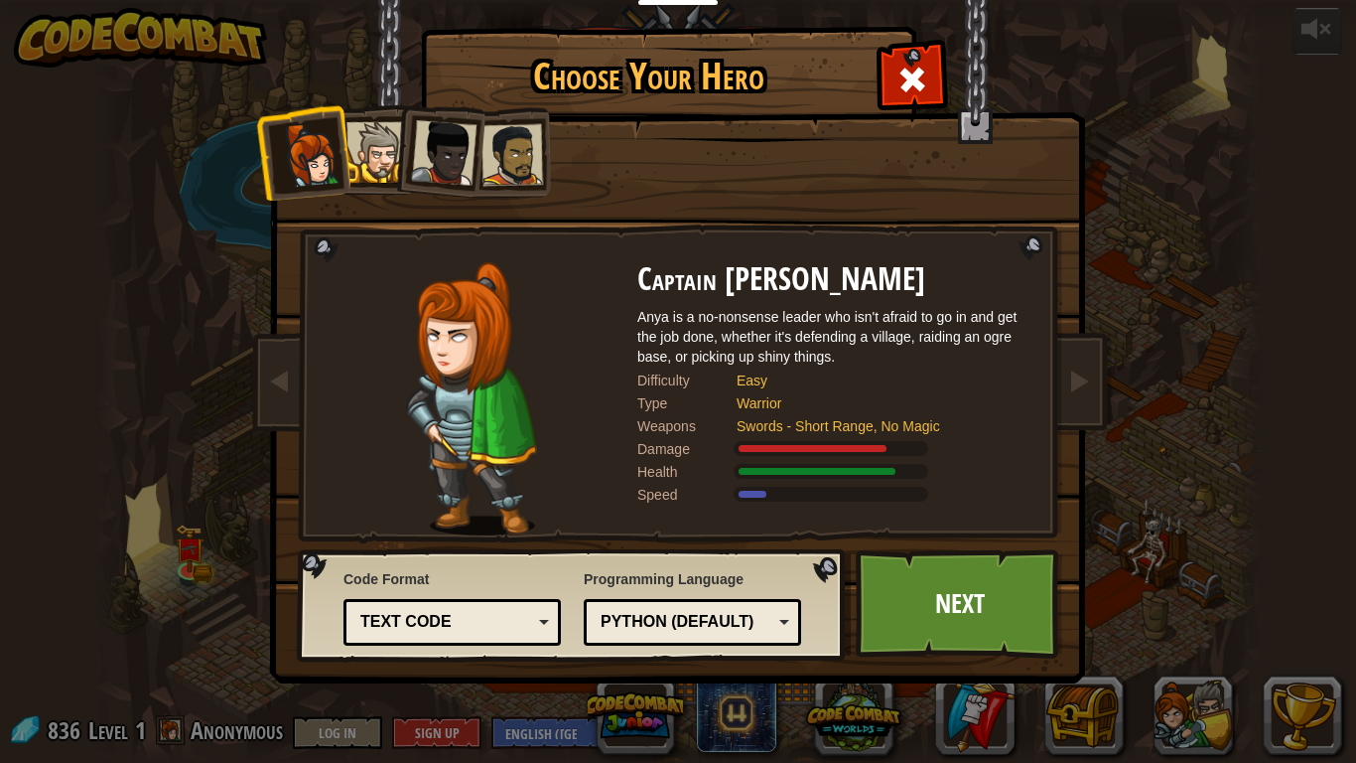
click at [402, 594] on img at bounding box center [682, 327] width 860 height 711
click at [996, 594] on link "Next" at bounding box center [960, 603] width 208 height 109
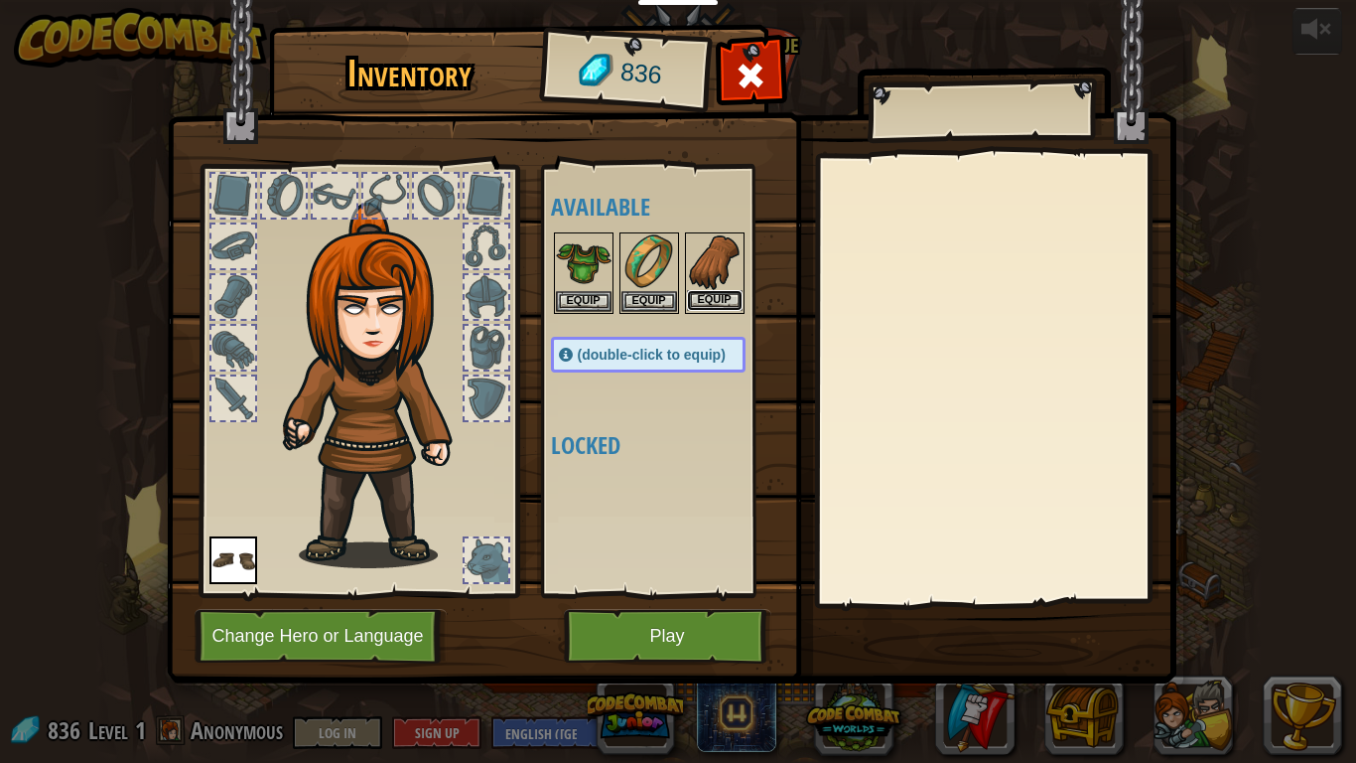
click at [723, 295] on button "Equip" at bounding box center [715, 300] width 56 height 21
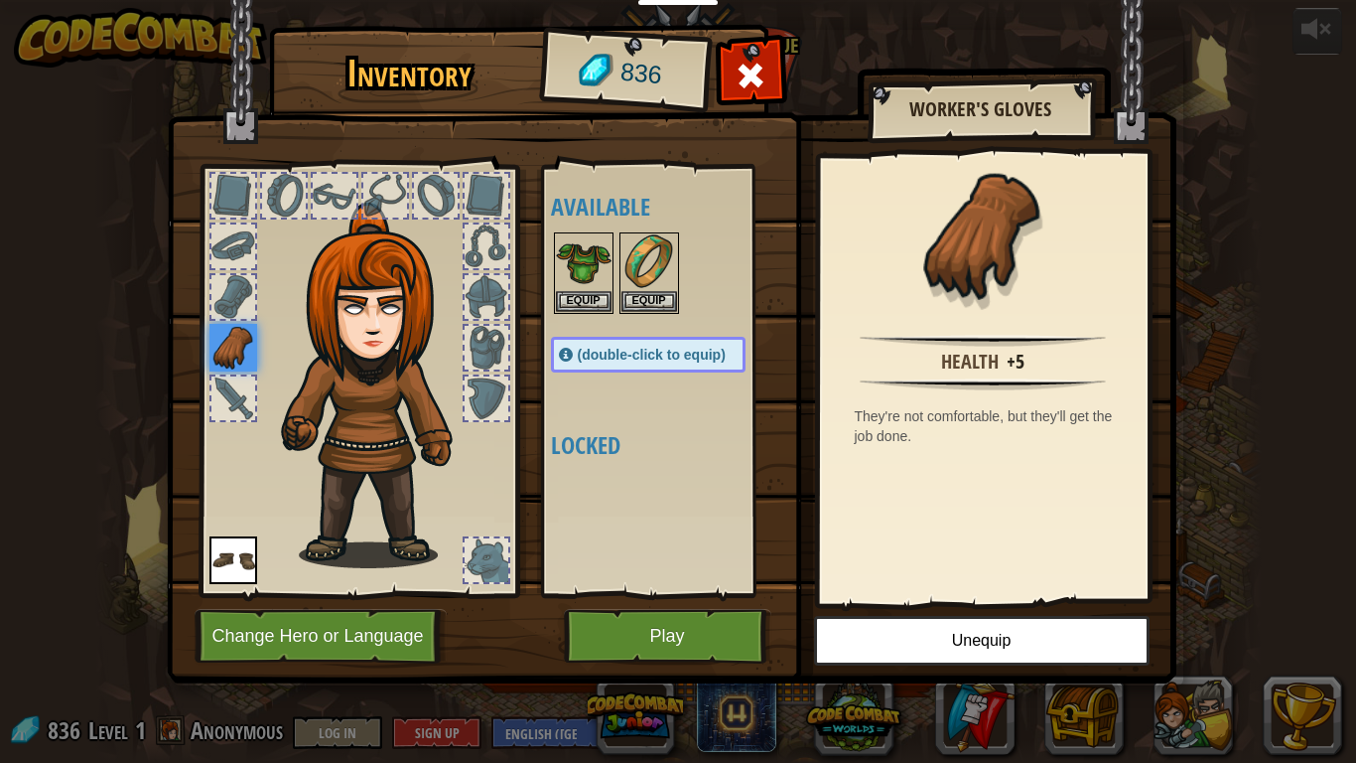
click at [223, 283] on div at bounding box center [234, 297] width 44 height 44
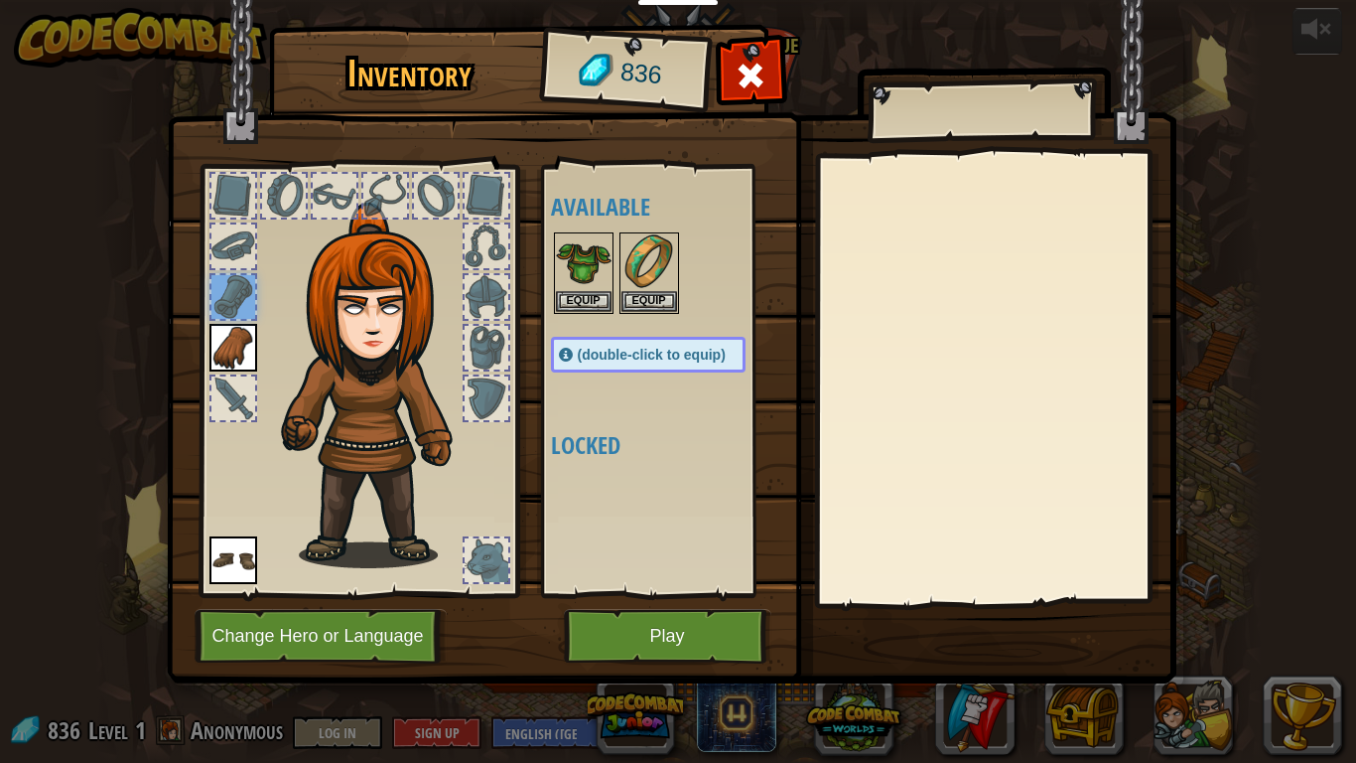
click at [223, 283] on div at bounding box center [234, 297] width 44 height 44
click at [826, 320] on div at bounding box center [995, 379] width 351 height 446
click at [235, 331] on img at bounding box center [234, 348] width 48 height 48
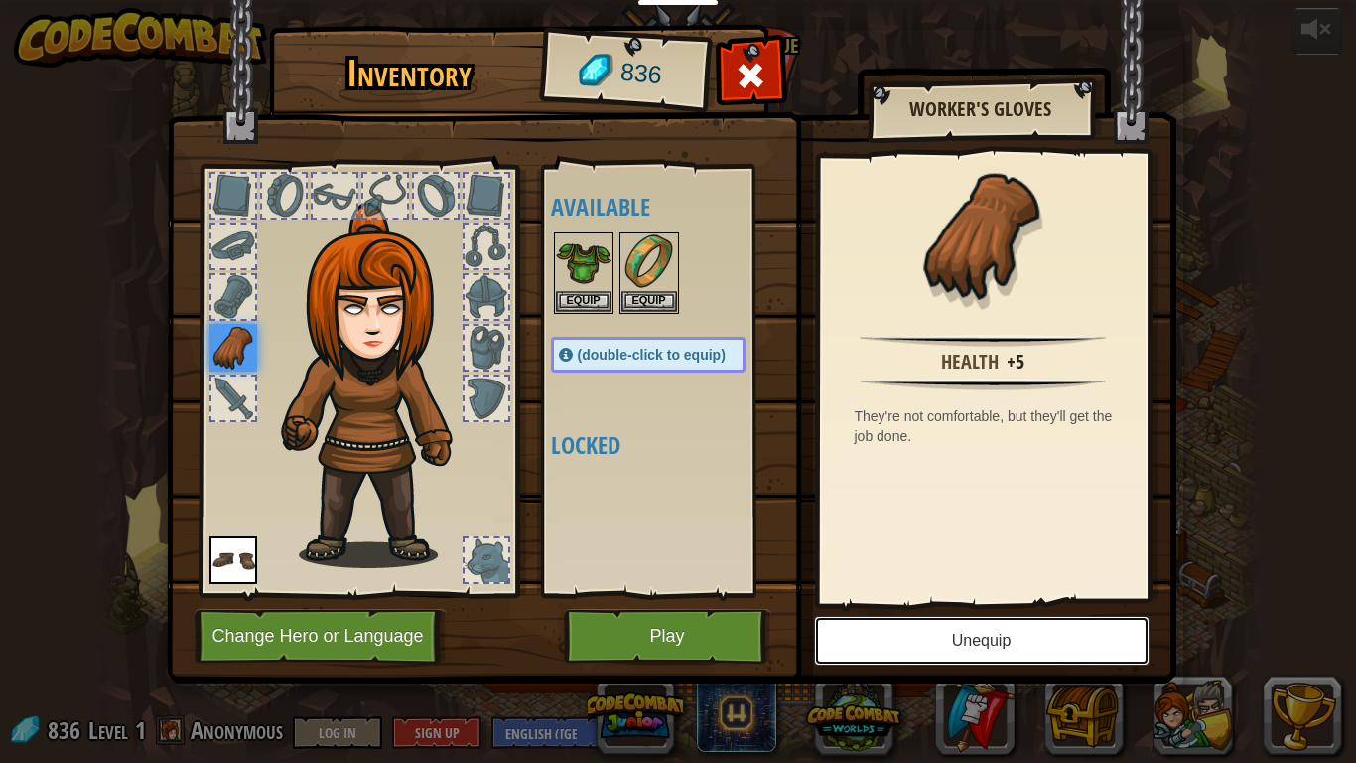
click at [975, 594] on button "Unequip" at bounding box center [982, 641] width 336 height 50
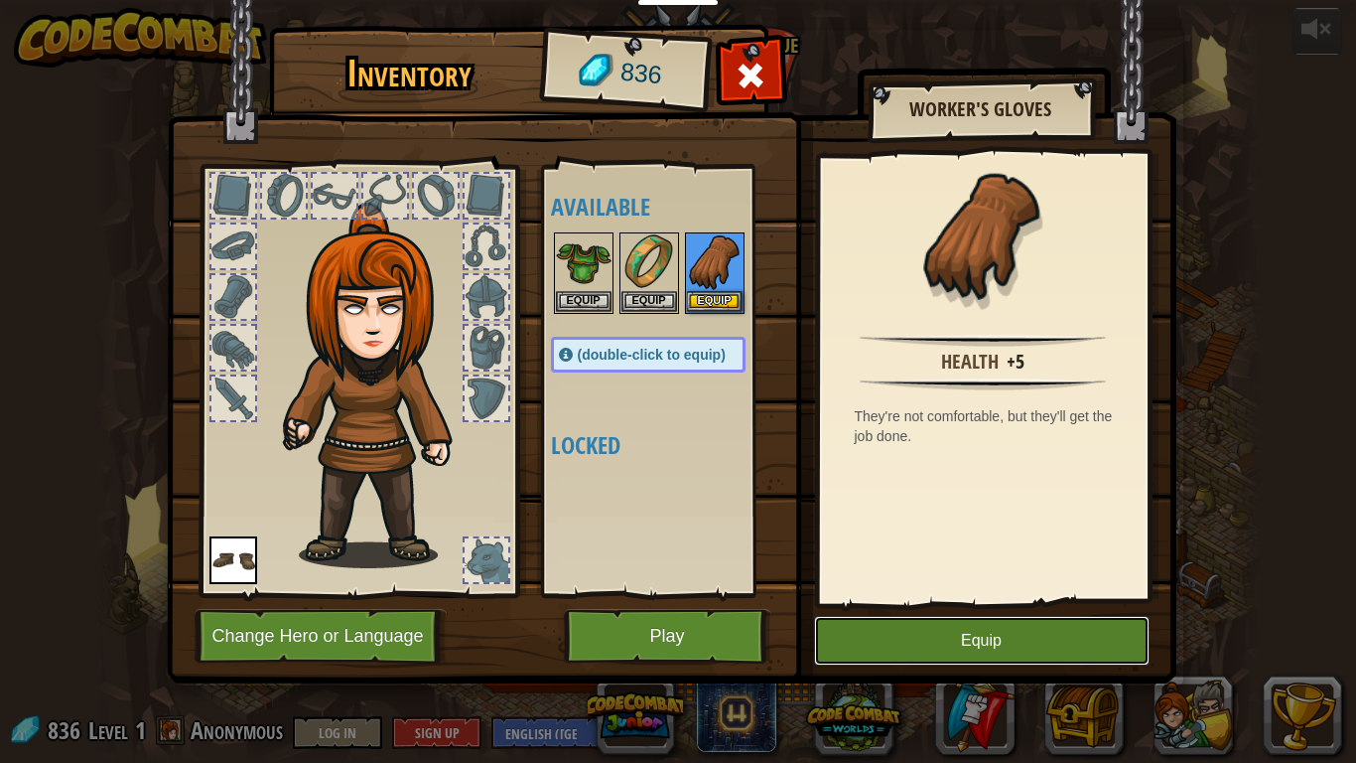
click at [1027, 594] on button "Equip" at bounding box center [982, 641] width 336 height 50
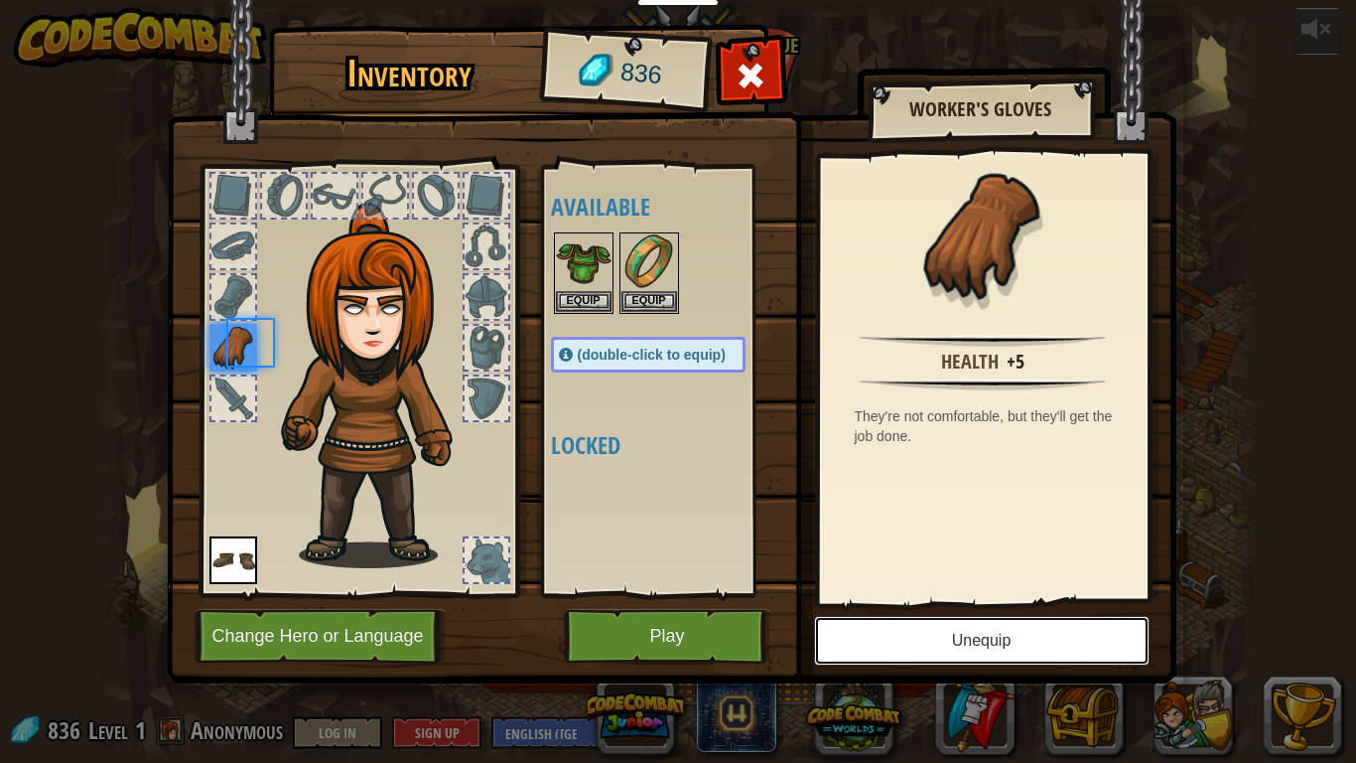
click at [1027, 594] on button "Unequip" at bounding box center [982, 641] width 336 height 50
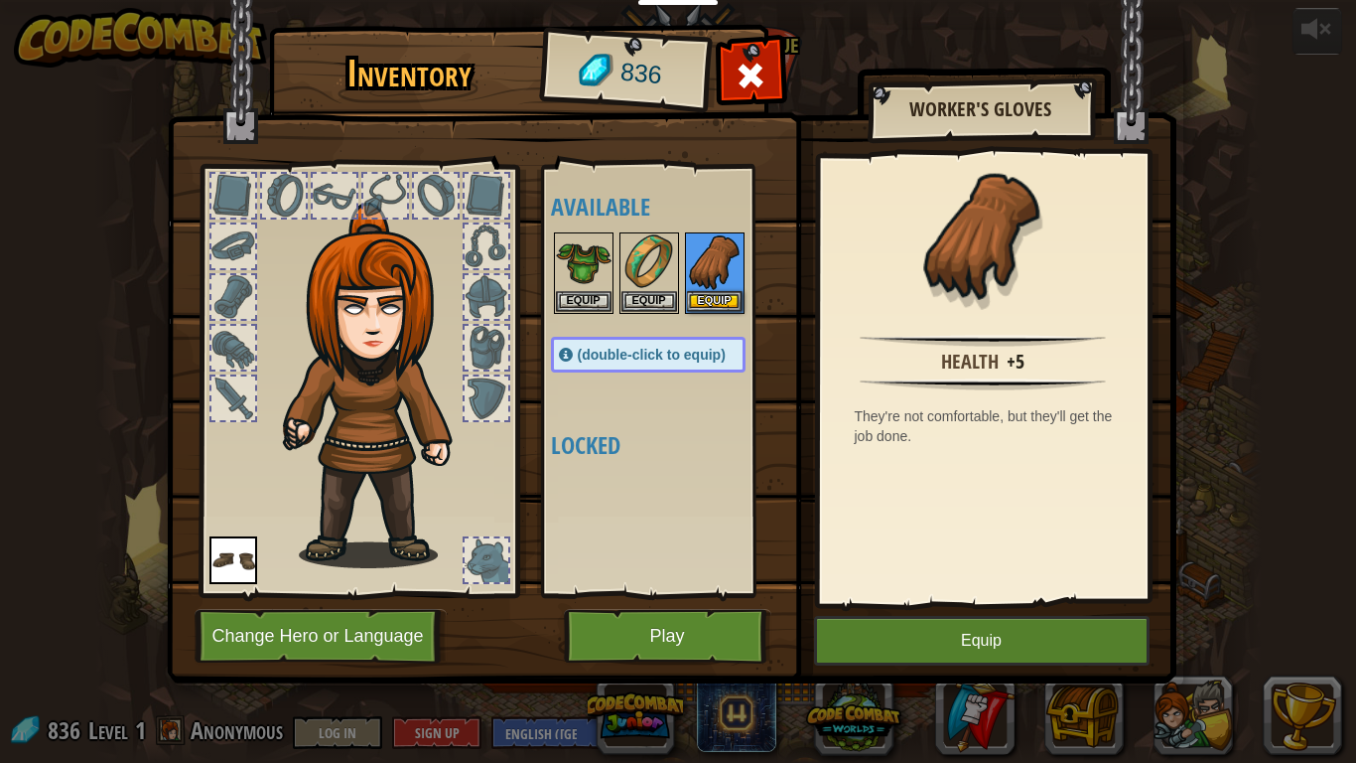
click at [571, 22] on body "E ducators Create Free Account School & District Solutions Teacher Toolkit Prev…" at bounding box center [678, 11] width 1356 height 22
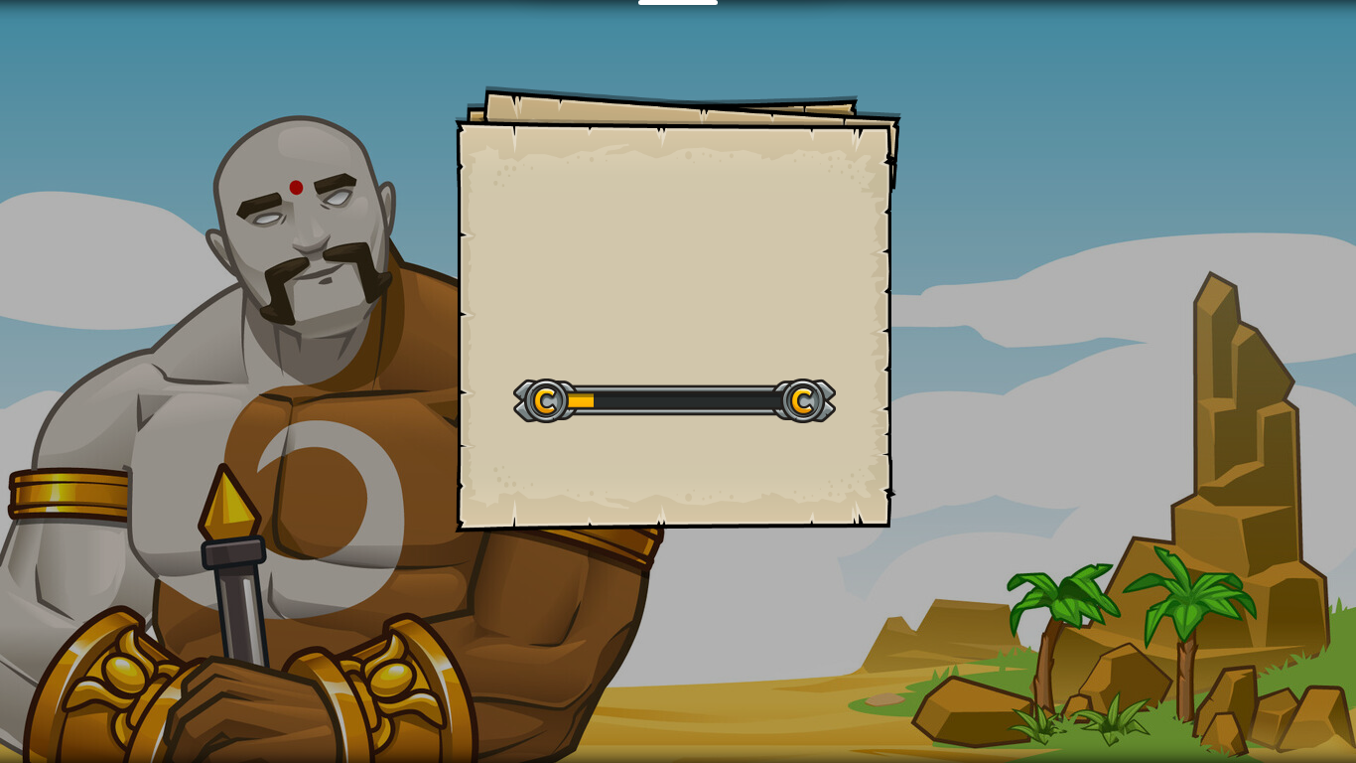
click at [571, 312] on div "Goals Start Level Error loading from server. Try refreshing the page. You'll ne…" at bounding box center [678, 308] width 447 height 447
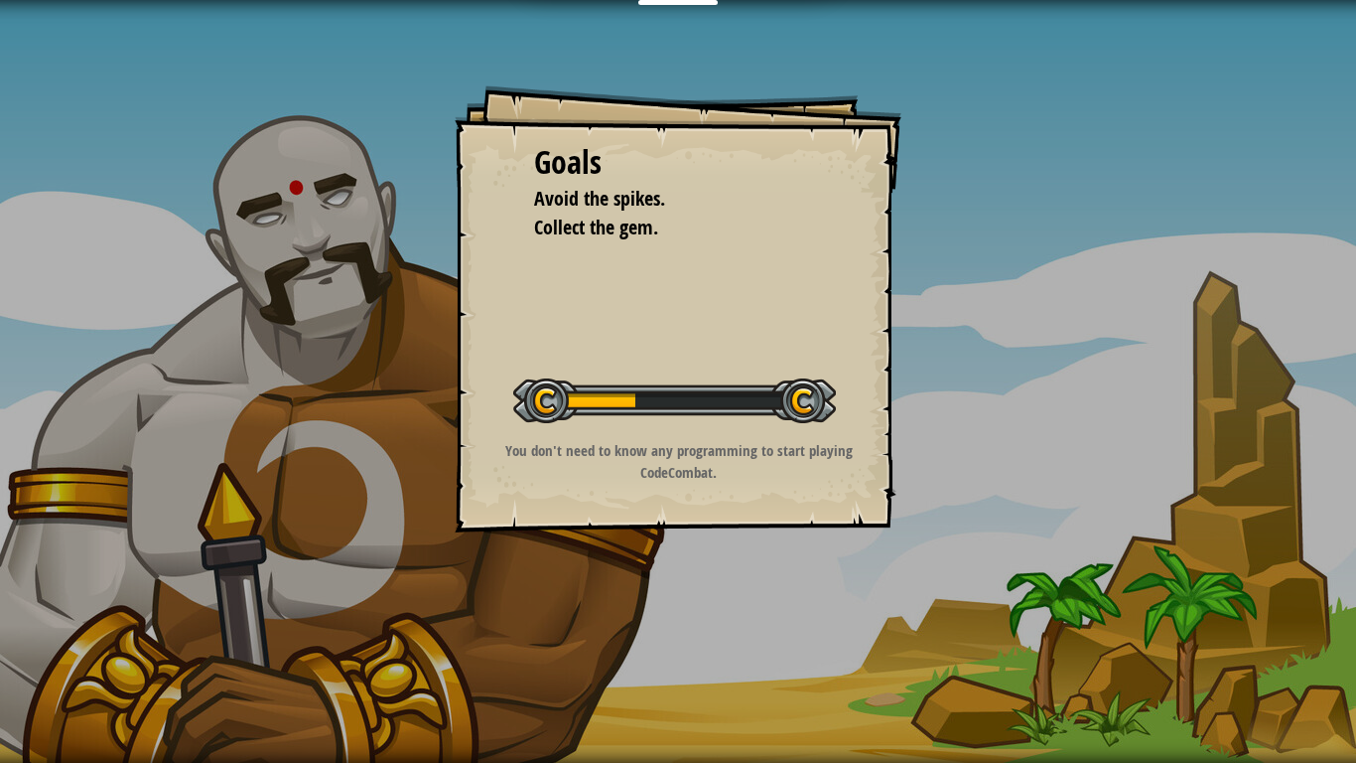
click at [571, 312] on div "Goals Avoid the spikes. Collect the gem. Start Level Error loading from server.…" at bounding box center [678, 308] width 447 height 447
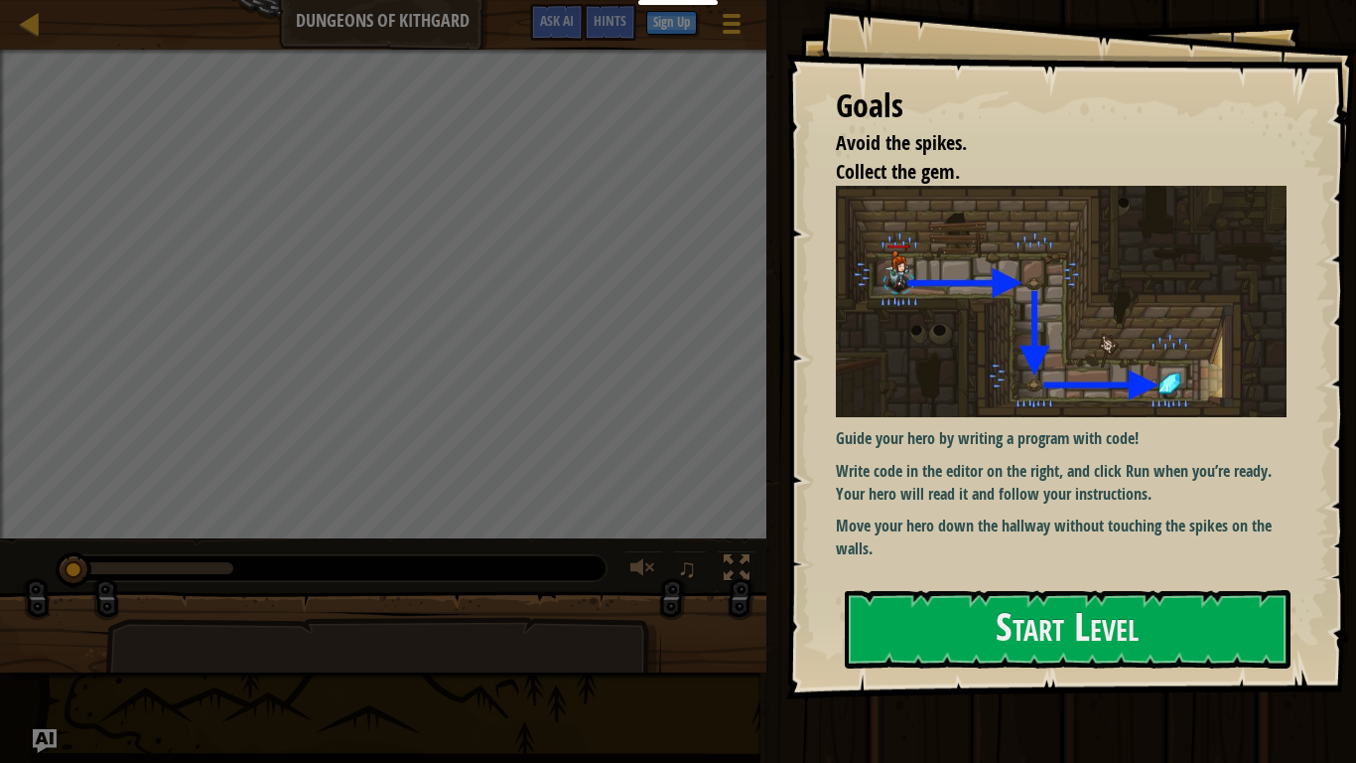
click at [371, 5] on div "Map Dungeons of Kithgard Game Menu Done Sign Up Hints Ask AI" at bounding box center [383, 25] width 767 height 50
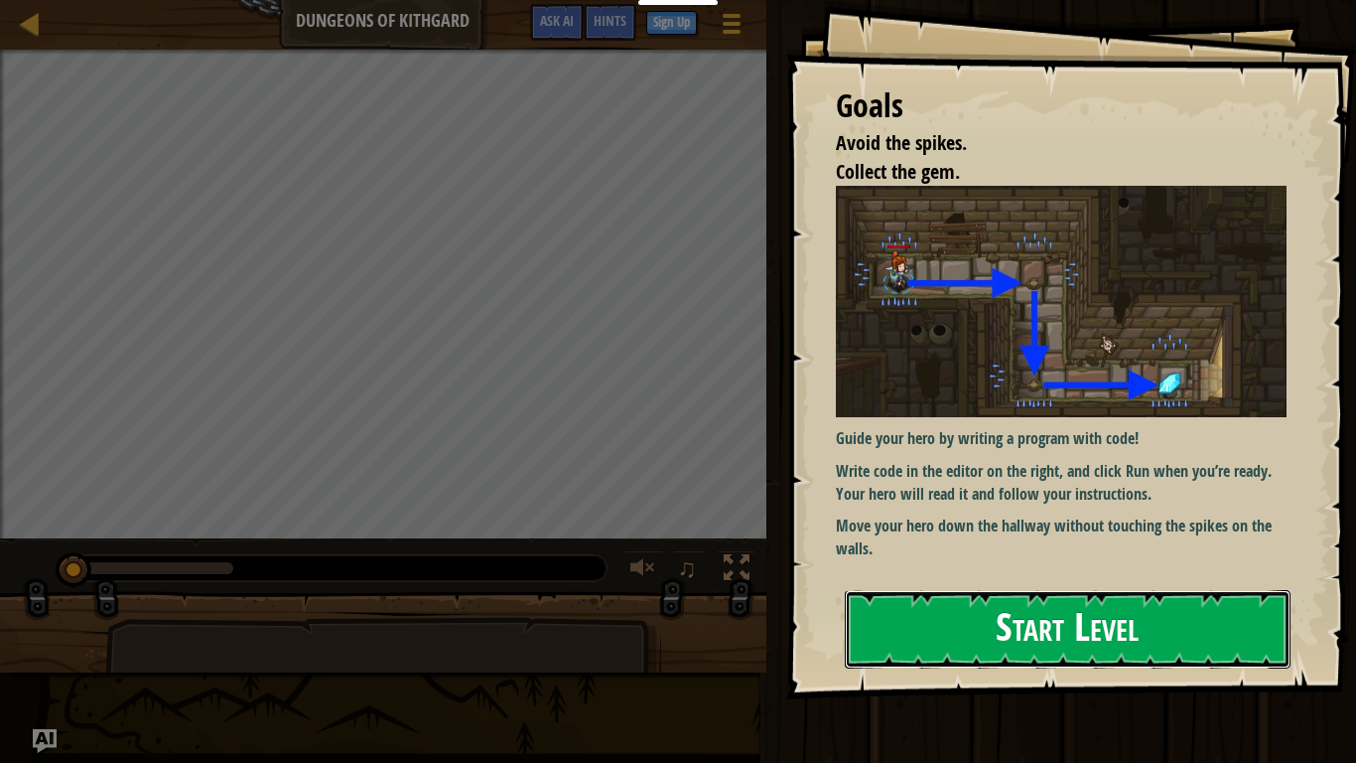
click at [1248, 594] on button "Start Level" at bounding box center [1068, 629] width 446 height 78
click at [1232, 594] on button "Start Level" at bounding box center [1068, 629] width 446 height 78
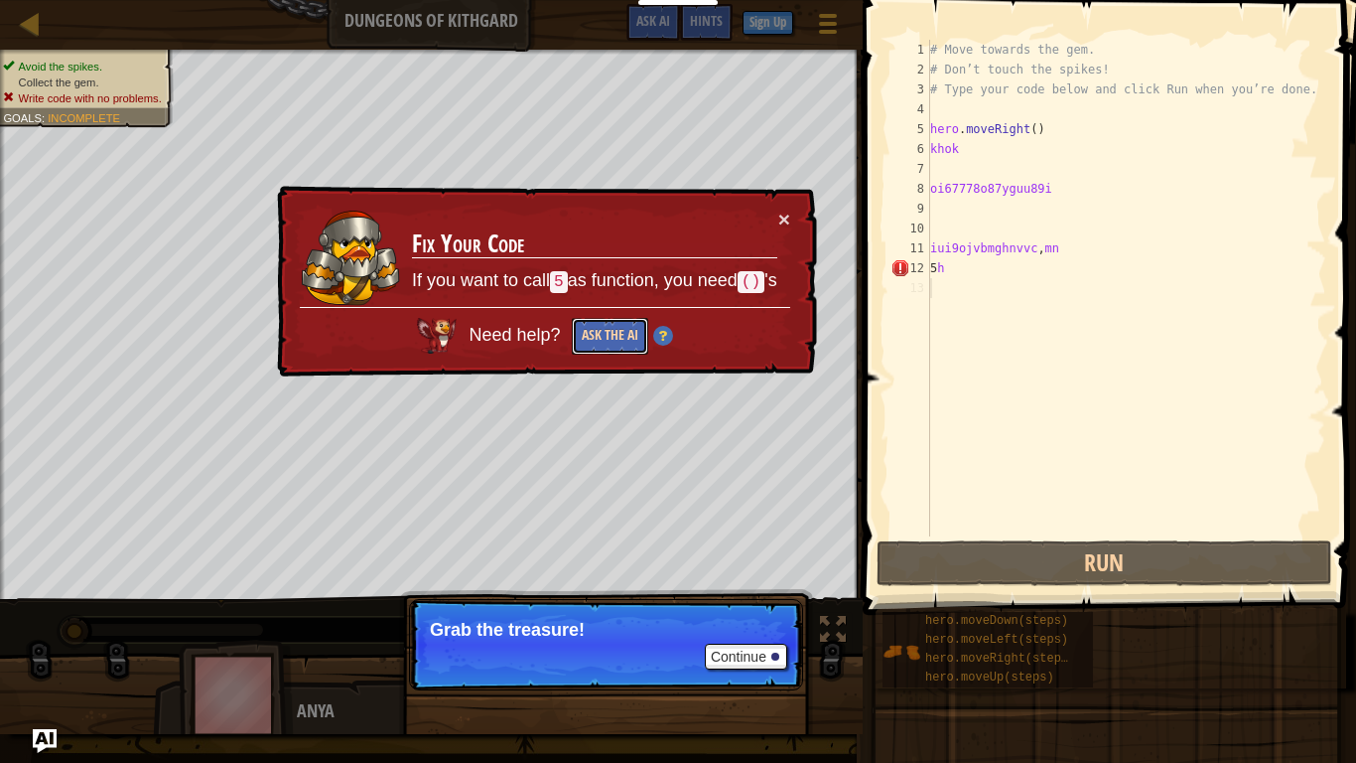
click at [623, 319] on button "Ask the AI" at bounding box center [610, 336] width 76 height 37
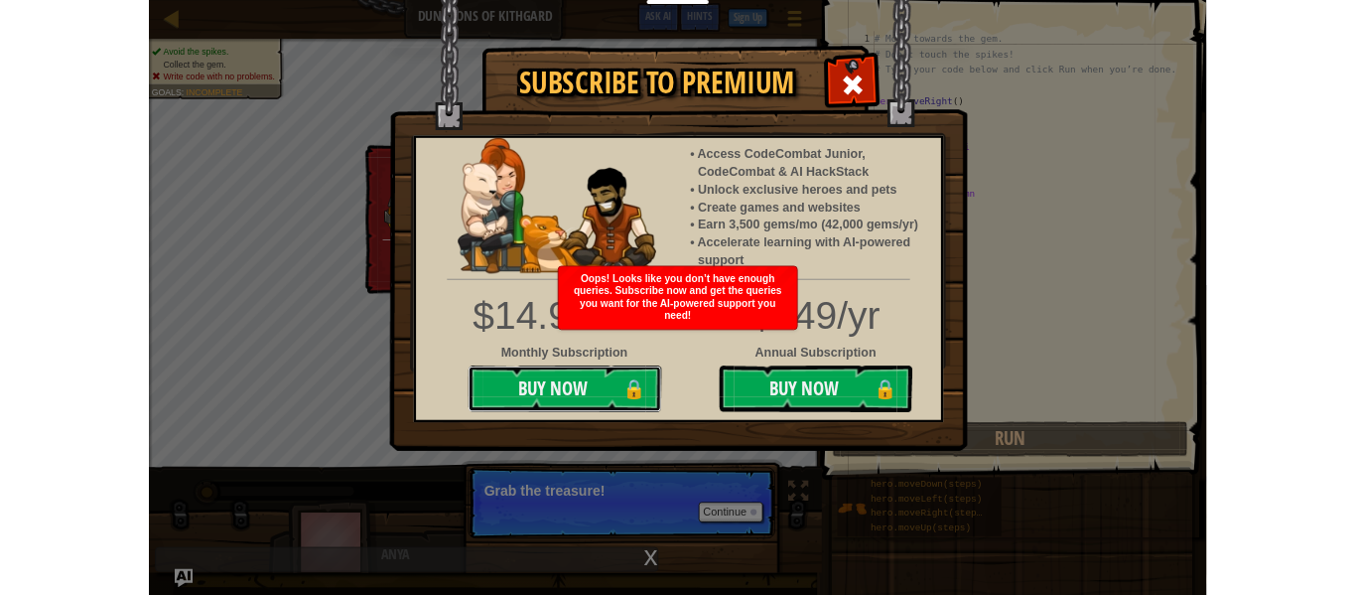
scroll to position [9, 0]
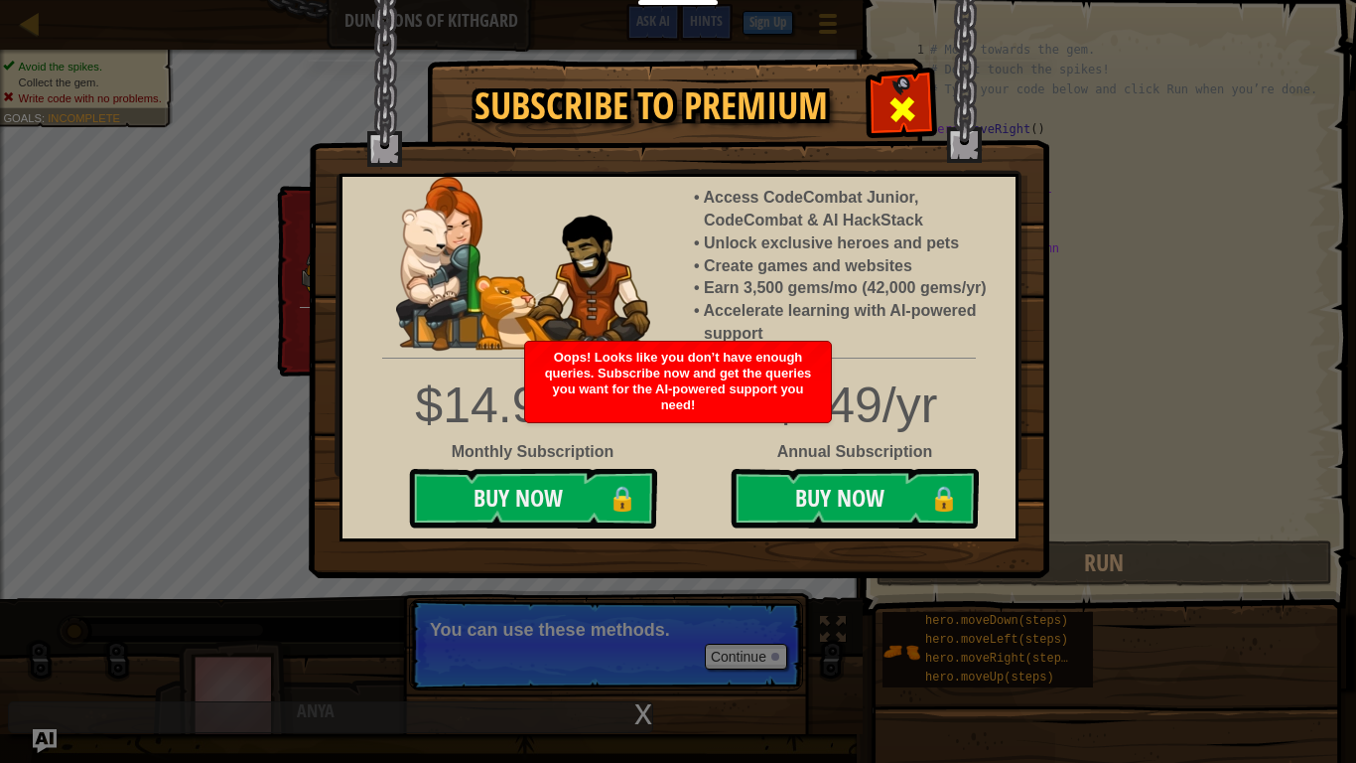
click at [897, 93] on span at bounding box center [903, 109] width 32 height 32
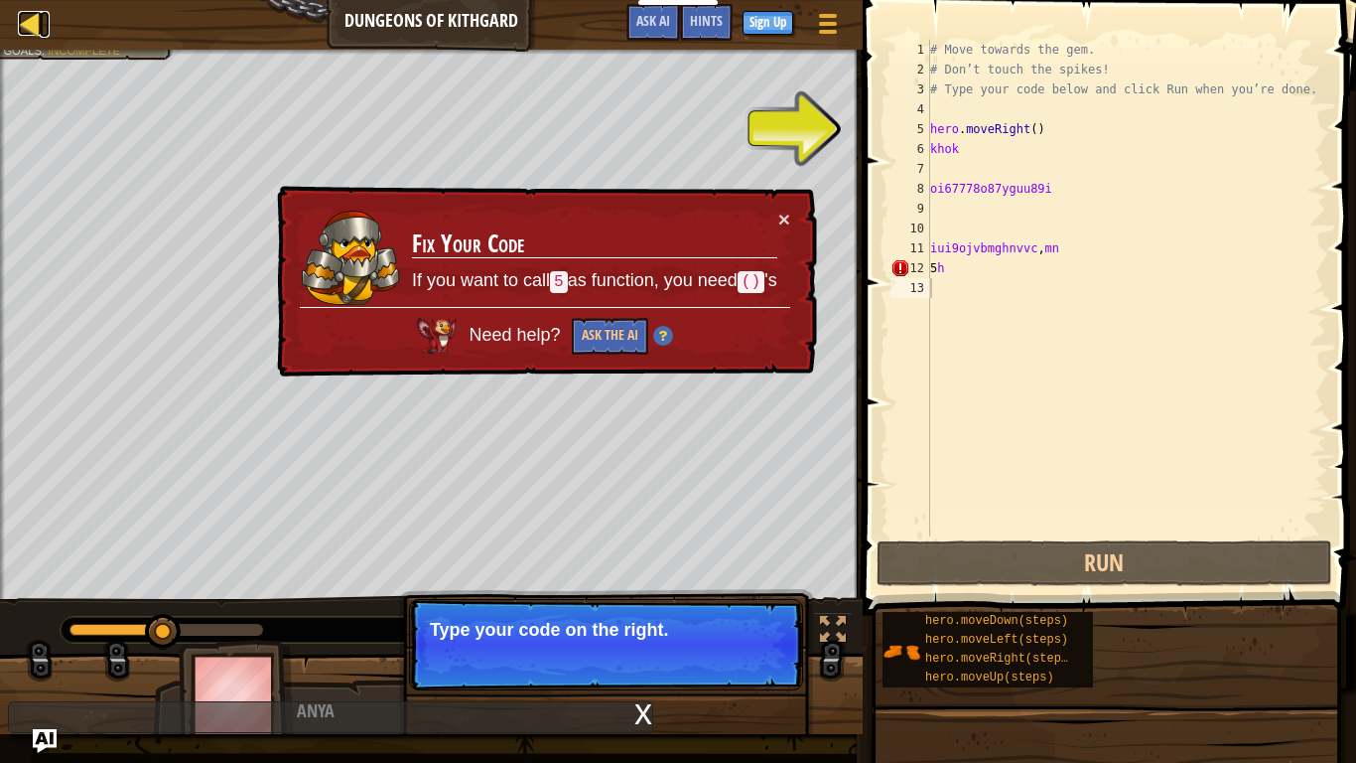
click at [40, 15] on div at bounding box center [30, 23] width 25 height 25
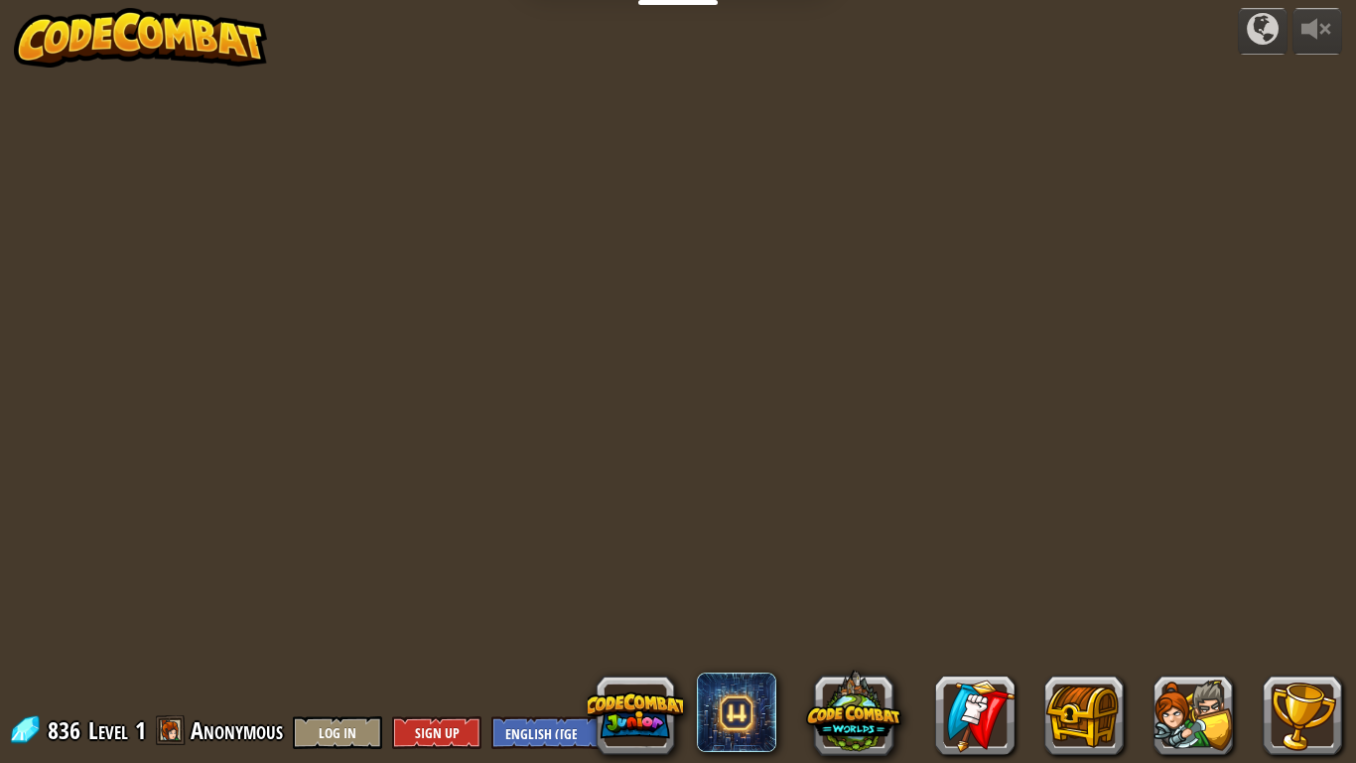
click at [40, 15] on img at bounding box center [141, 38] width 254 height 60
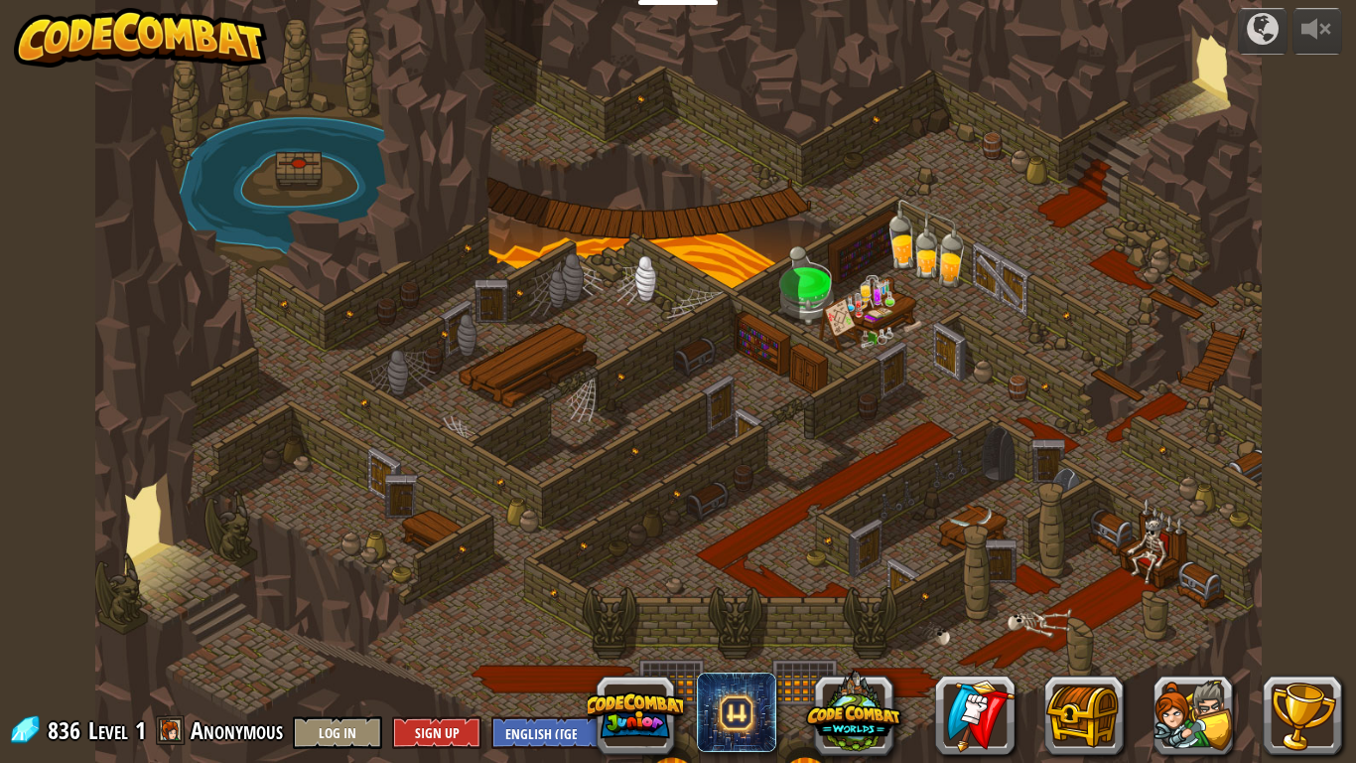
click at [40, 15] on img at bounding box center [141, 38] width 254 height 60
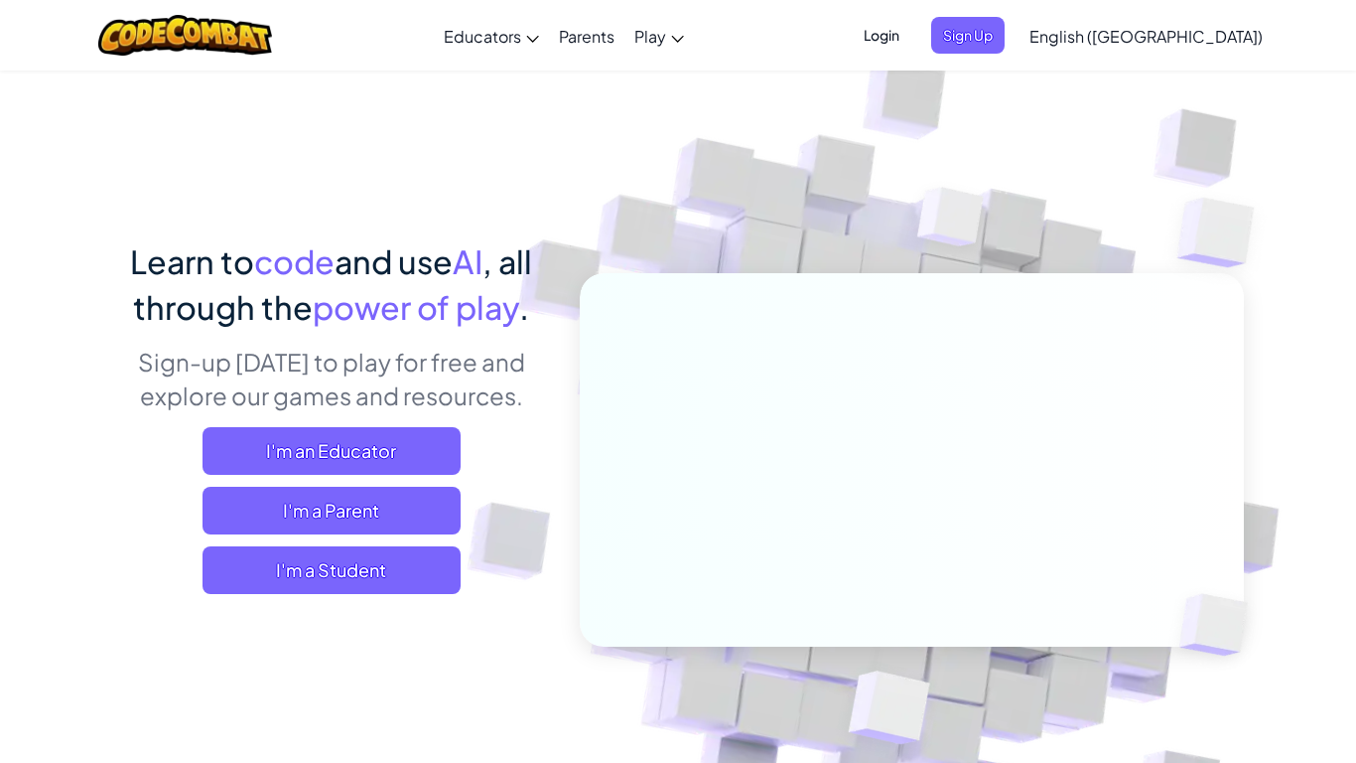
click at [223, 0] on div at bounding box center [185, 35] width 204 height 71
